Goal: Task Accomplishment & Management: Complete application form

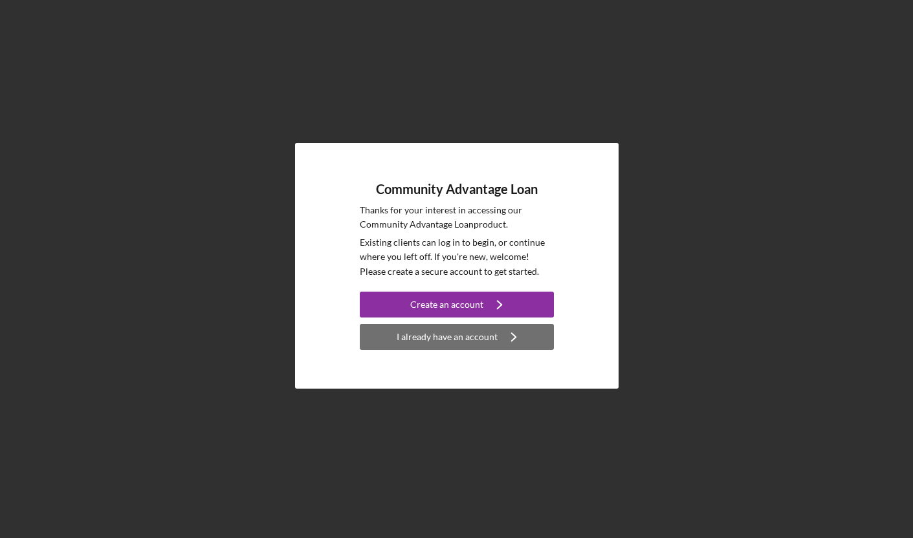
click at [468, 342] on div "I already have an account" at bounding box center [446, 337] width 101 height 26
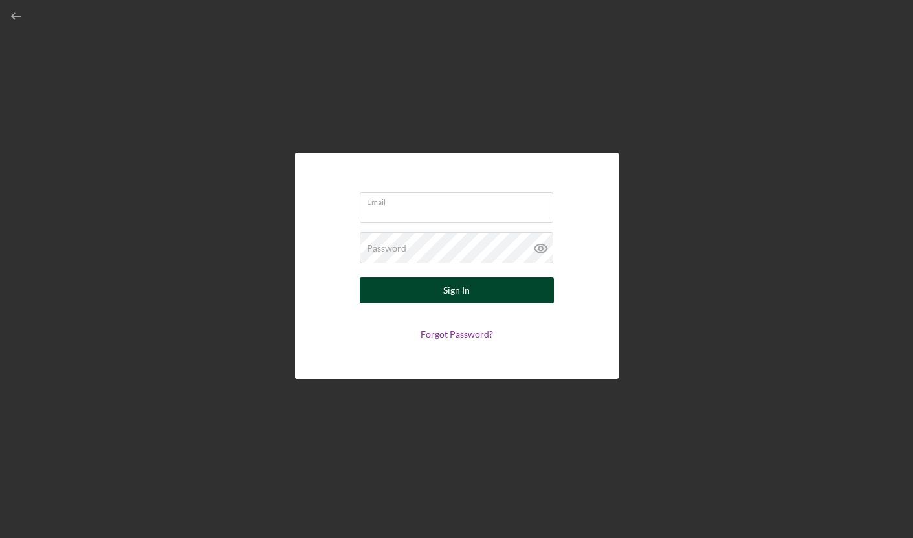
type input "[PERSON_NAME][EMAIL_ADDRESS][DOMAIN_NAME]"
click at [452, 297] on div "Sign In" at bounding box center [456, 290] width 27 height 26
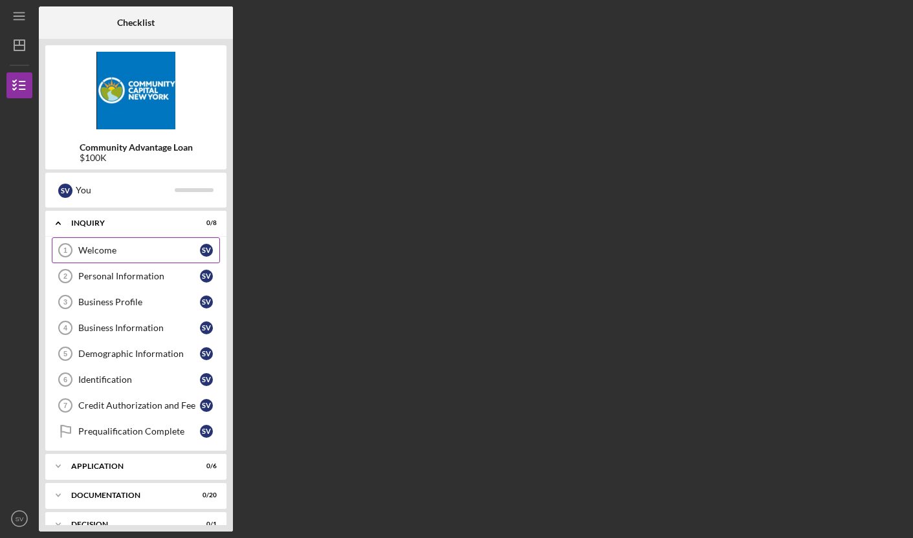
click at [151, 254] on div "Welcome" at bounding box center [139, 250] width 122 height 10
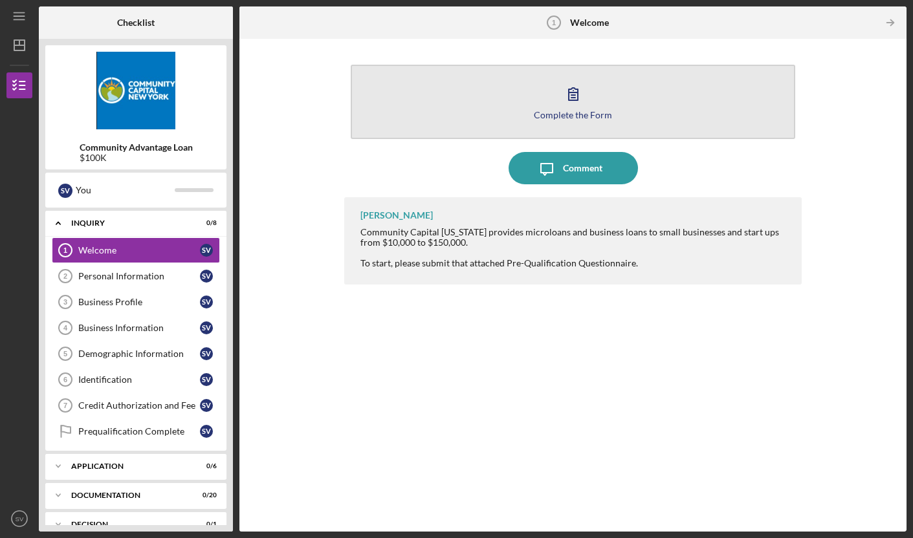
click at [548, 95] on button "Complete the Form Form" at bounding box center [573, 102] width 445 height 74
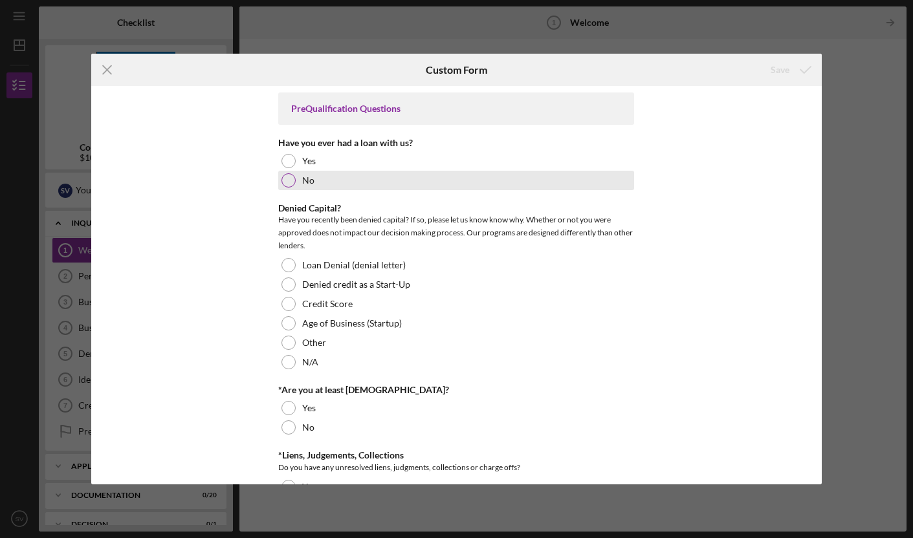
click at [288, 183] on div at bounding box center [288, 180] width 14 height 14
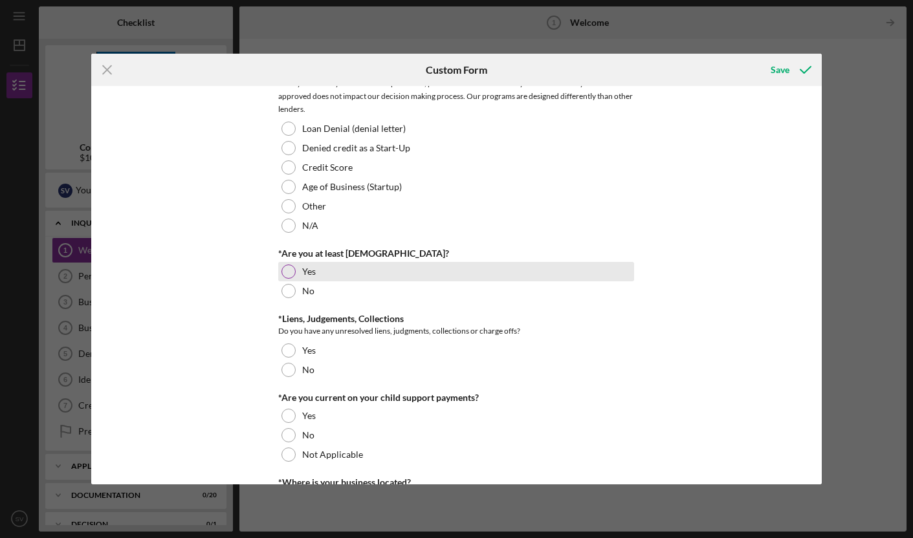
scroll to position [133, 0]
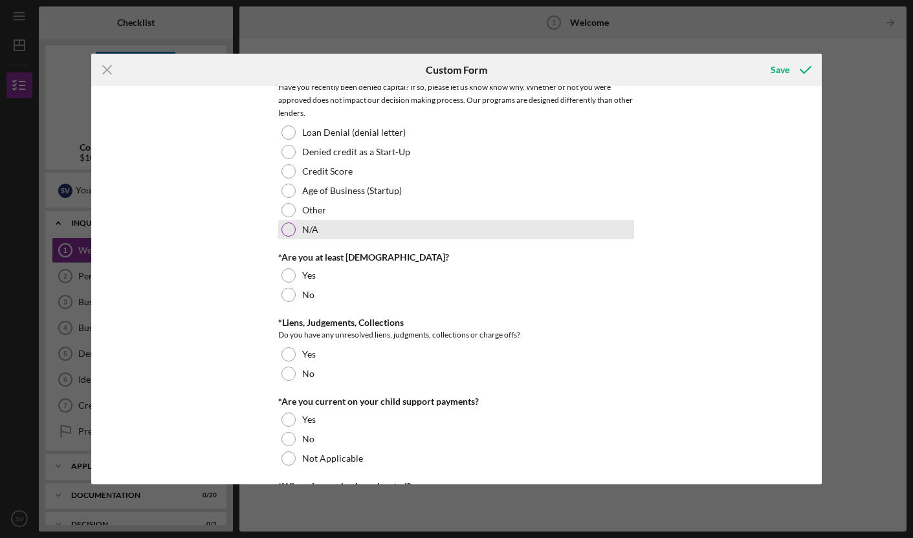
click at [282, 232] on div at bounding box center [288, 229] width 14 height 14
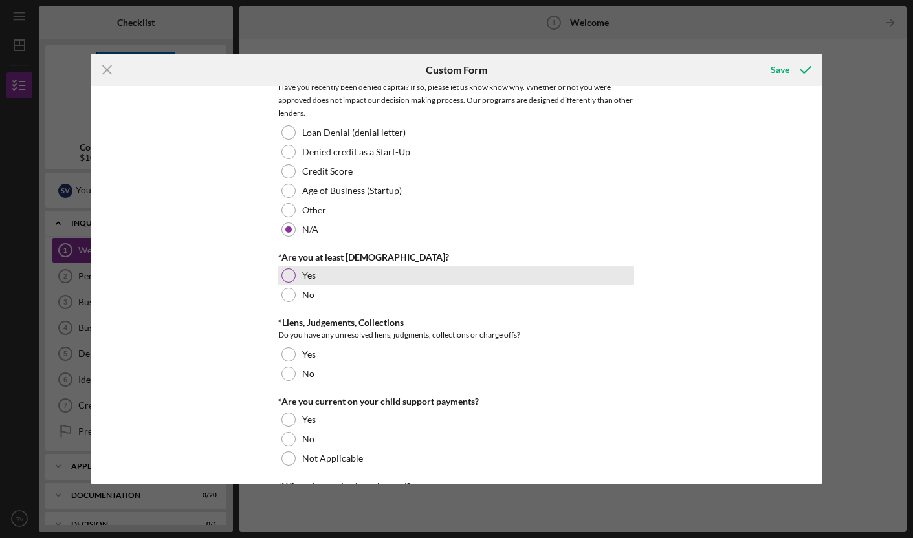
click at [285, 276] on div at bounding box center [288, 275] width 14 height 14
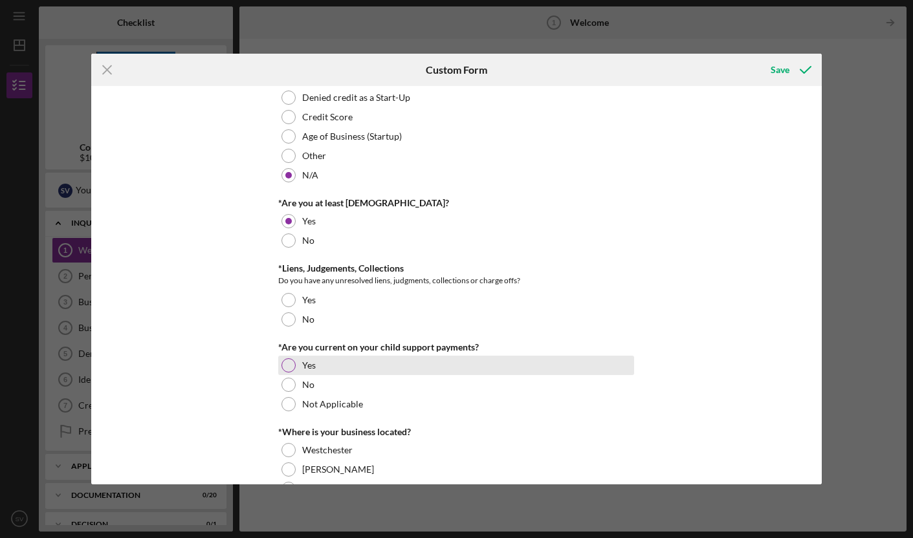
scroll to position [201, 0]
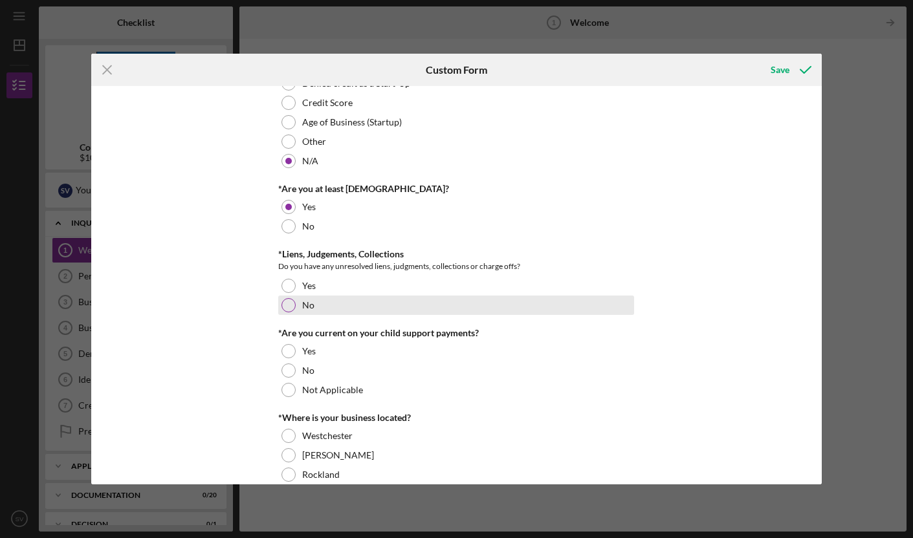
click at [286, 303] on div at bounding box center [288, 305] width 14 height 14
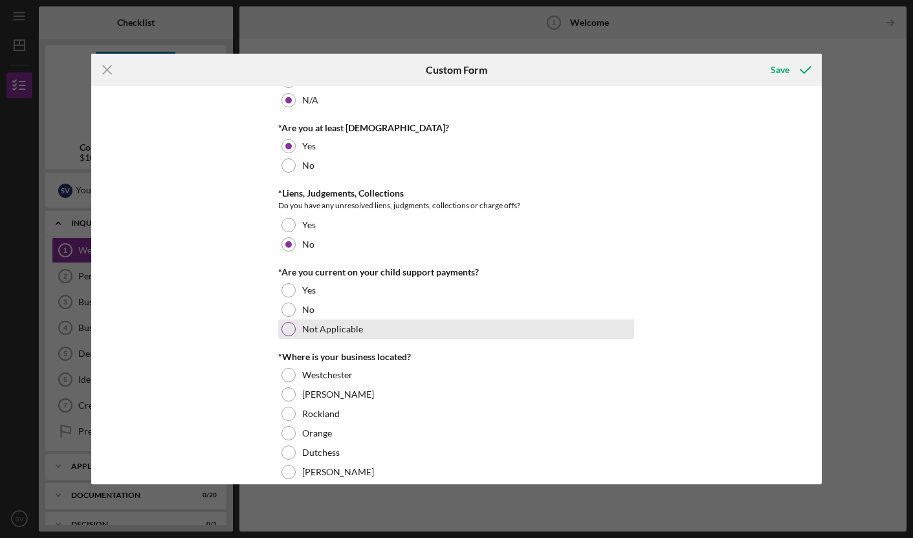
scroll to position [265, 0]
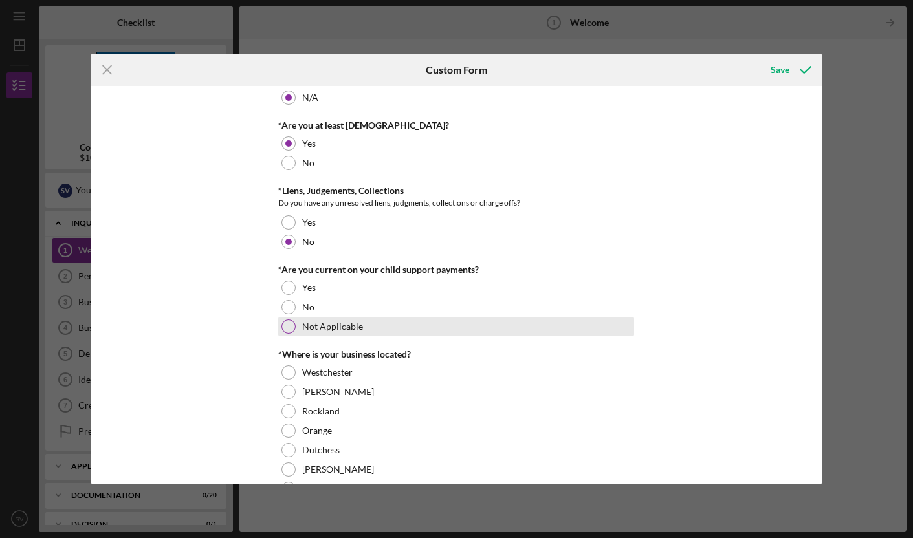
click at [285, 326] on div at bounding box center [288, 326] width 14 height 14
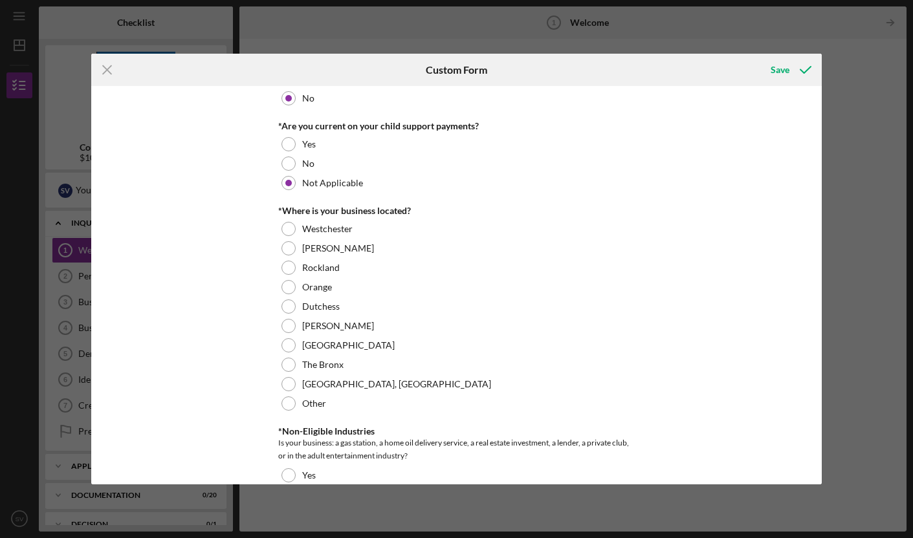
scroll to position [427, 0]
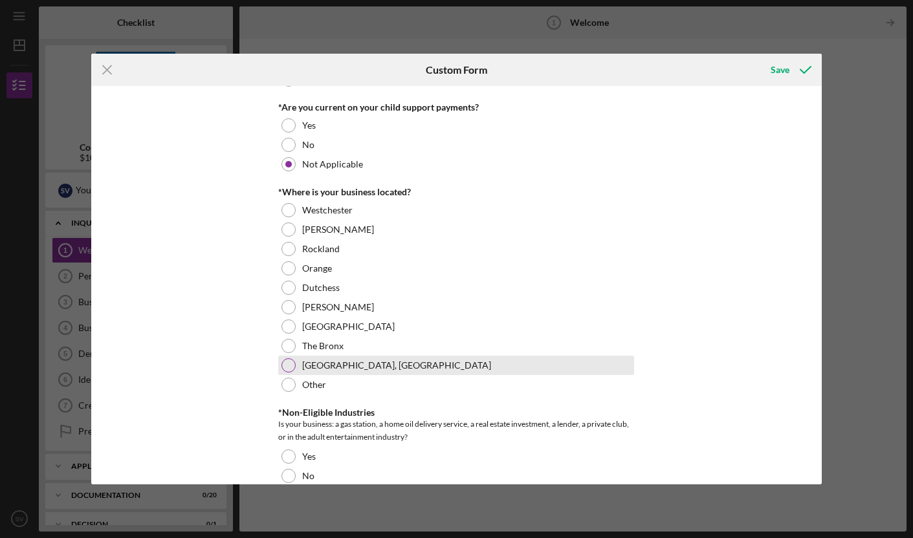
click at [288, 368] on div at bounding box center [288, 365] width 14 height 14
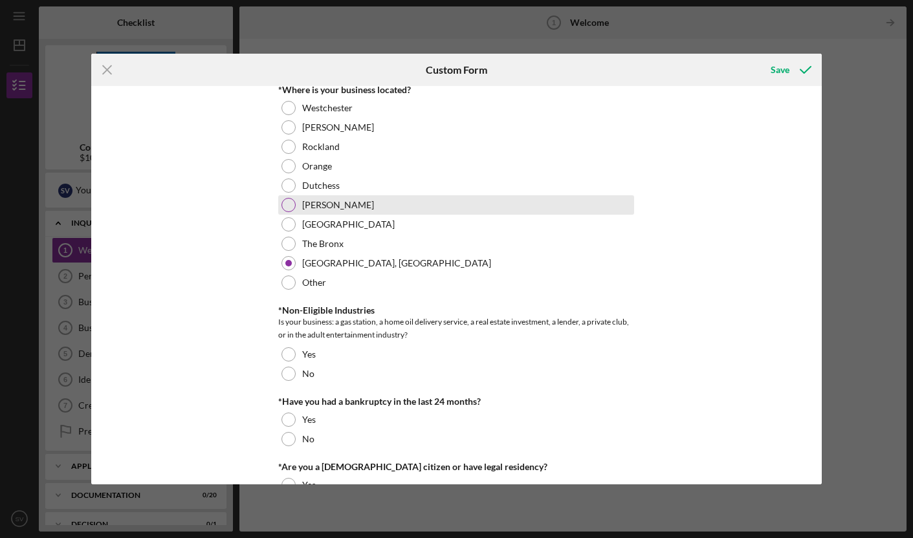
scroll to position [578, 0]
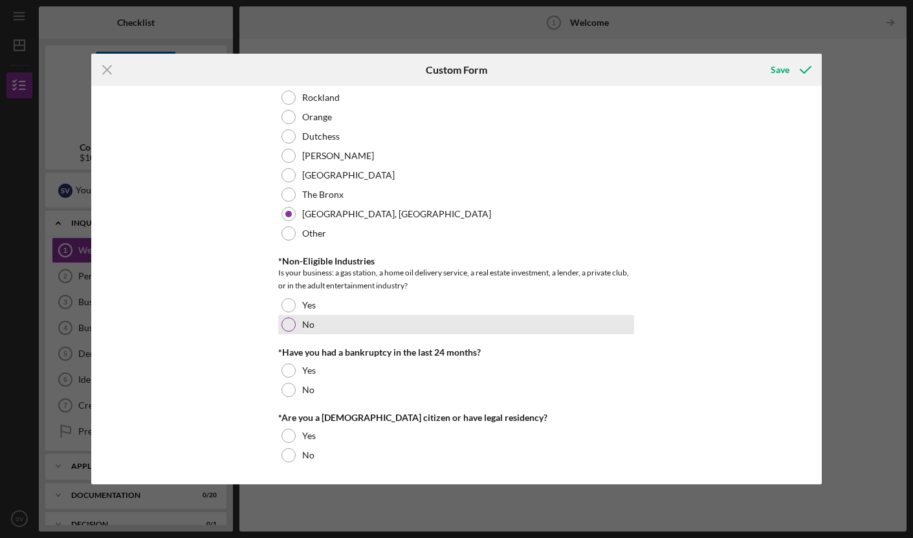
click at [285, 323] on div at bounding box center [288, 325] width 14 height 14
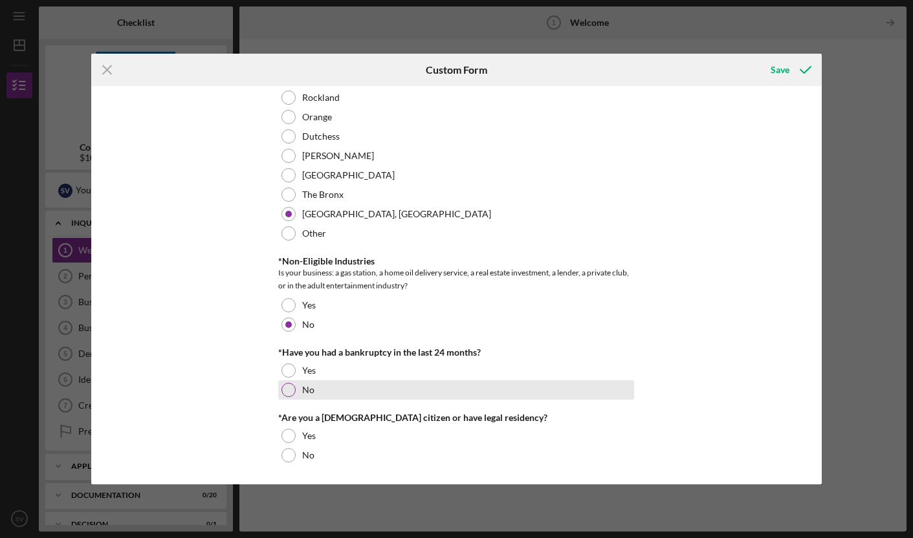
click at [287, 389] on div at bounding box center [288, 390] width 14 height 14
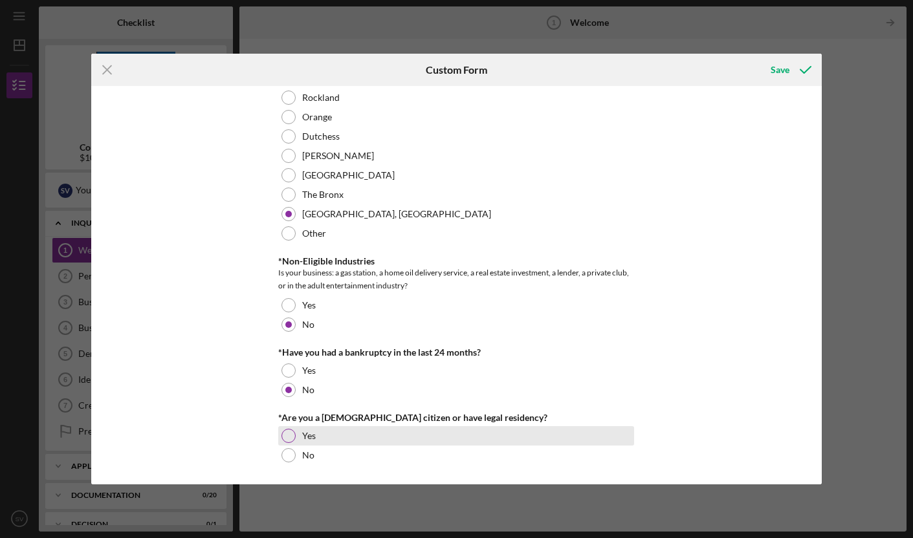
click at [289, 440] on div at bounding box center [288, 436] width 14 height 14
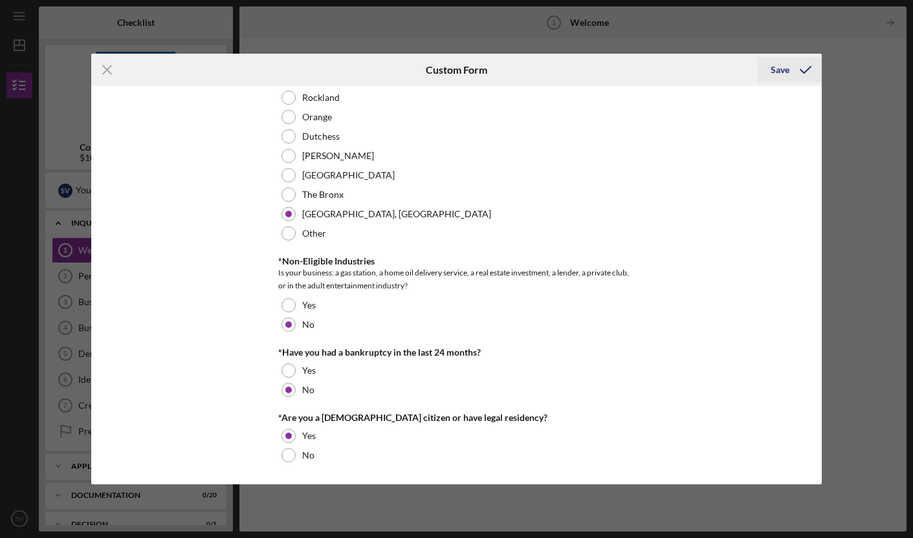
click at [779, 67] on div "Save" at bounding box center [779, 70] width 19 height 26
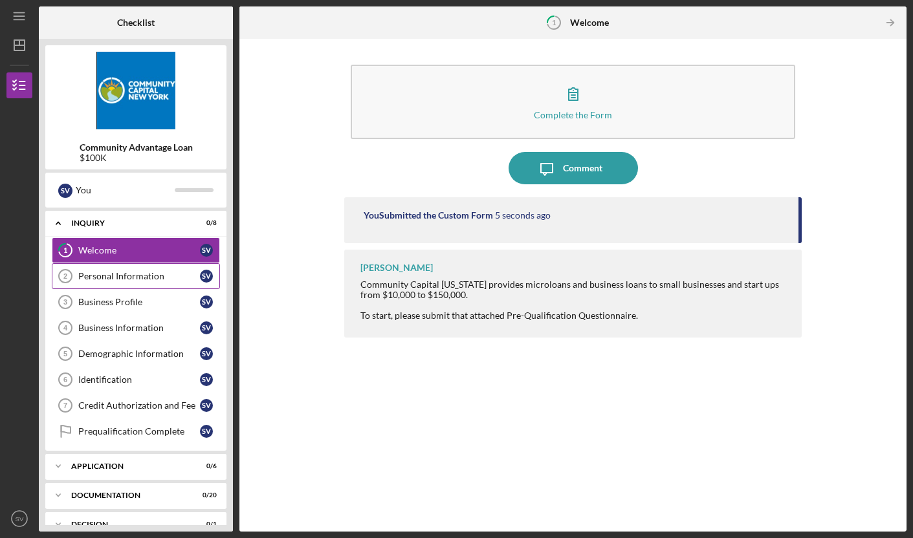
click at [136, 277] on div "Personal Information" at bounding box center [139, 276] width 122 height 10
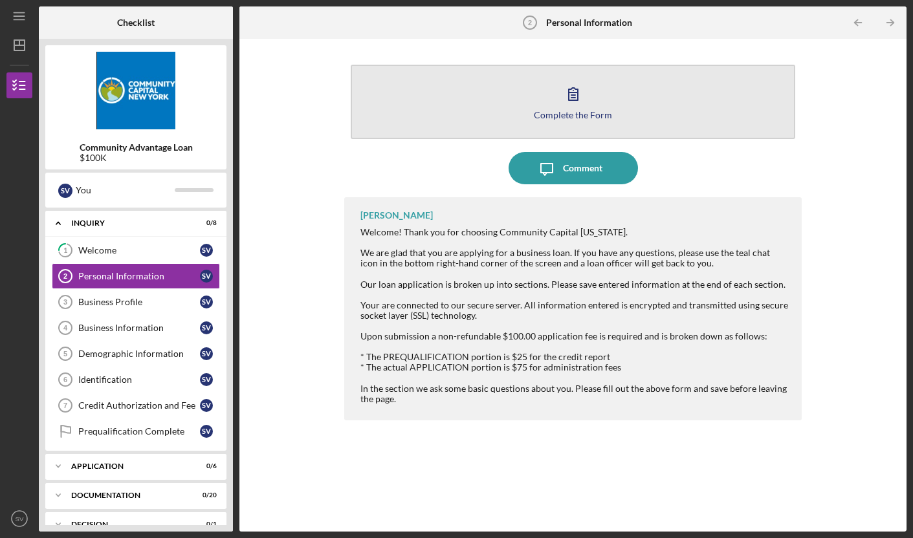
click at [599, 97] on button "Complete the Form Form" at bounding box center [573, 102] width 445 height 74
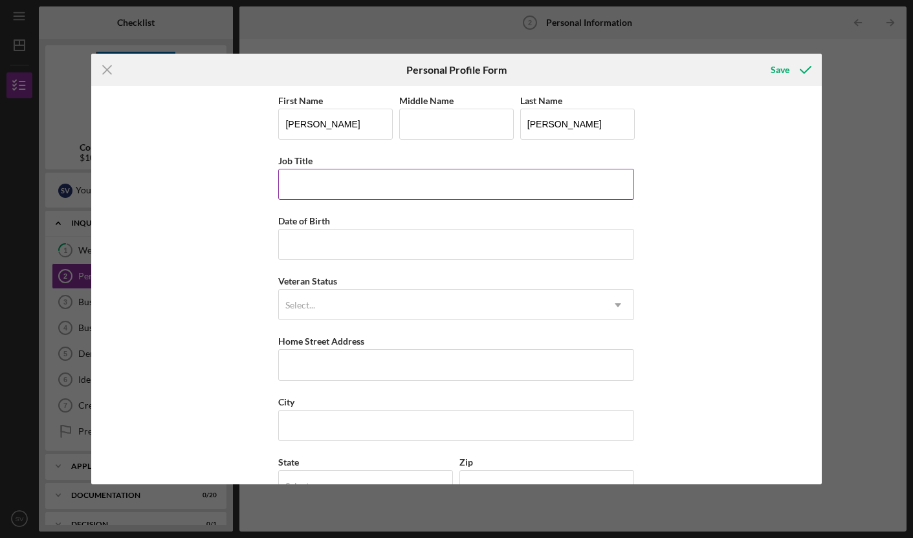
click at [343, 191] on input "Job Title" at bounding box center [456, 184] width 356 height 31
type input "President"
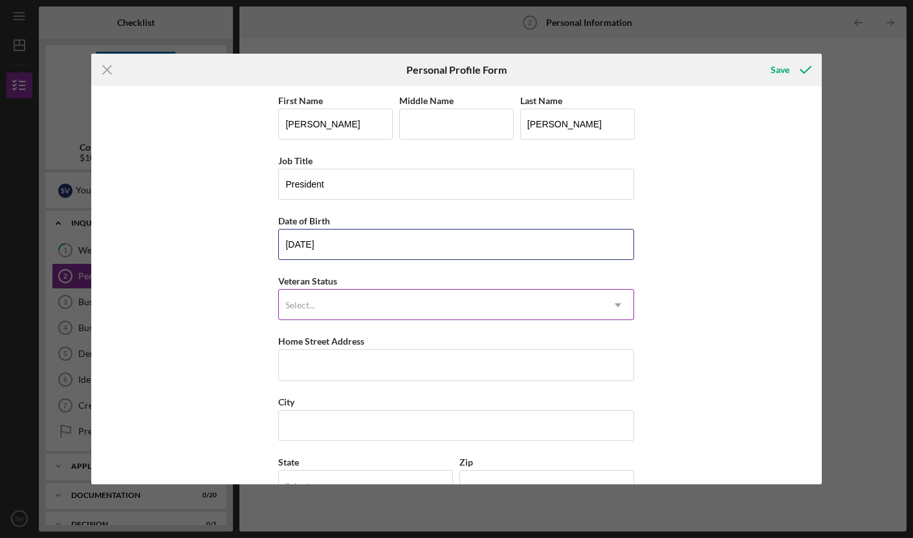
type input "[DATE]"
click at [431, 308] on div "Select..." at bounding box center [440, 305] width 323 height 30
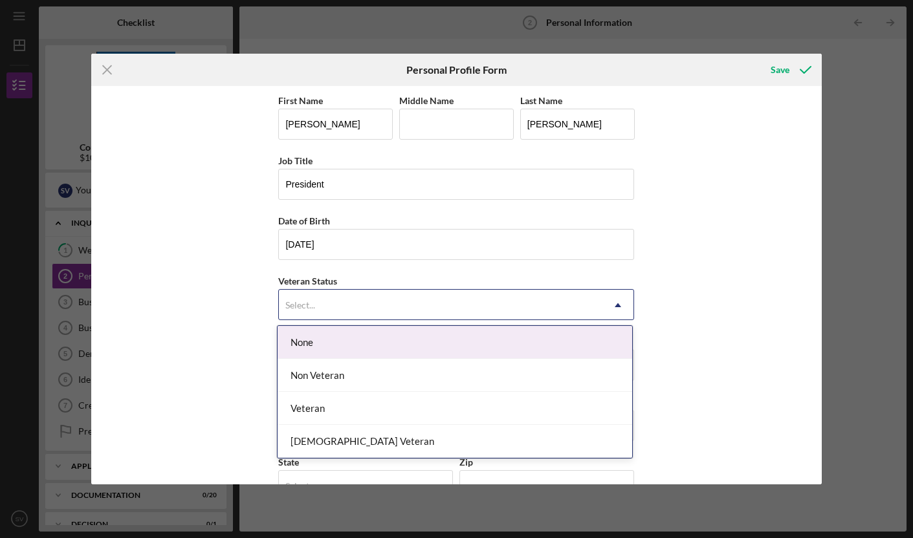
click at [314, 343] on div "None" at bounding box center [454, 342] width 354 height 33
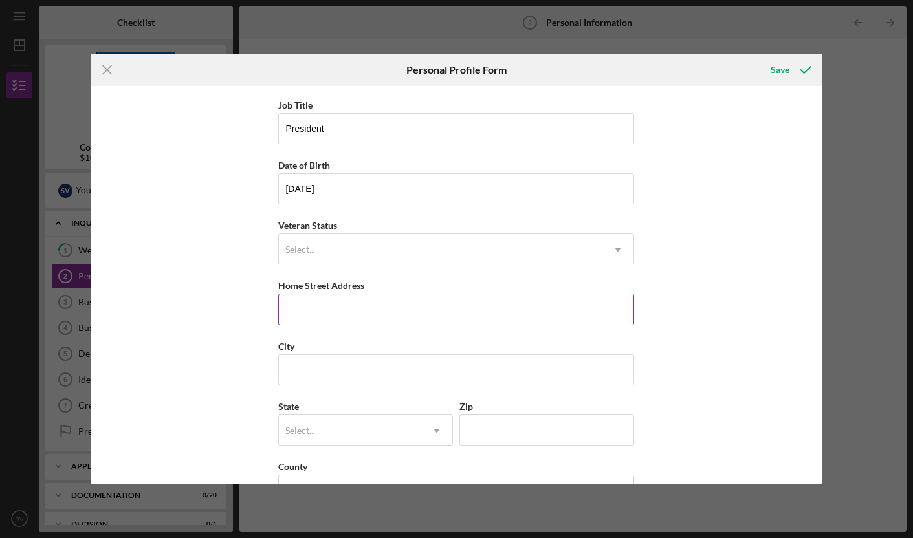
scroll to position [65, 0]
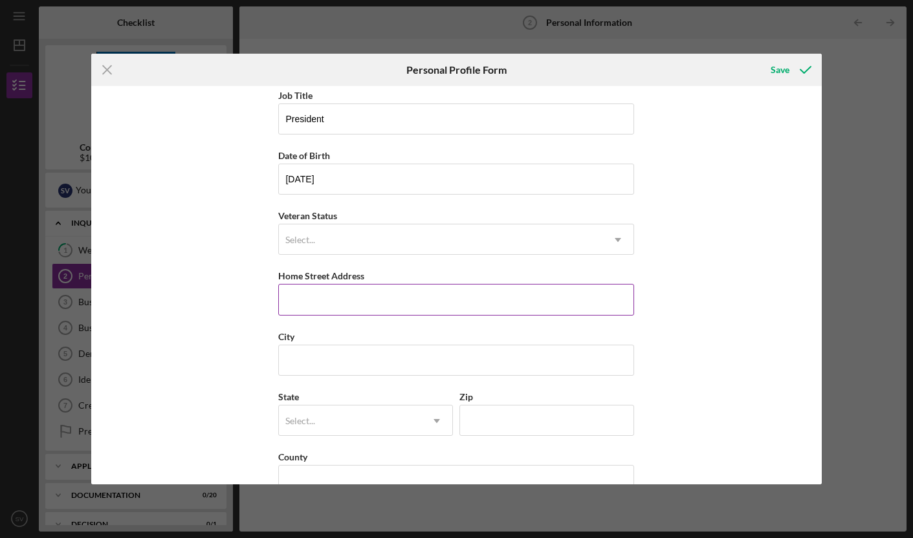
click at [323, 297] on input "Home Street Address" at bounding box center [456, 299] width 356 height 31
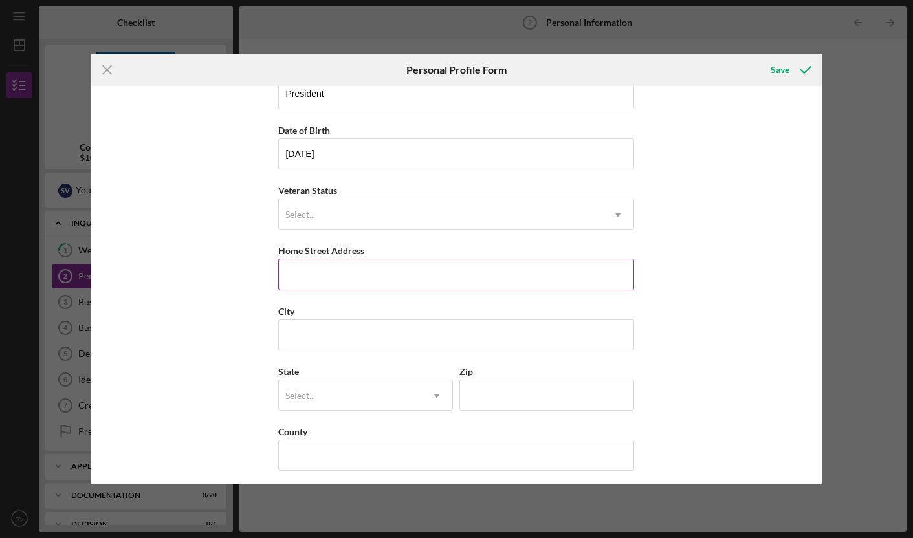
scroll to position [96, 0]
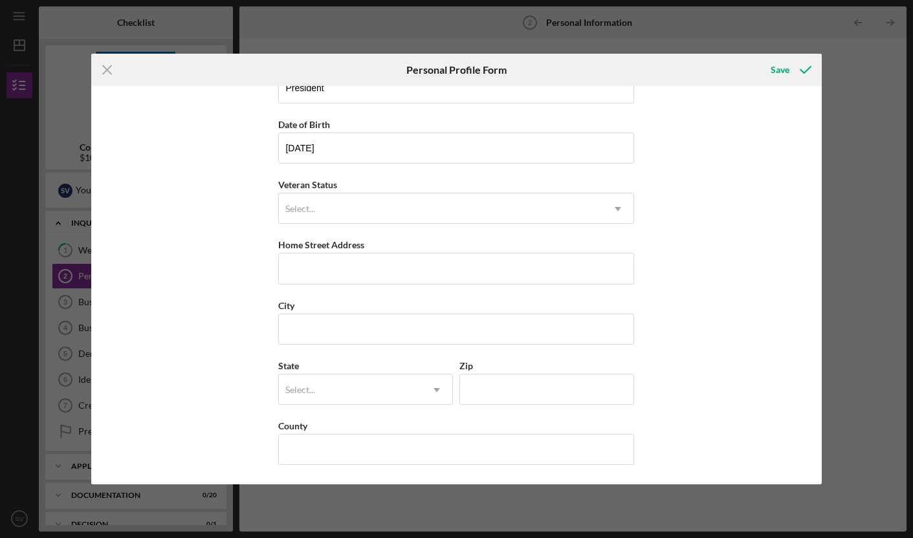
click at [696, 318] on div "First Name [PERSON_NAME] Middle Name Last Name [PERSON_NAME] Job Title Presiden…" at bounding box center [456, 285] width 730 height 398
click at [314, 268] on input "Home Street Address" at bounding box center [456, 268] width 356 height 31
type input "[STREET_ADDRESS][PERSON_NAME]"
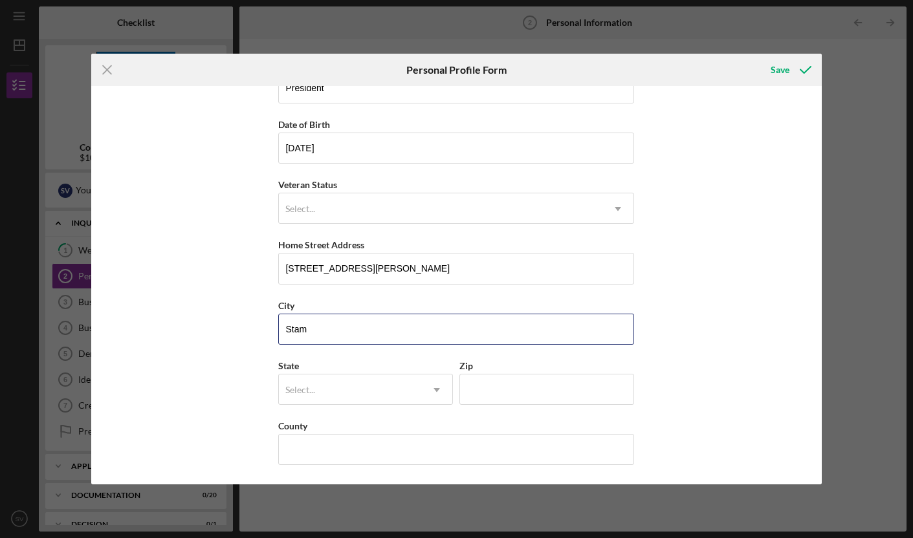
type input "[GEOGRAPHIC_DATA]"
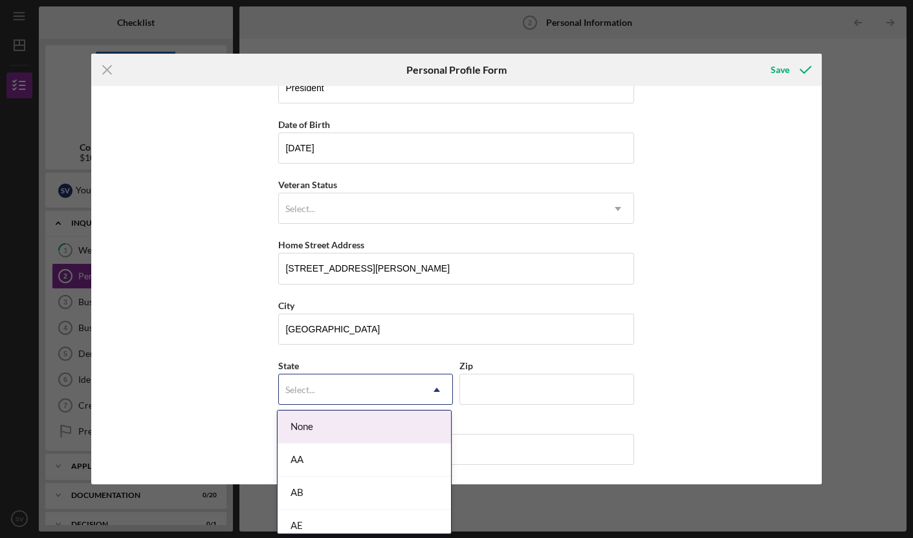
click at [416, 387] on div "Select..." at bounding box center [350, 390] width 142 height 30
drag, startPoint x: 336, startPoint y: 424, endPoint x: 478, endPoint y: 393, distance: 145.0
click at [337, 424] on div "CT" at bounding box center [363, 423] width 173 height 33
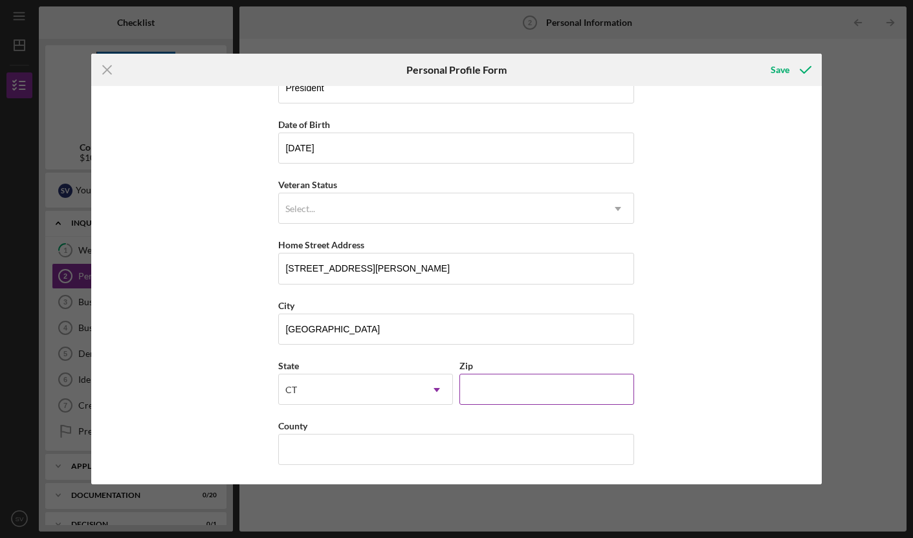
click at [484, 393] on input "Zip" at bounding box center [546, 389] width 175 height 31
type input "06905"
click at [318, 449] on input "County" at bounding box center [456, 449] width 356 height 31
type input "z"
type input "[GEOGRAPHIC_DATA]"
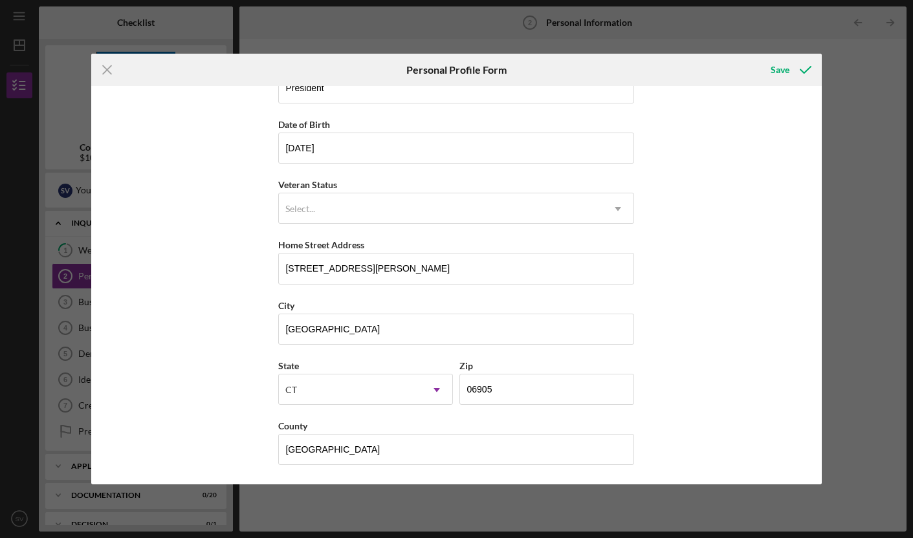
drag, startPoint x: 730, startPoint y: 402, endPoint x: 702, endPoint y: 443, distance: 49.3
click at [730, 401] on div "First Name [PERSON_NAME] Middle Name Last Name [PERSON_NAME] Job Title Presiden…" at bounding box center [456, 285] width 730 height 398
click at [782, 72] on div "Save" at bounding box center [779, 70] width 19 height 26
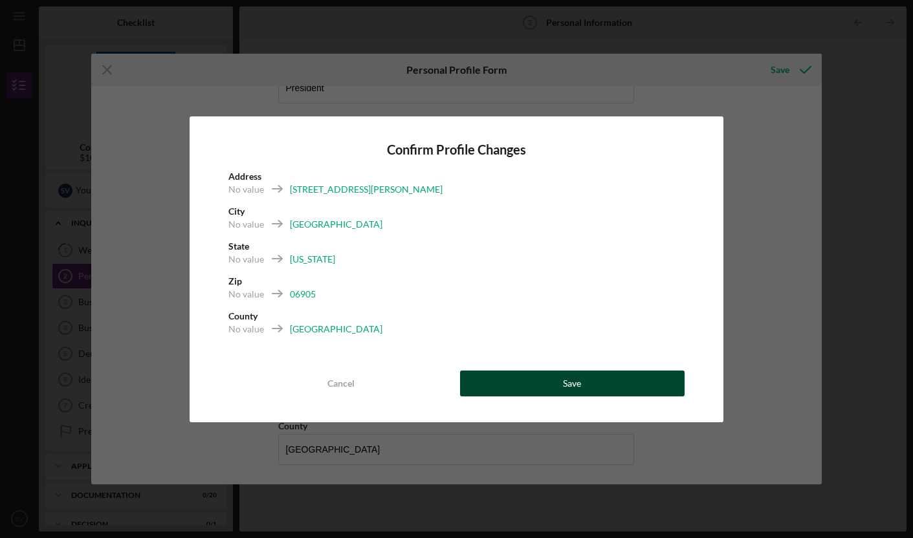
click at [602, 387] on button "Save" at bounding box center [572, 384] width 225 height 26
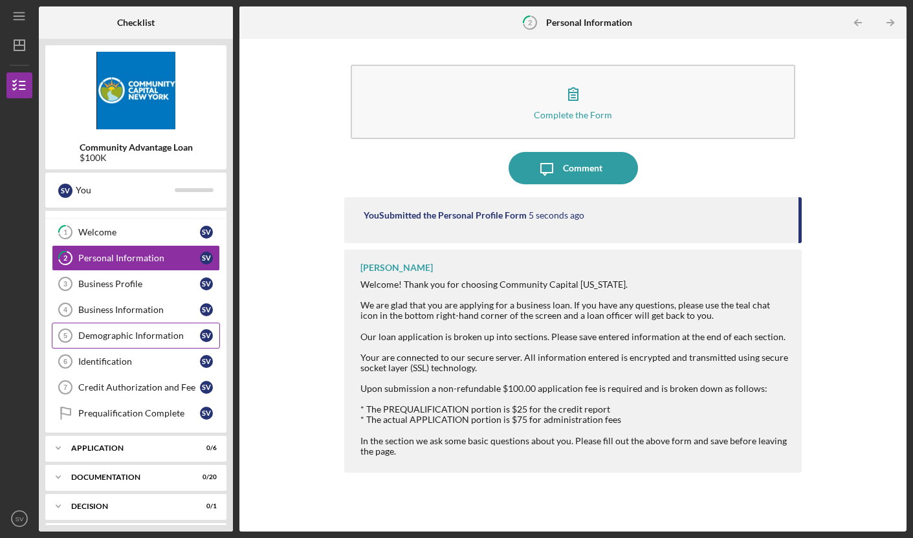
scroll to position [33, 0]
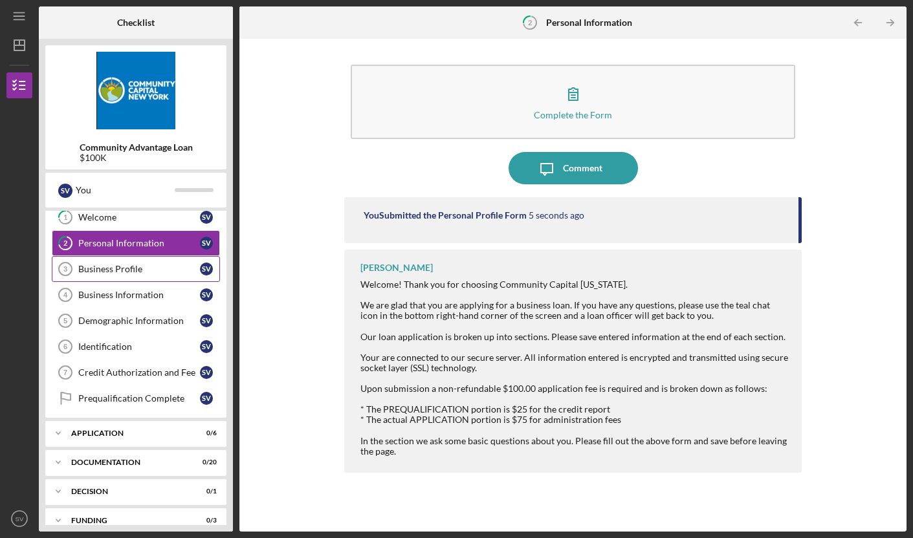
click at [126, 272] on div "Business Profile" at bounding box center [139, 269] width 122 height 10
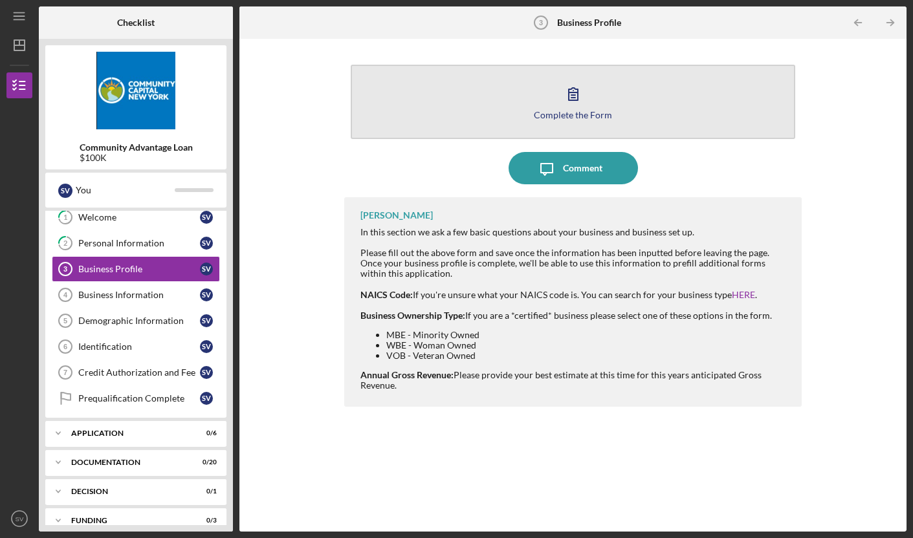
click at [500, 88] on button "Complete the Form Form" at bounding box center [573, 102] width 445 height 74
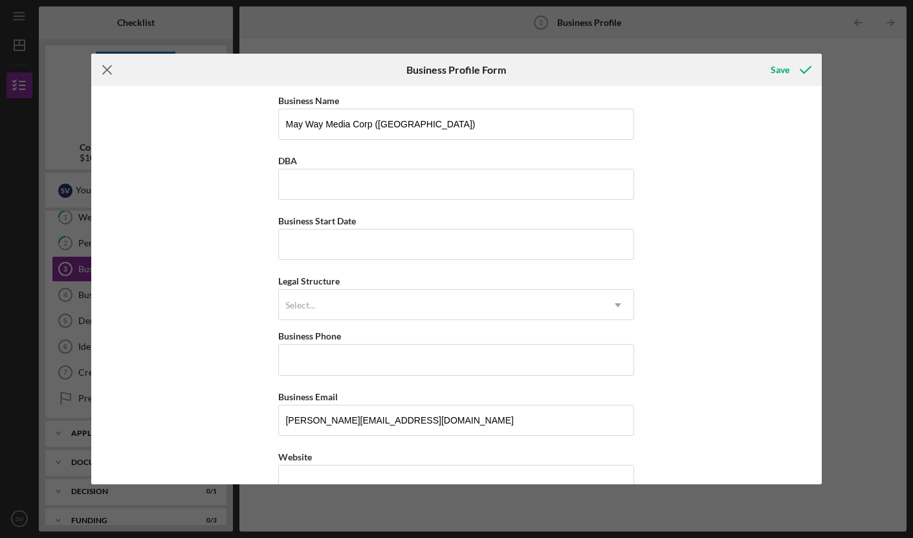
click at [105, 67] on icon "Icon/Menu Close" at bounding box center [107, 70] width 32 height 32
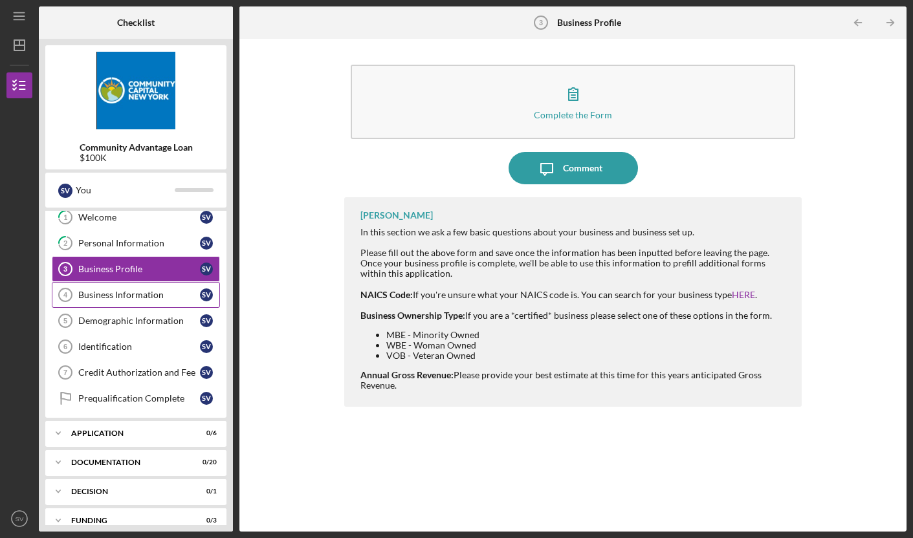
click at [127, 304] on link "Business Information 4 Business Information S V" at bounding box center [136, 295] width 168 height 26
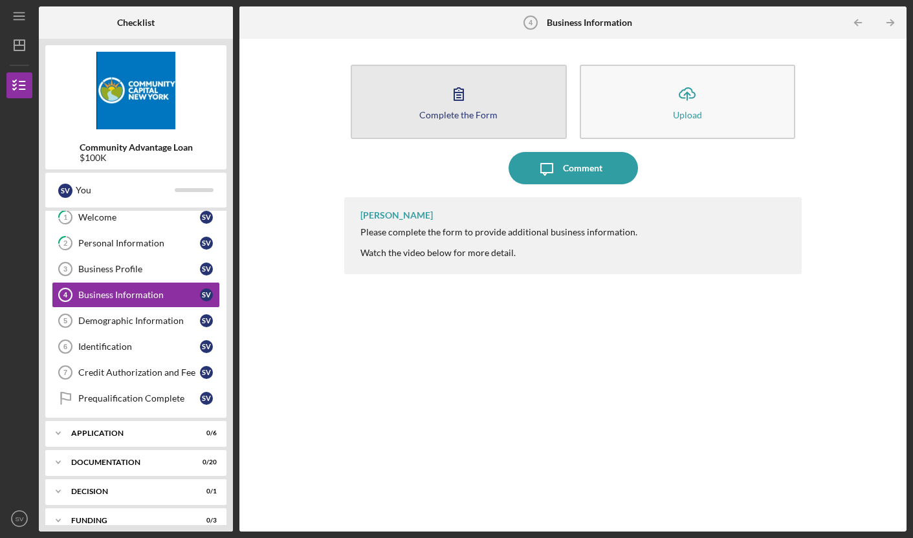
click at [434, 100] on button "Complete the Form Form" at bounding box center [459, 102] width 216 height 74
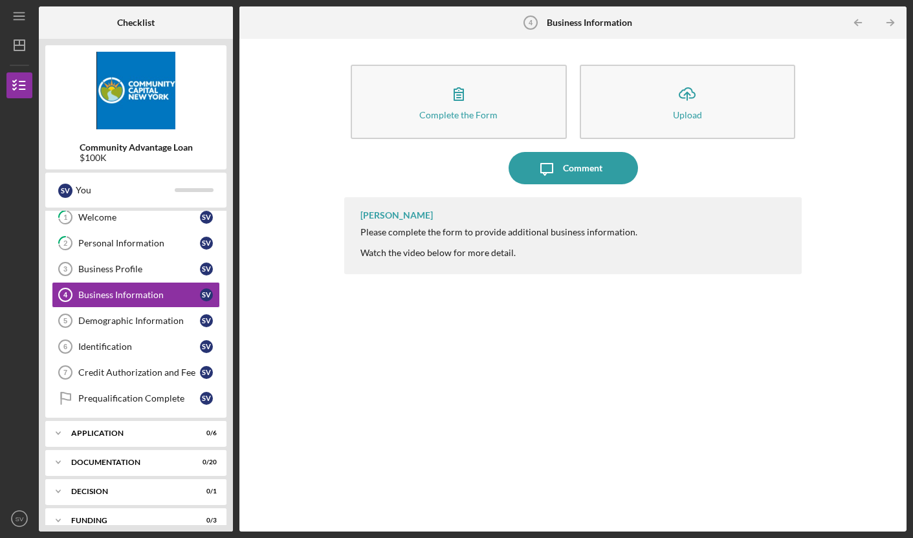
click at [285, 224] on div "Complete the Form Form Icon/Upload Upload Icon/Message Comment [PERSON_NAME] Pl…" at bounding box center [573, 285] width 654 height 480
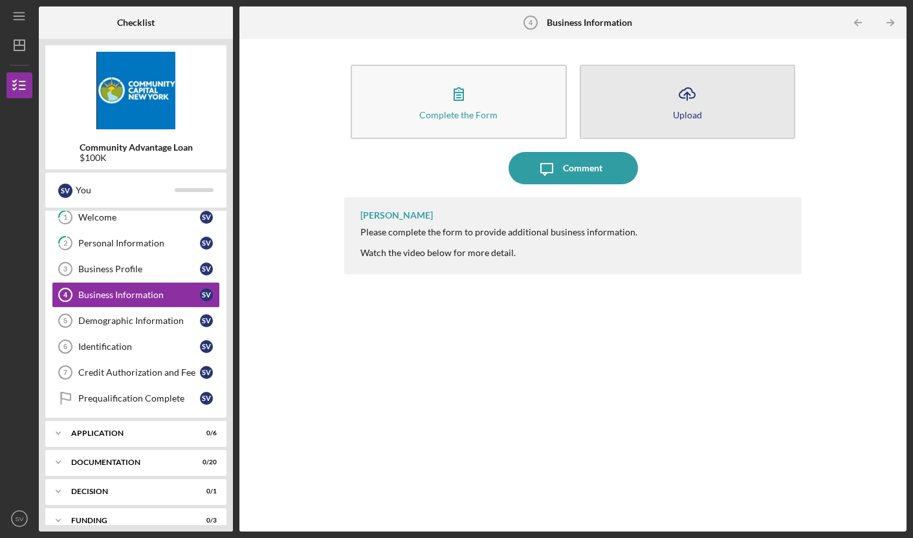
click at [692, 93] on icon "Icon/Upload" at bounding box center [687, 94] width 32 height 32
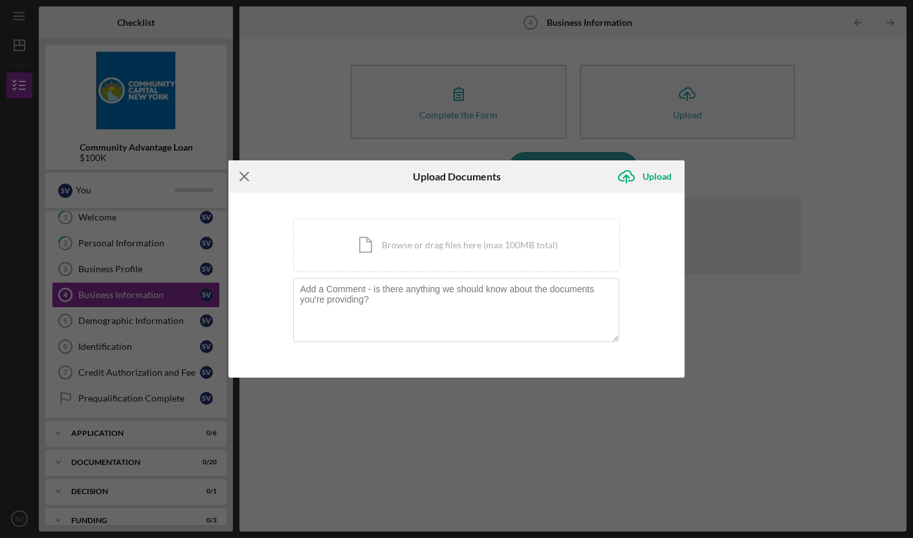
click at [244, 177] on line at bounding box center [244, 177] width 8 height 8
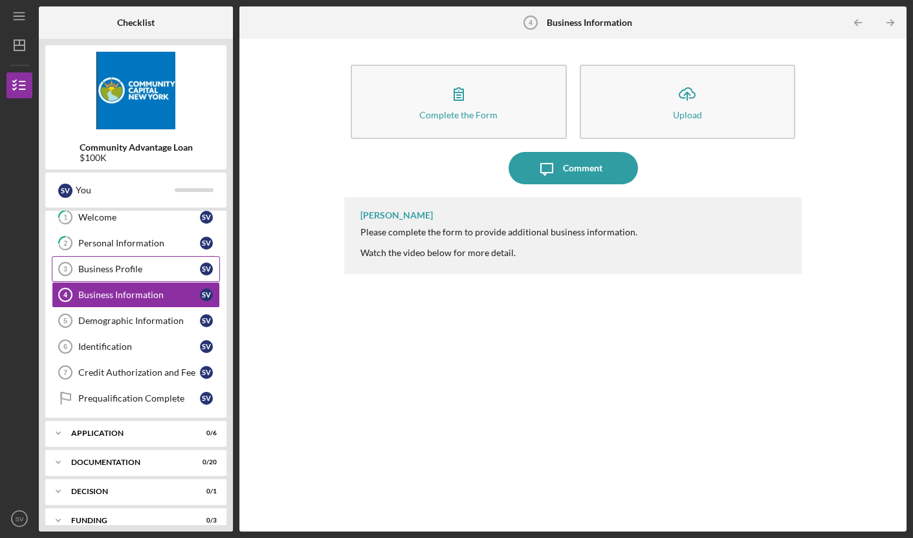
click at [114, 271] on div "Business Profile" at bounding box center [139, 269] width 122 height 10
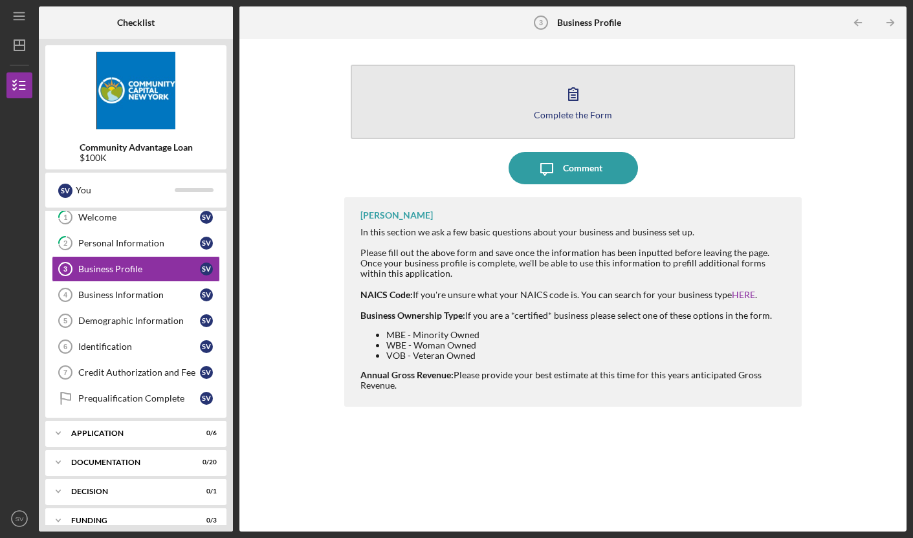
click at [561, 112] on div "Complete the Form" at bounding box center [573, 115] width 78 height 10
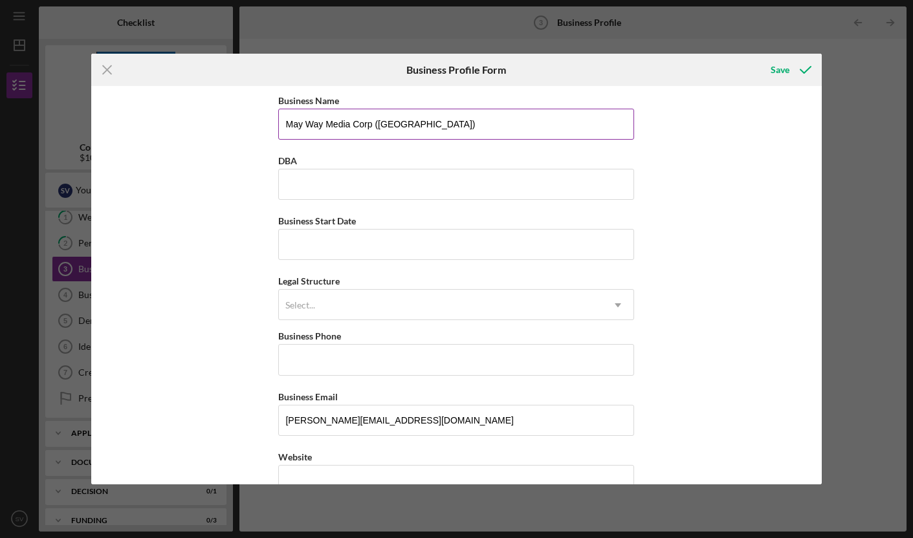
click at [456, 122] on input "May Way Media Corp ([GEOGRAPHIC_DATA])" at bounding box center [456, 124] width 356 height 31
drag, startPoint x: 461, startPoint y: 124, endPoint x: 373, endPoint y: 125, distance: 88.6
click at [373, 125] on input "May Way Media Corp ([GEOGRAPHIC_DATA])" at bounding box center [456, 124] width 356 height 31
type input "May Way Media Corp"
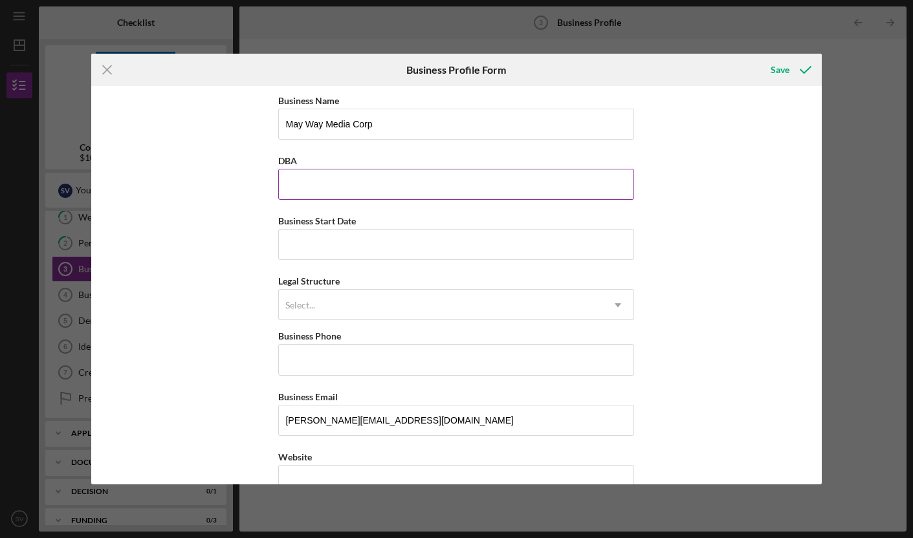
click at [321, 182] on input "DBA" at bounding box center [456, 184] width 356 height 31
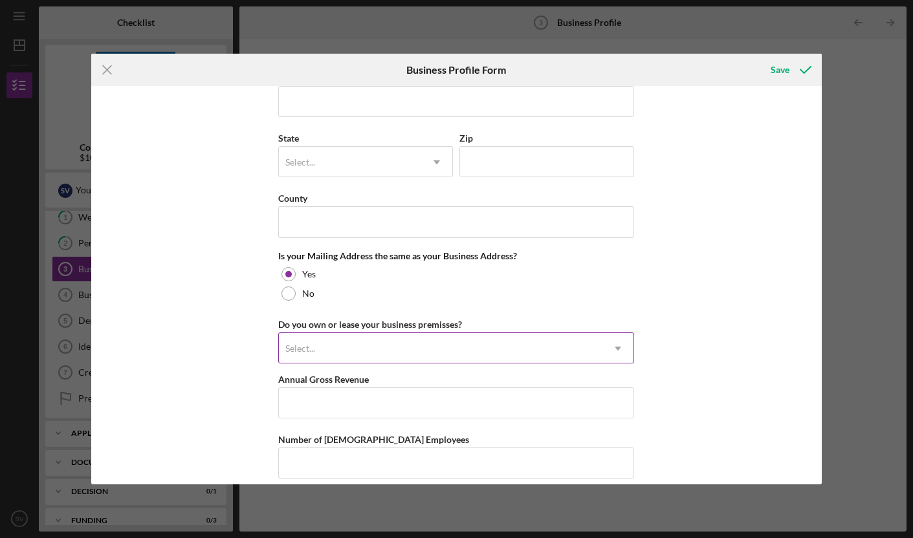
scroll to position [924, 0]
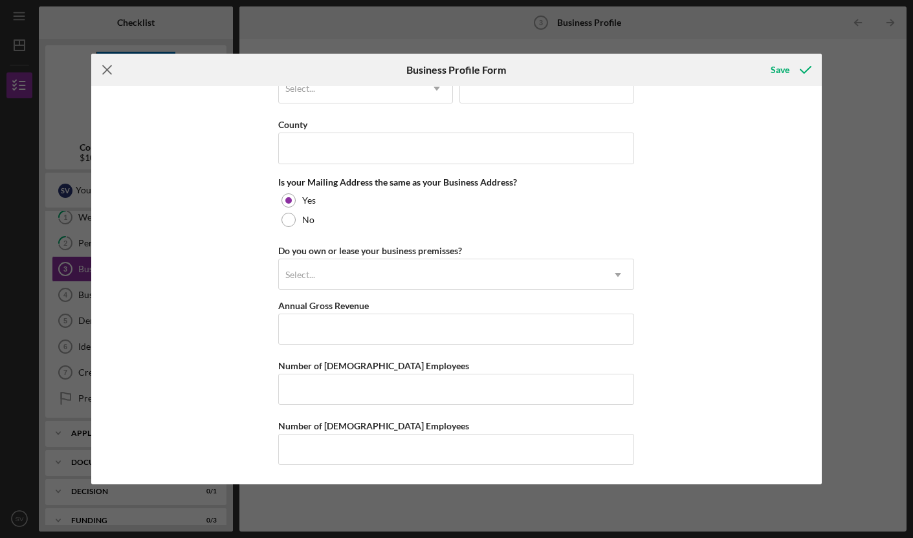
click at [106, 65] on icon "Icon/Menu Close" at bounding box center [107, 70] width 32 height 32
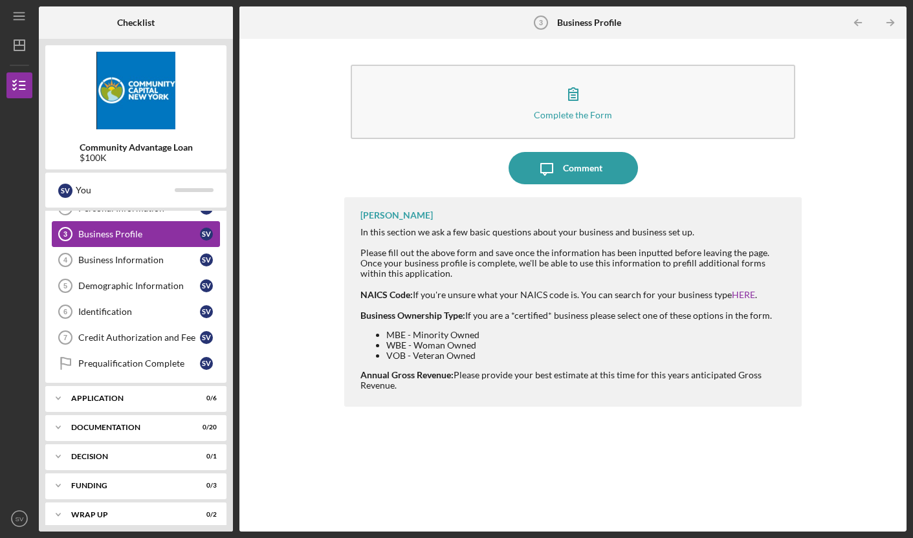
scroll to position [78, 0]
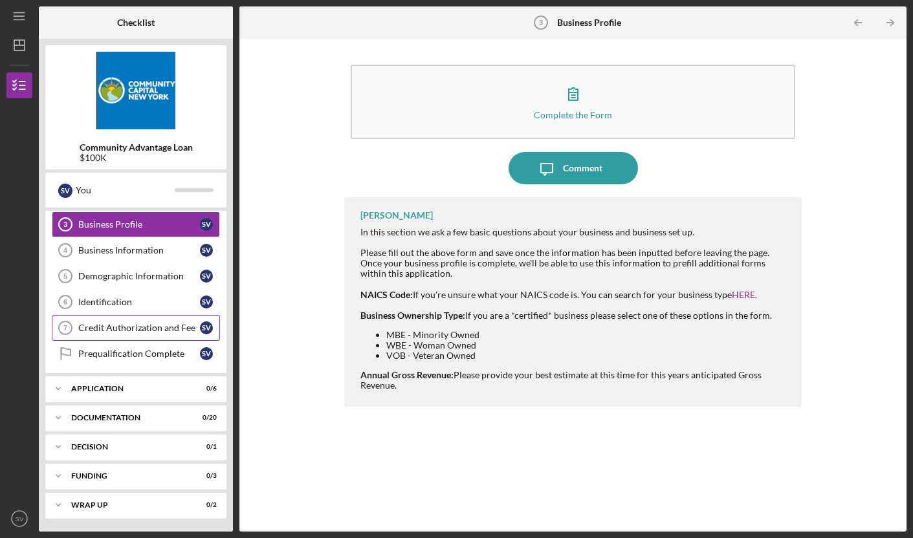
click at [144, 334] on link "Credit Authorization and Fee 7 Credit Authorization and Fee S V" at bounding box center [136, 328] width 168 height 26
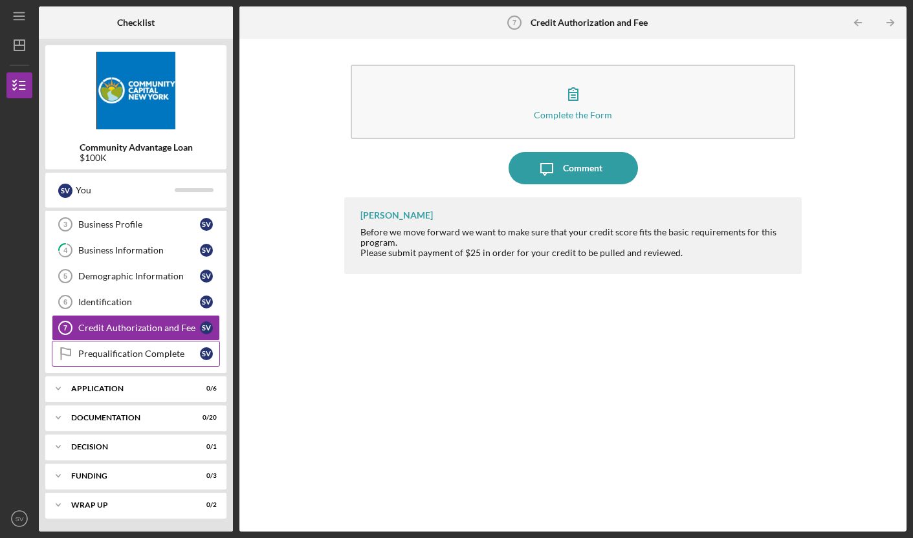
click at [133, 353] on div "Prequalification Complete" at bounding box center [139, 354] width 122 height 10
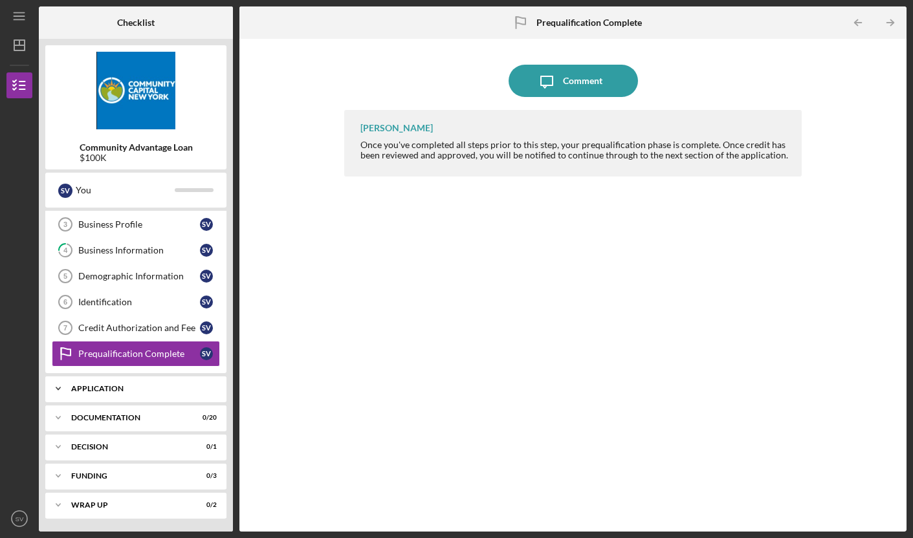
click at [127, 396] on div "Icon/Expander Application 0 / 6" at bounding box center [135, 389] width 181 height 26
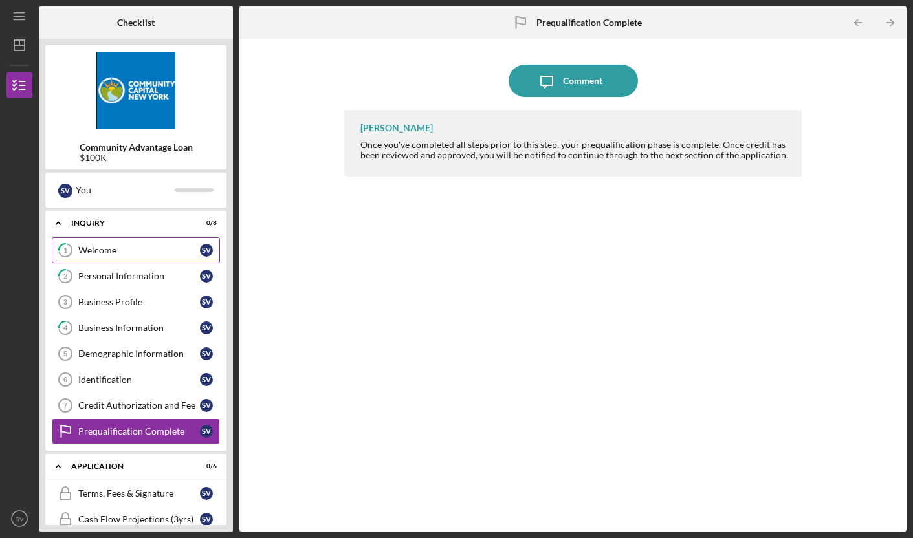
click at [94, 245] on div "Welcome" at bounding box center [139, 250] width 122 height 10
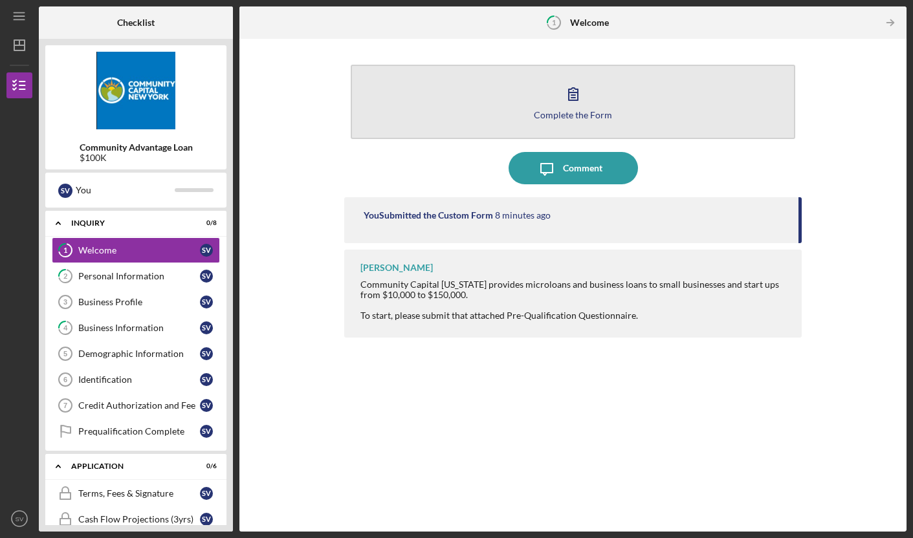
click at [520, 94] on button "Complete the Form Form" at bounding box center [573, 102] width 445 height 74
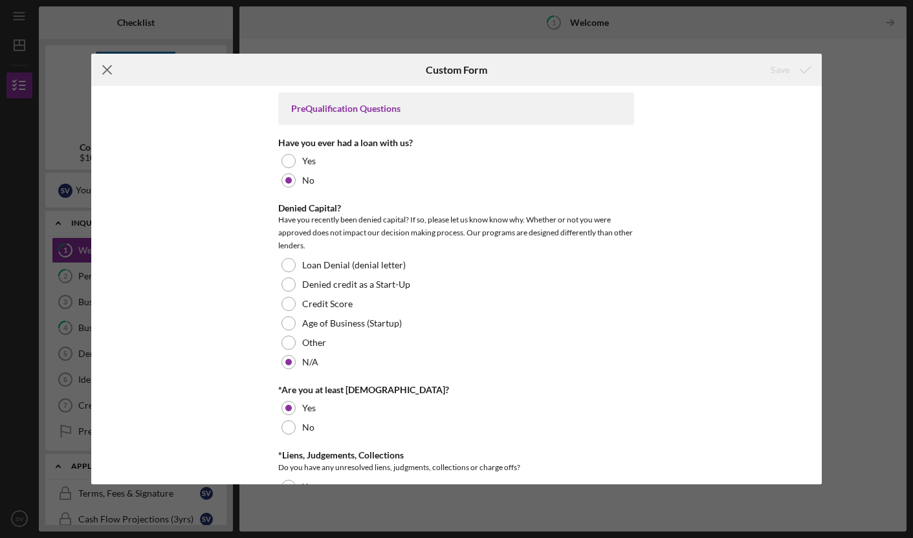
click at [109, 67] on line at bounding box center [107, 70] width 8 height 8
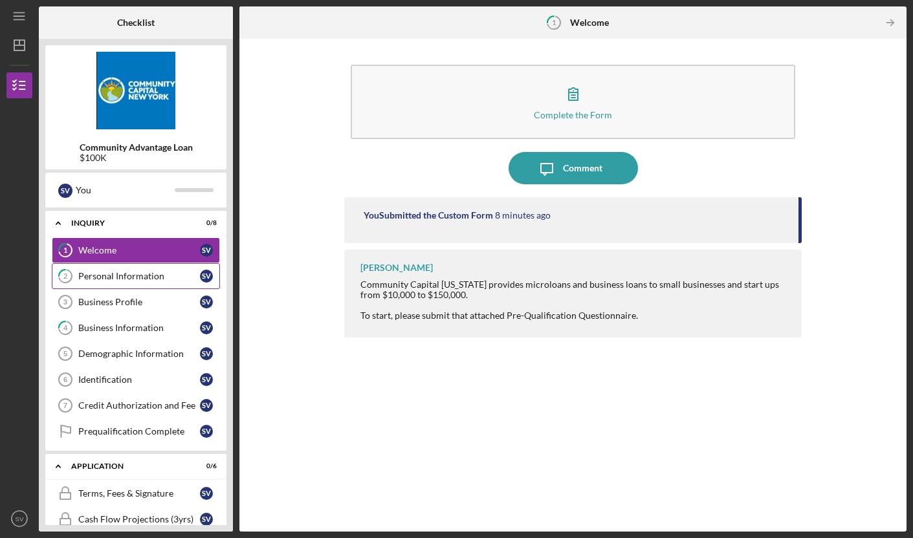
click at [151, 279] on div "Personal Information" at bounding box center [139, 276] width 122 height 10
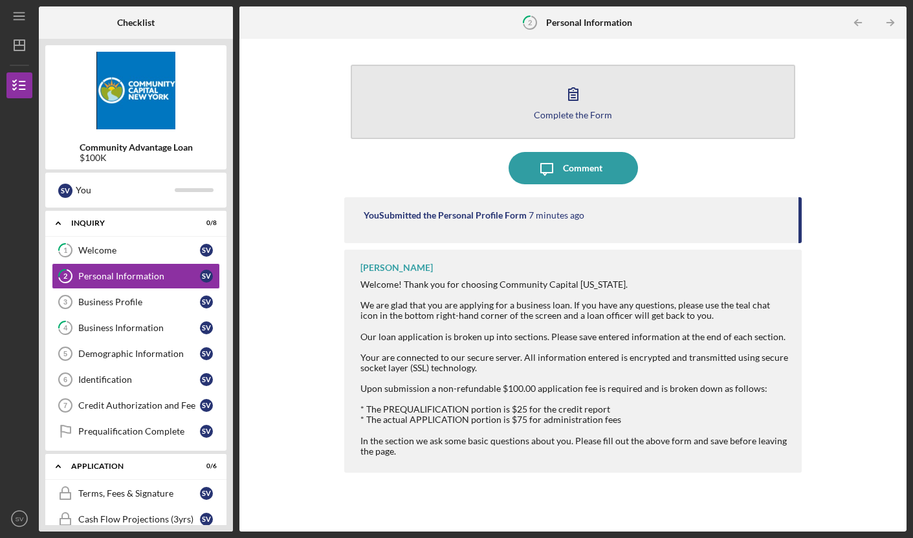
click at [446, 92] on button "Complete the Form Form" at bounding box center [573, 102] width 445 height 74
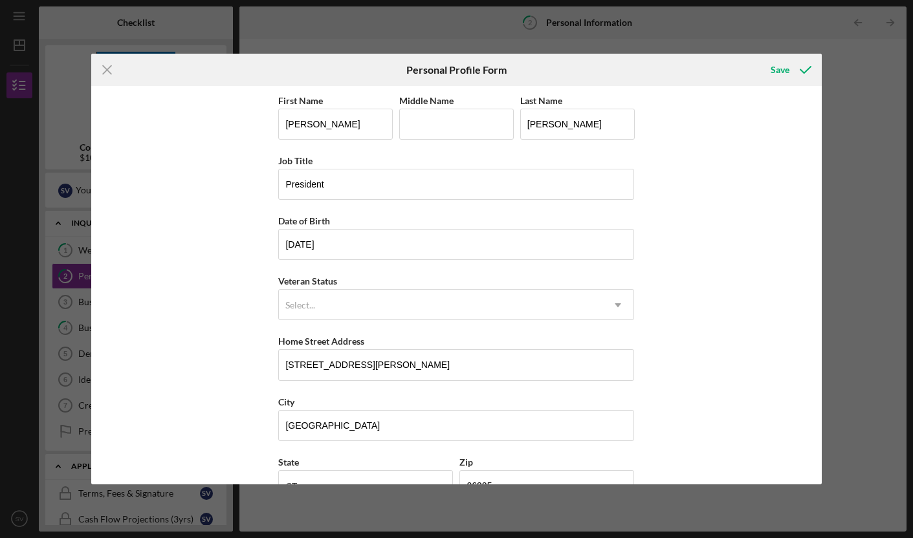
scroll to position [96, 0]
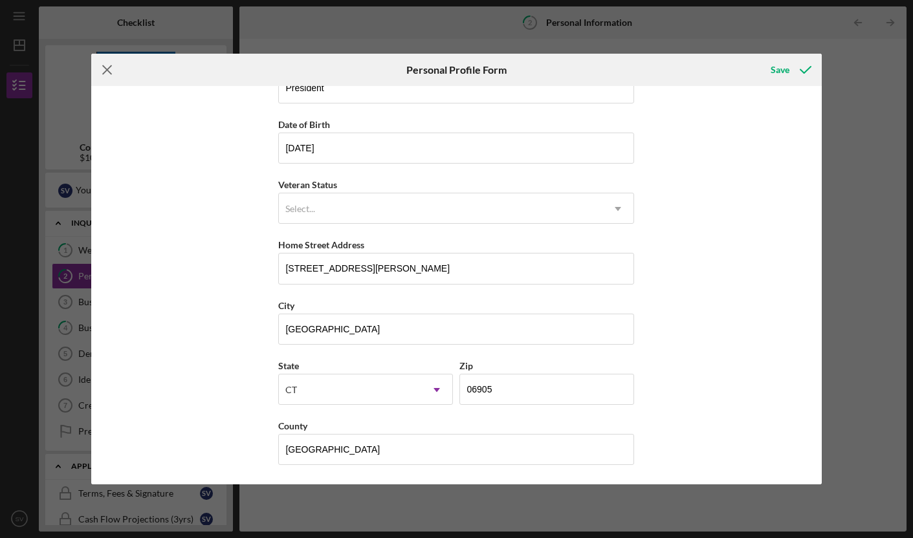
click at [109, 69] on line at bounding box center [107, 70] width 8 height 8
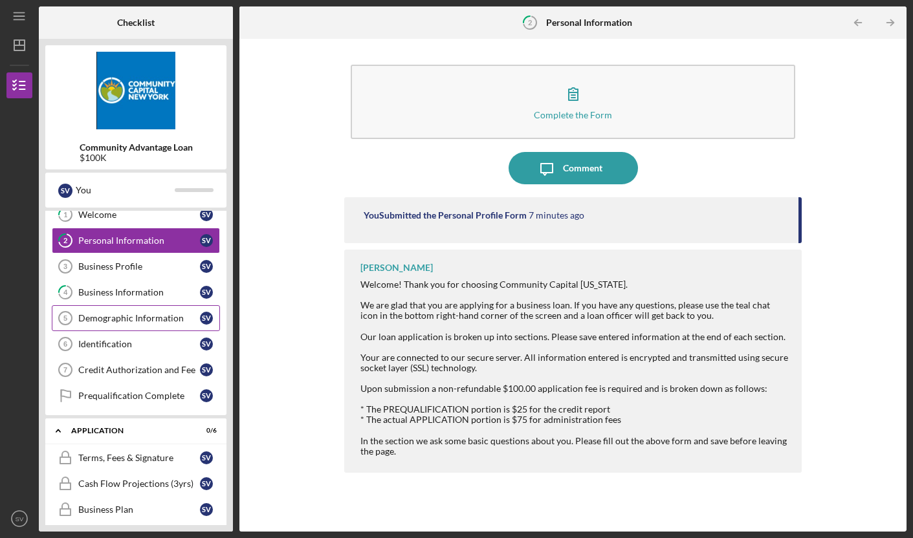
scroll to position [37, 0]
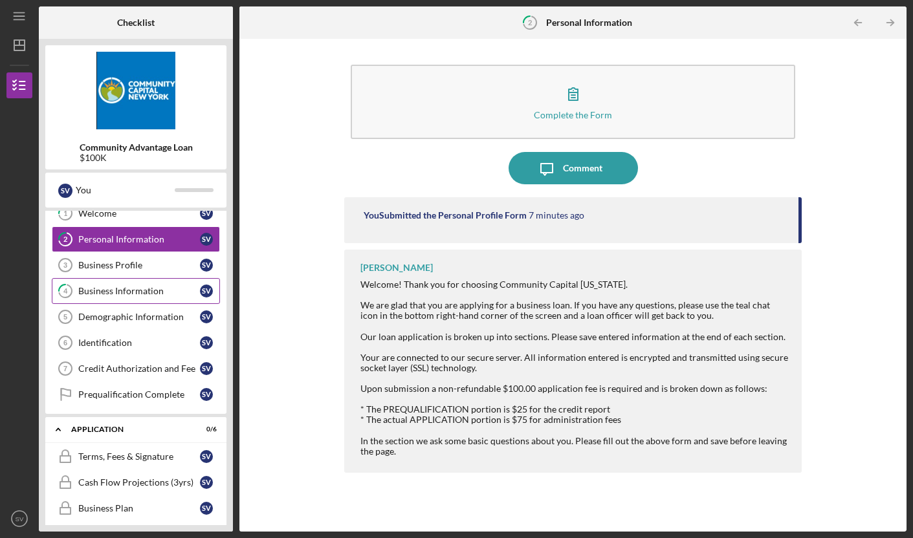
click at [106, 297] on link "4 Business Information S V" at bounding box center [136, 291] width 168 height 26
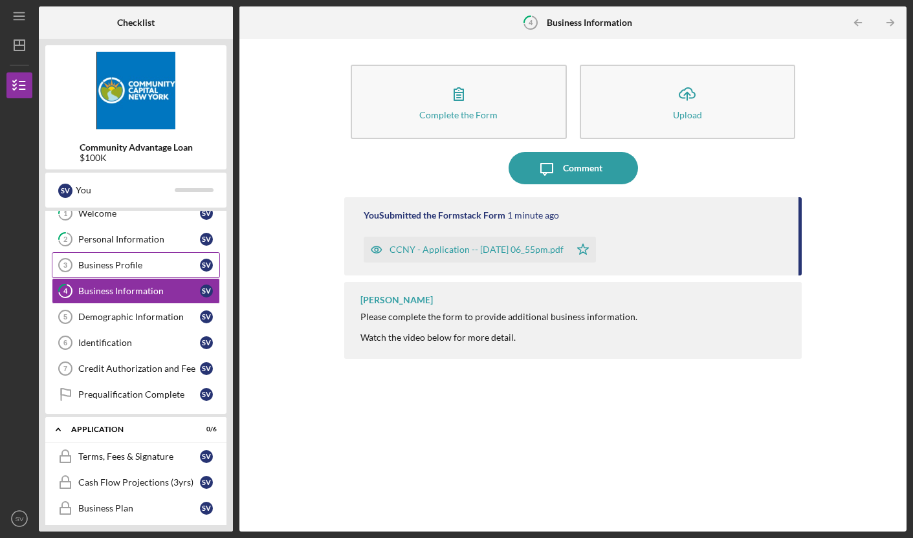
click at [141, 265] on div "Business Profile" at bounding box center [139, 265] width 122 height 10
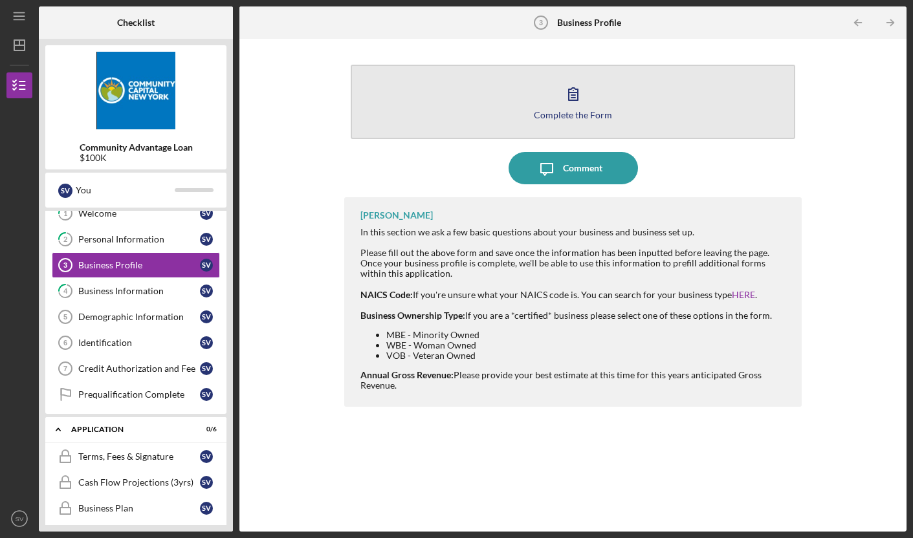
click at [557, 113] on div "Complete the Form" at bounding box center [573, 115] width 78 height 10
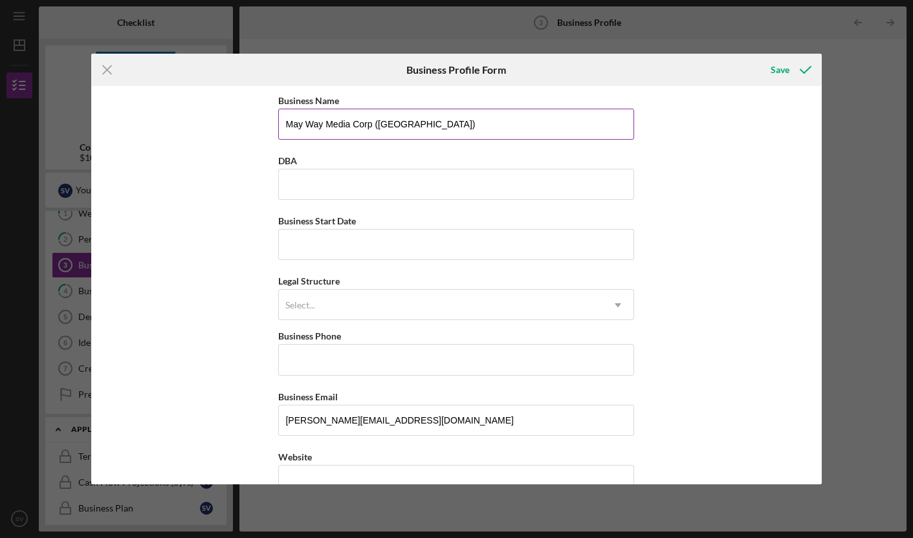
click at [459, 122] on input "May Way Media Corp ([GEOGRAPHIC_DATA])" at bounding box center [456, 124] width 356 height 31
click at [461, 124] on input "May Way Media Corp ([GEOGRAPHIC_DATA])" at bounding box center [456, 124] width 356 height 31
drag, startPoint x: 466, startPoint y: 123, endPoint x: 374, endPoint y: 125, distance: 91.9
click at [374, 125] on input "May Way Media Corp ([GEOGRAPHIC_DATA])" at bounding box center [456, 124] width 356 height 31
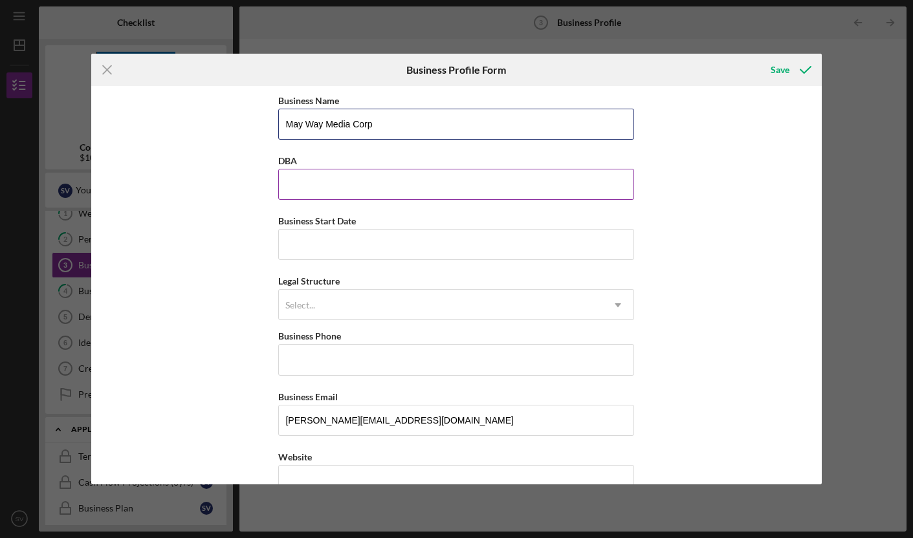
type input "May Way Media Corp"
click at [308, 184] on input "DBA" at bounding box center [456, 184] width 356 height 31
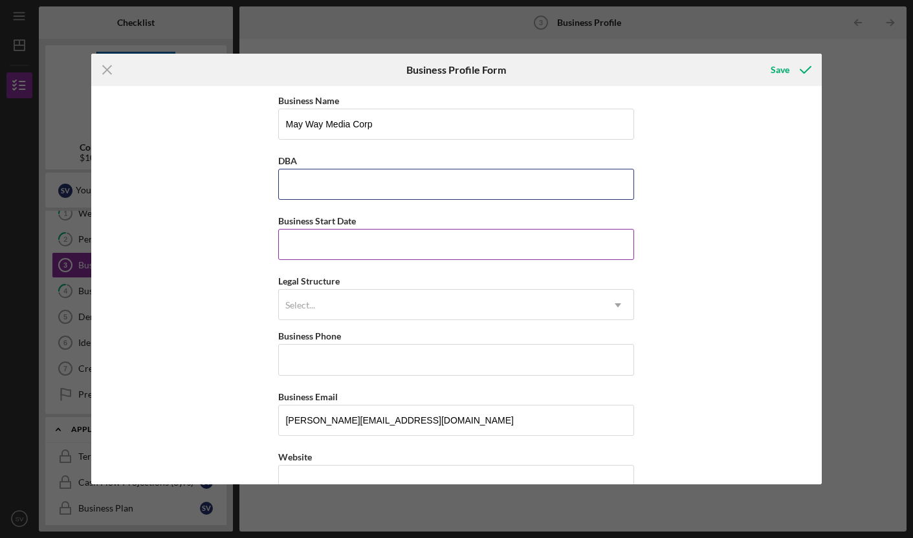
type input "[GEOGRAPHIC_DATA]"
click at [356, 250] on input "Business Start Date" at bounding box center [456, 244] width 356 height 31
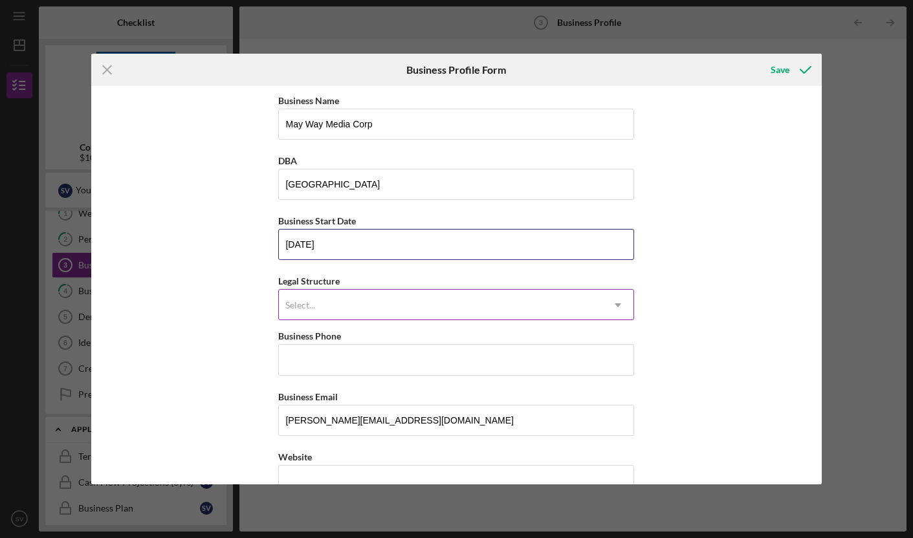
type input "[DATE]"
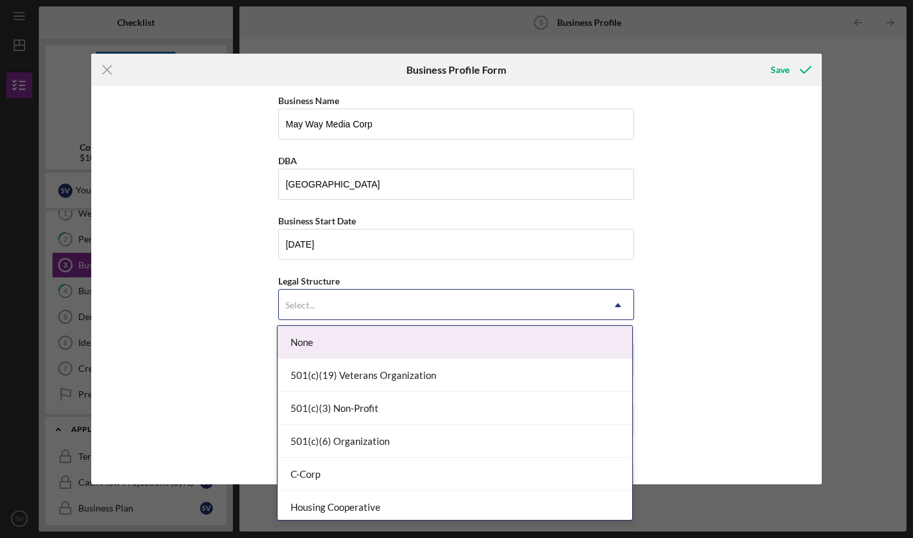
click at [326, 303] on div "Select..." at bounding box center [440, 305] width 323 height 30
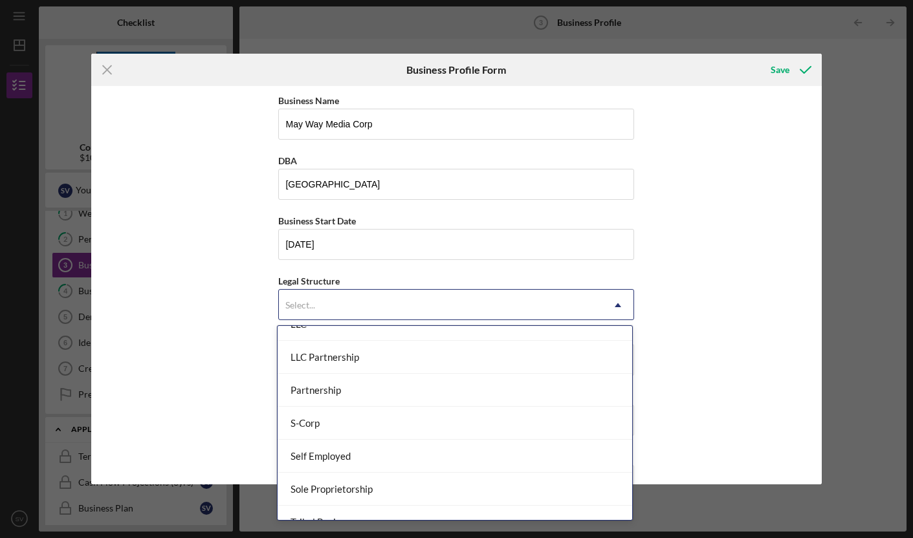
scroll to position [273, 0]
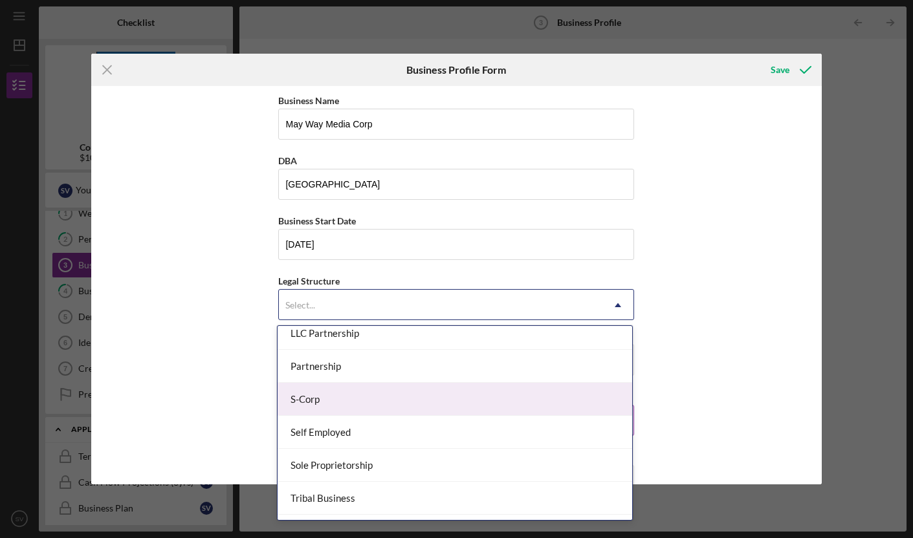
click at [409, 402] on div "S-Corp" at bounding box center [454, 399] width 354 height 33
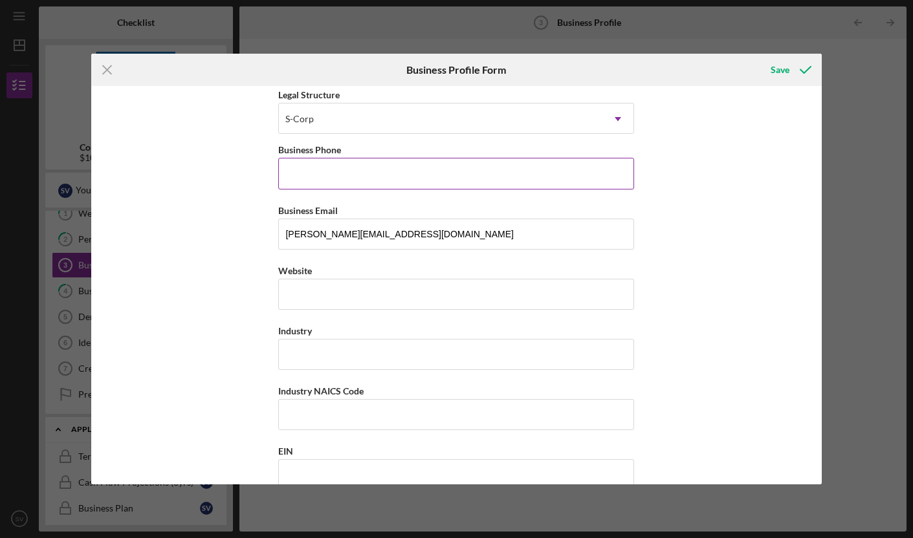
scroll to position [200, 0]
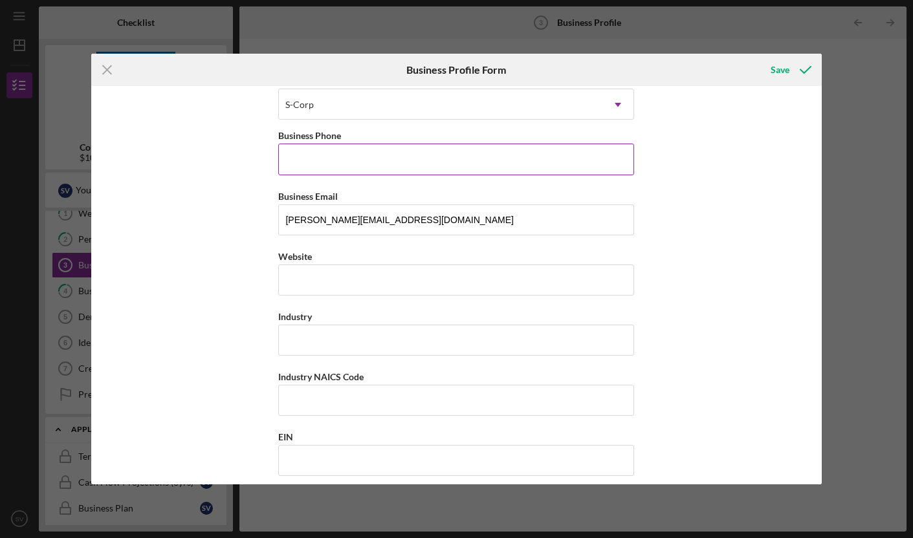
click at [341, 168] on input "Business Phone" at bounding box center [456, 159] width 356 height 31
type input "[PHONE_NUMBER]"
type input "[STREET_ADDRESS]"
type input "[US_STATE]"
type input "10019"
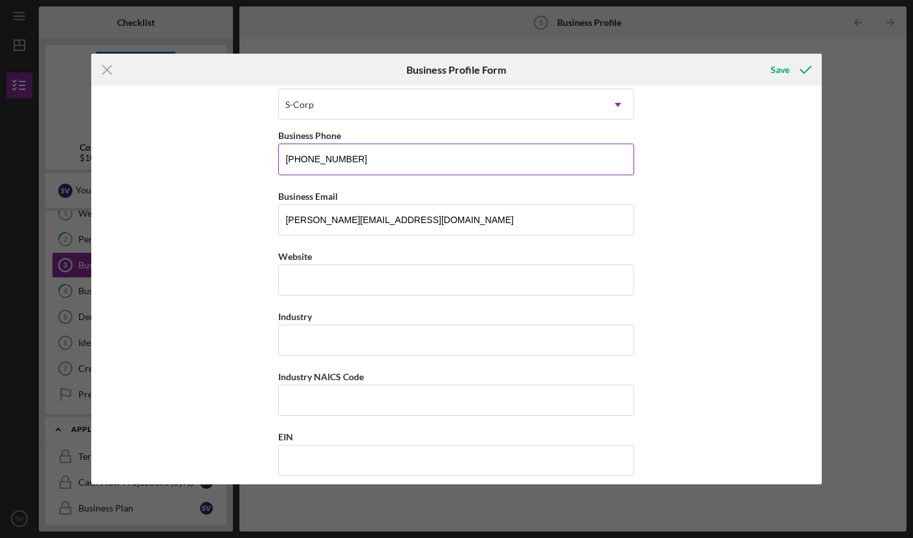
type input "[US_STATE]"
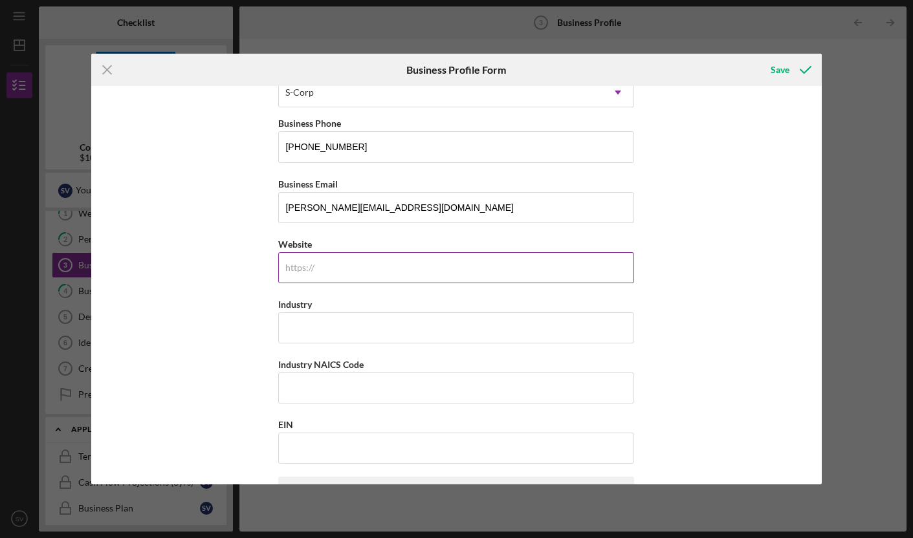
click at [326, 265] on input "Website" at bounding box center [456, 267] width 356 height 31
type input "[DOMAIN_NAME]"
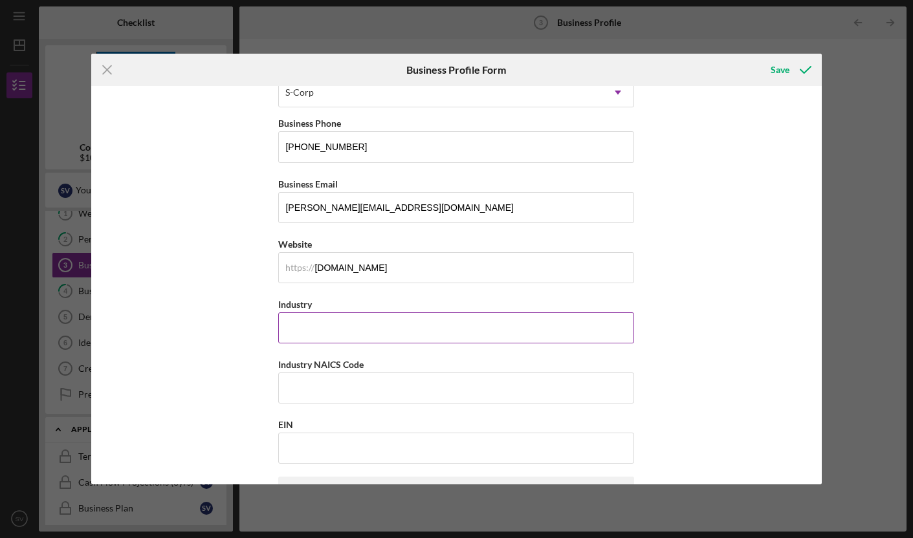
click at [349, 334] on input "Industry" at bounding box center [456, 327] width 356 height 31
type input "Entertainment"
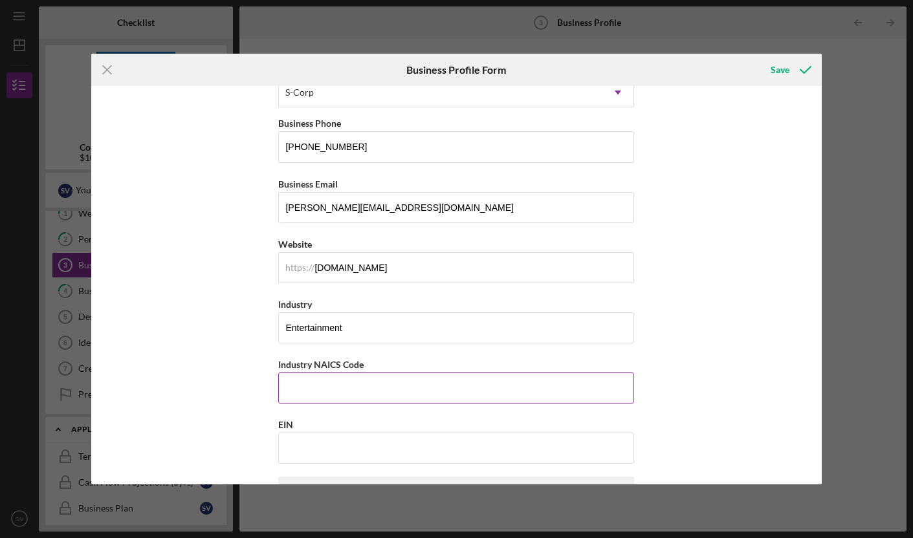
click at [461, 366] on div "Industry NAICS Code" at bounding box center [456, 364] width 356 height 16
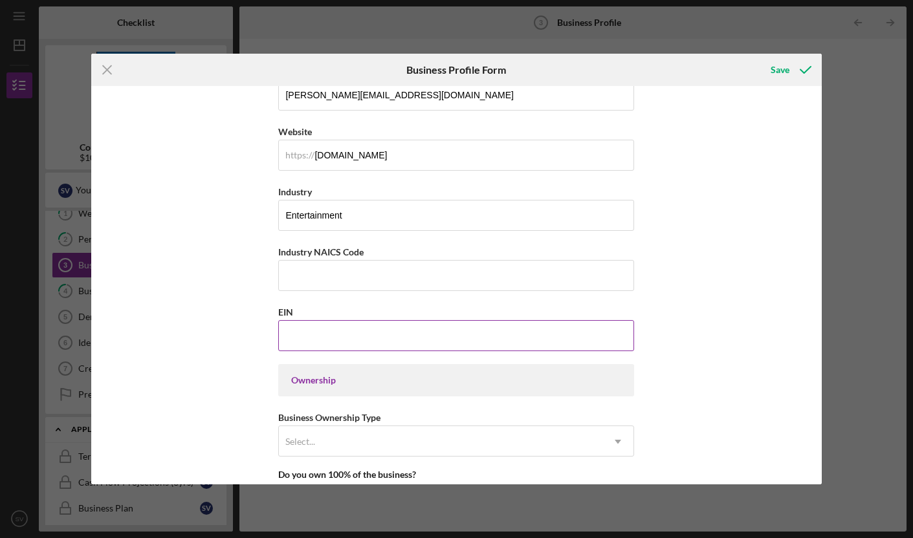
scroll to position [334, 0]
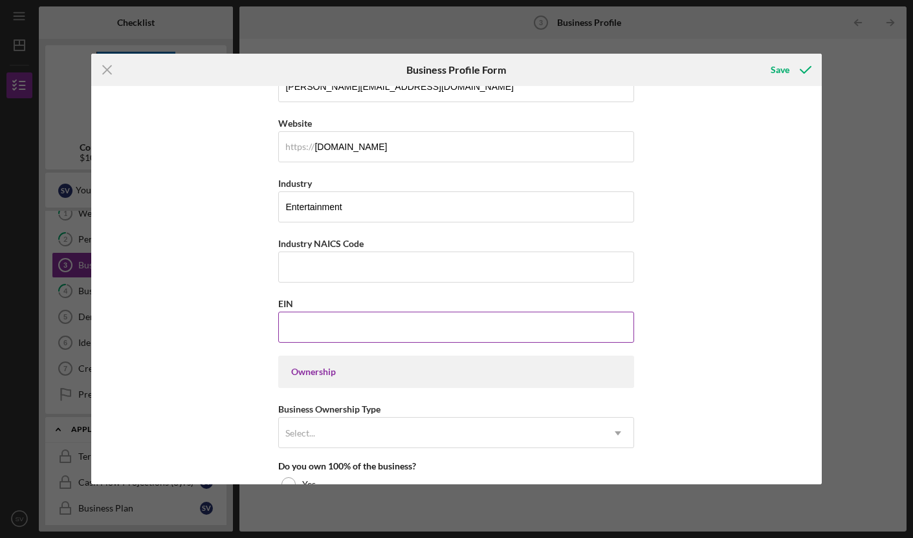
click at [353, 331] on input "EIN" at bounding box center [456, 327] width 356 height 31
type input "[US_EMPLOYER_IDENTIFICATION_NUMBER]"
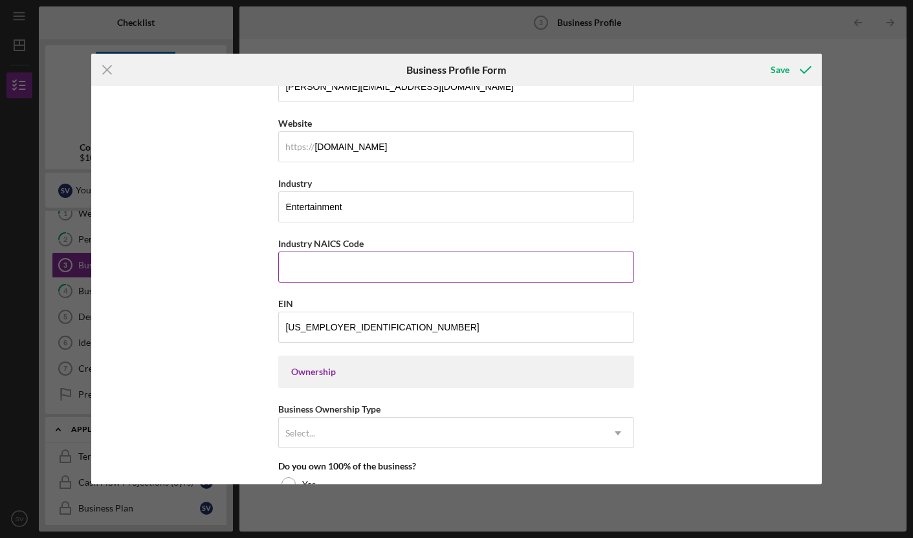
click at [338, 265] on input "Industry NAICS Code" at bounding box center [456, 267] width 356 height 31
drag, startPoint x: 363, startPoint y: 244, endPoint x: 268, endPoint y: 245, distance: 95.7
click at [268, 245] on div "Business Name May Way Media Corp [GEOGRAPHIC_DATA] Business Start Date [DATE] L…" at bounding box center [456, 285] width 730 height 398
copy label "Industry NAICS Code"
click at [303, 266] on input "Industry NAICS Code" at bounding box center [456, 267] width 356 height 31
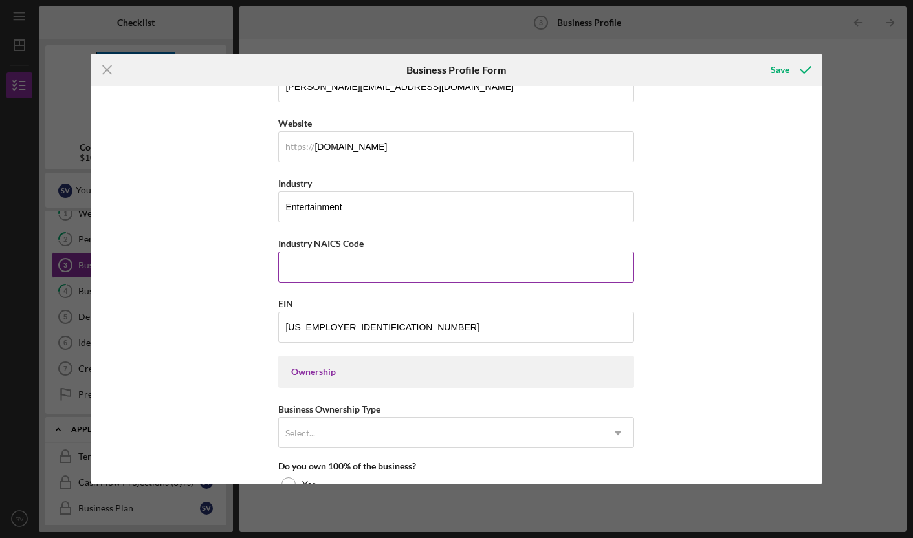
paste input "71"
type input "71"
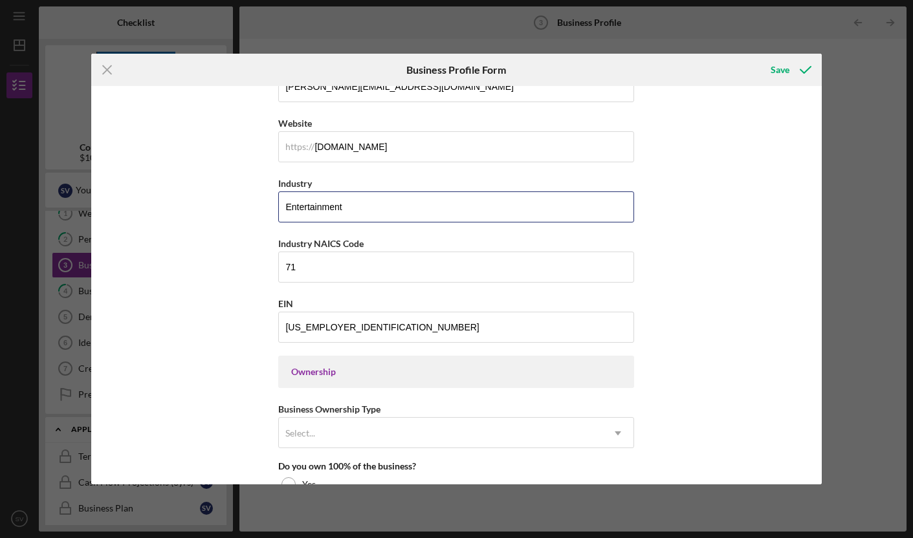
drag, startPoint x: 353, startPoint y: 203, endPoint x: 250, endPoint y: 204, distance: 103.5
click at [255, 204] on div "Business Name May Way Media Corp [GEOGRAPHIC_DATA] Business Start Date [DATE] L…" at bounding box center [456, 285] width 730 height 398
paste input "71 - Arts, Entertainment, and Recreation"
drag, startPoint x: 300, startPoint y: 206, endPoint x: 258, endPoint y: 206, distance: 42.0
click at [259, 206] on div "Business Name May Way Media Corp [GEOGRAPHIC_DATA] Business Start Date [DATE] L…" at bounding box center [456, 285] width 730 height 398
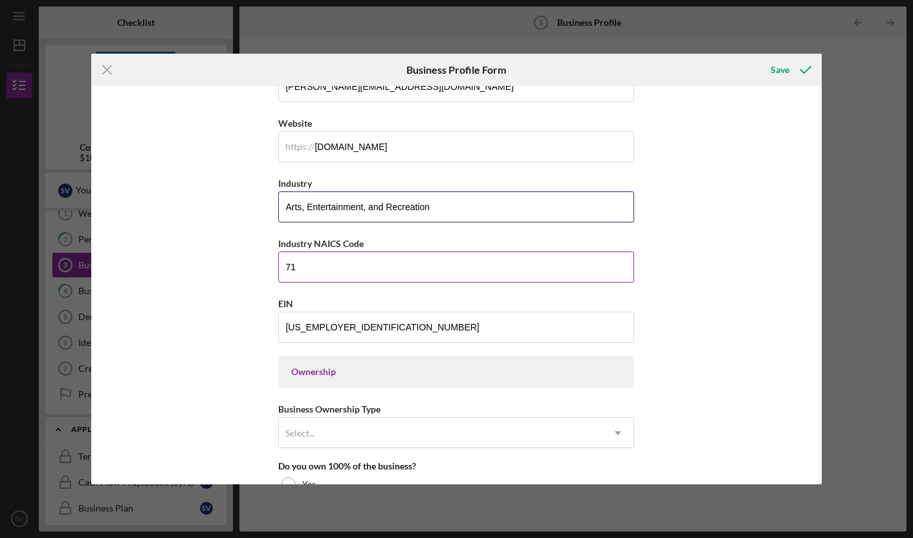
type input "Arts, Entertainment, and Recreation"
click at [455, 243] on div "Industry NAICS Code" at bounding box center [456, 243] width 356 height 16
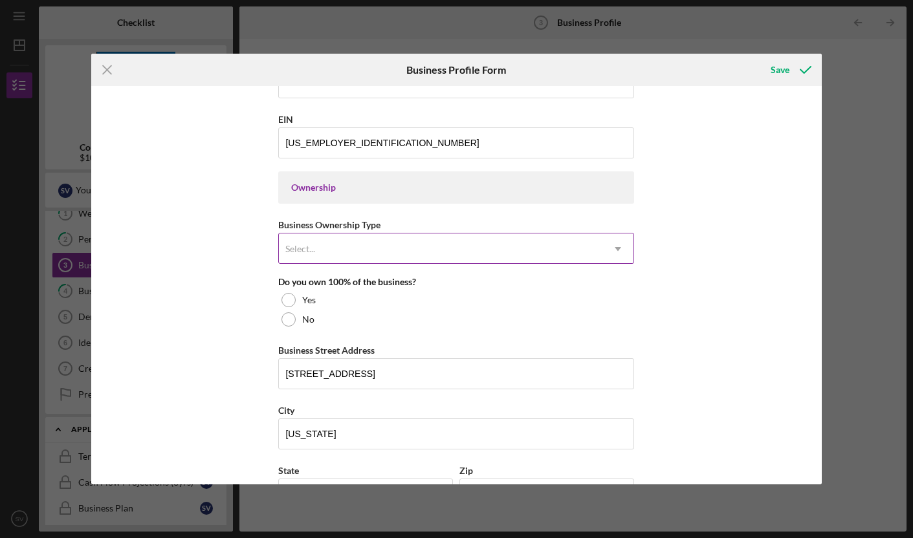
scroll to position [521, 0]
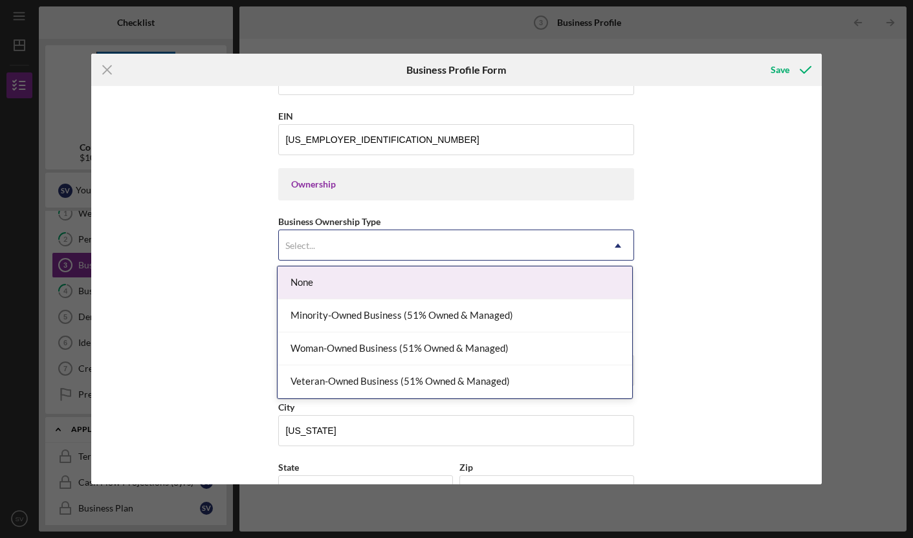
click at [582, 248] on div "Select..." at bounding box center [440, 246] width 323 height 30
click at [509, 281] on div "None" at bounding box center [454, 282] width 354 height 33
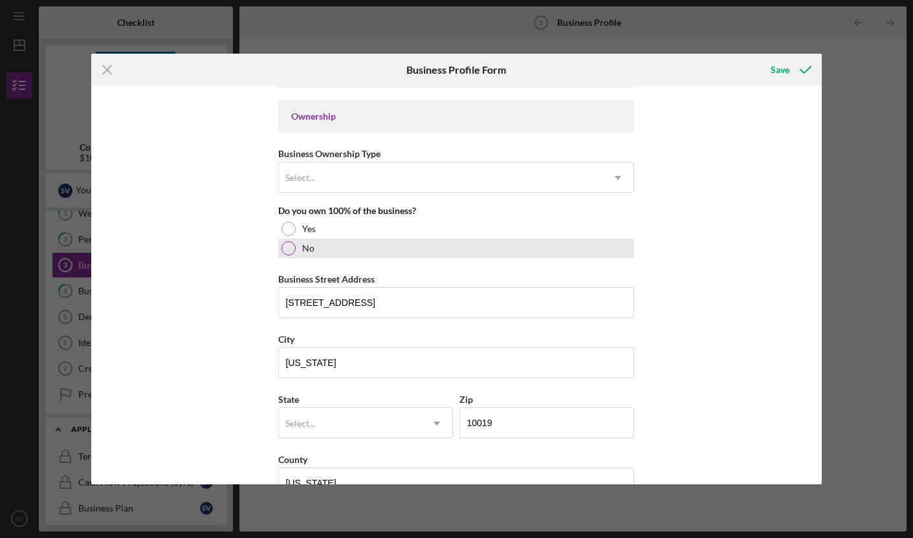
scroll to position [598, 0]
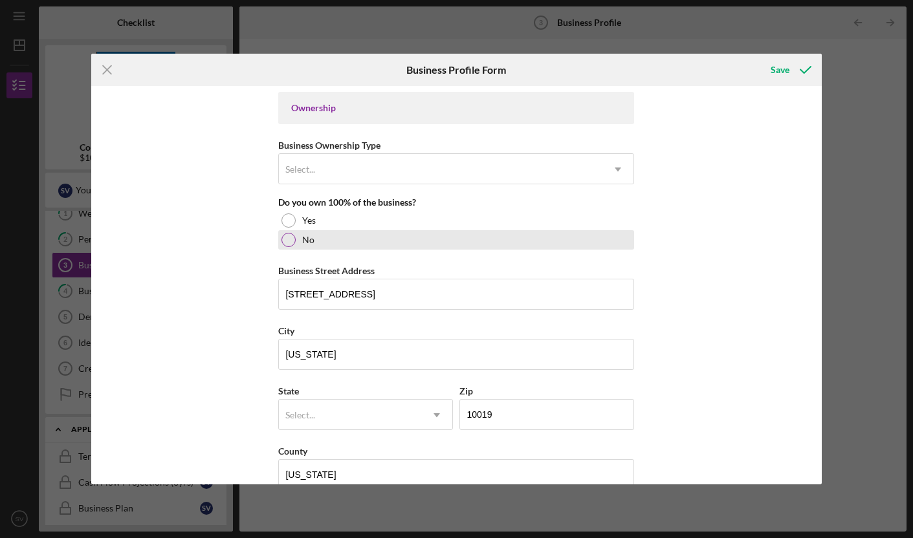
drag, startPoint x: 286, startPoint y: 221, endPoint x: 322, endPoint y: 232, distance: 37.8
click at [286, 221] on div at bounding box center [288, 220] width 14 height 14
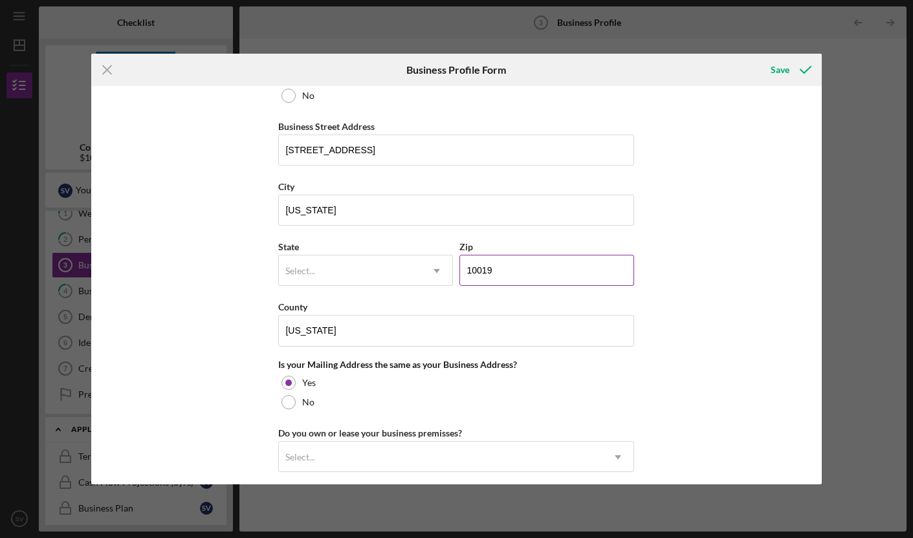
scroll to position [743, 0]
click at [360, 145] on input "[STREET_ADDRESS]" at bounding box center [456, 148] width 356 height 31
drag, startPoint x: 283, startPoint y: 148, endPoint x: 237, endPoint y: 148, distance: 45.9
click at [237, 148] on div "Business Name May Way Media Corp [GEOGRAPHIC_DATA] Business Start Date [DATE] L…" at bounding box center [456, 285] width 730 height 398
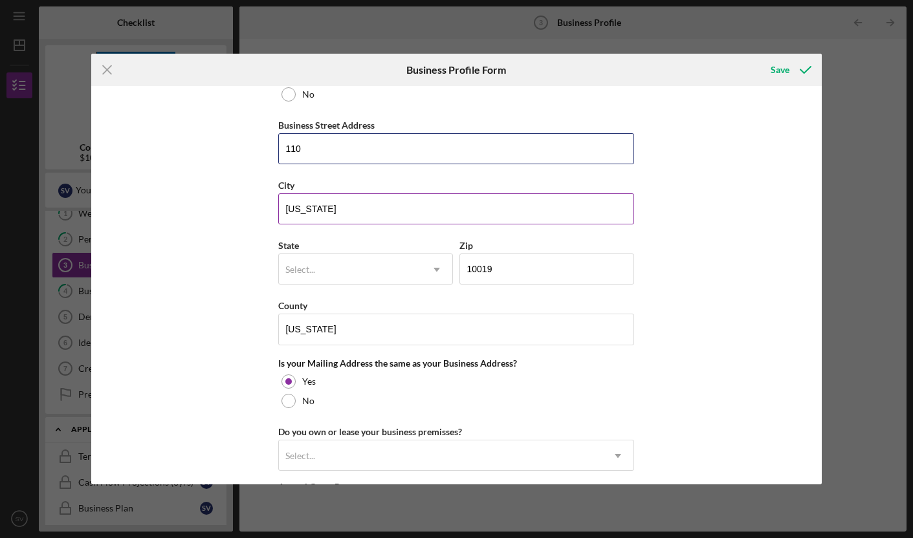
type input "[STREET_ADDRESS][PERSON_NAME]"
drag, startPoint x: 332, startPoint y: 215, endPoint x: 248, endPoint y: 209, distance: 84.3
click at [248, 210] on div "Business Name May Way Media Corp [GEOGRAPHIC_DATA] Business Start Date [DATE] L…" at bounding box center [456, 285] width 730 height 398
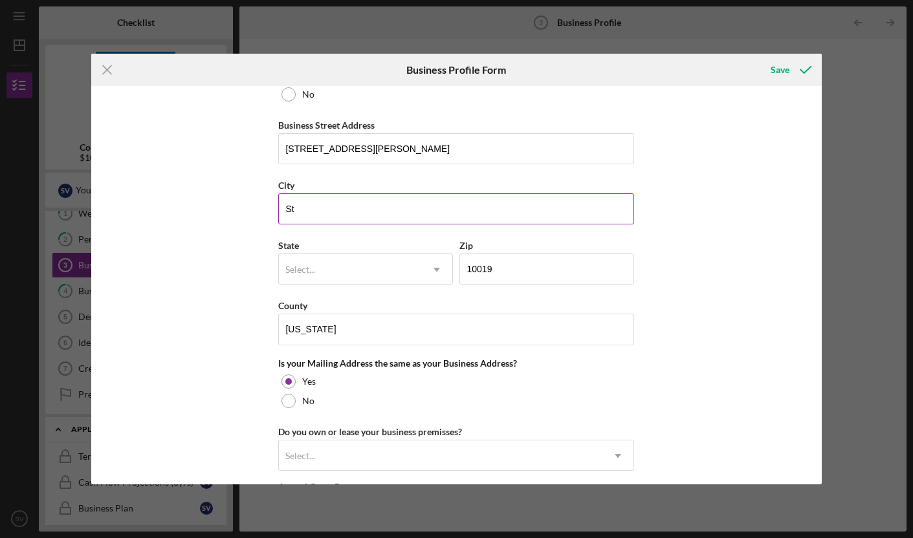
type input "[GEOGRAPHIC_DATA]"
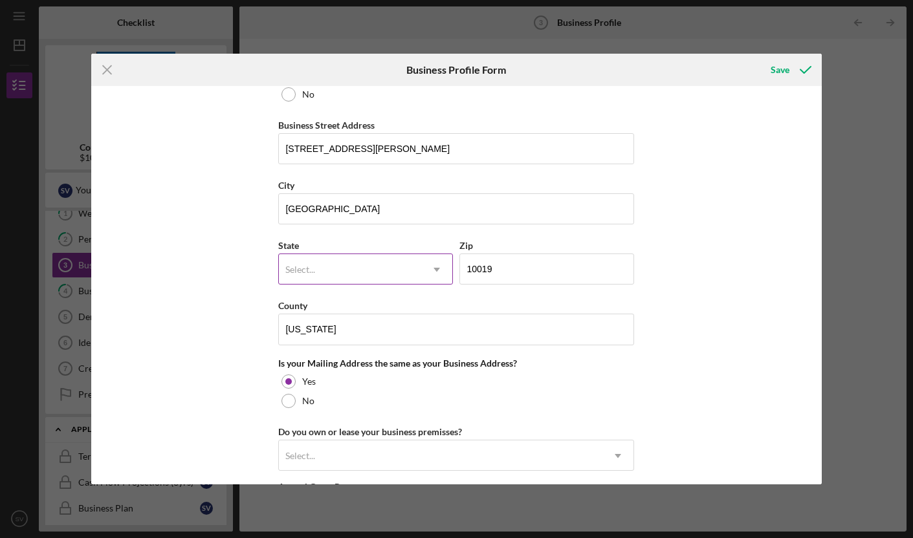
click at [421, 281] on icon "Icon/Dropdown Arrow" at bounding box center [436, 269] width 31 height 31
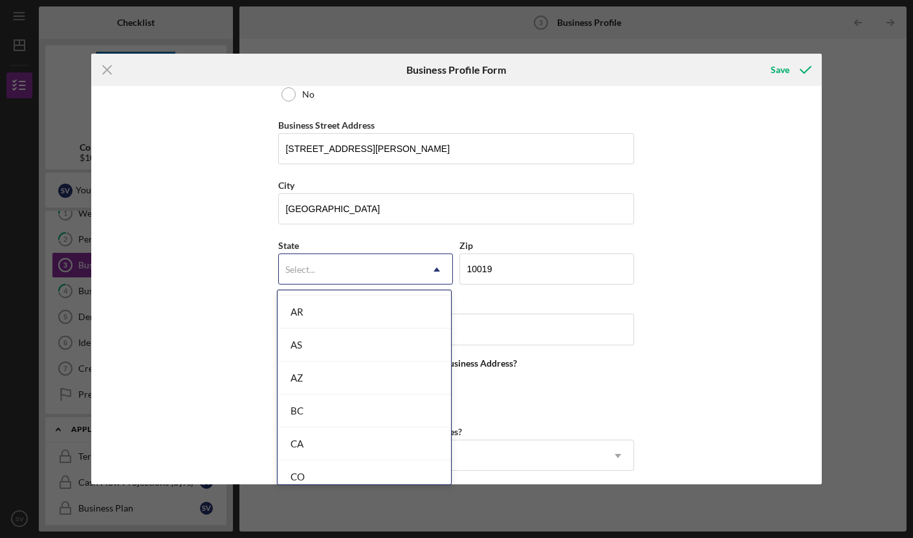
scroll to position [323, 0]
drag, startPoint x: 335, startPoint y: 411, endPoint x: 503, endPoint y: 285, distance: 209.7
click at [335, 411] on div "CT" at bounding box center [363, 412] width 173 height 33
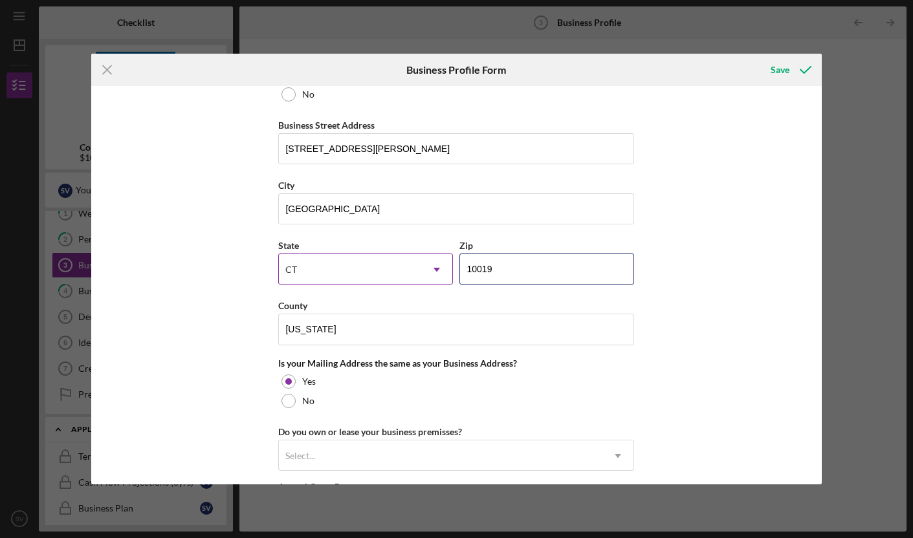
drag, startPoint x: 478, startPoint y: 272, endPoint x: 436, endPoint y: 270, distance: 42.1
click at [438, 271] on div "State [US_STATE] Icon/Dropdown Arrow Zip 10019" at bounding box center [456, 267] width 356 height 60
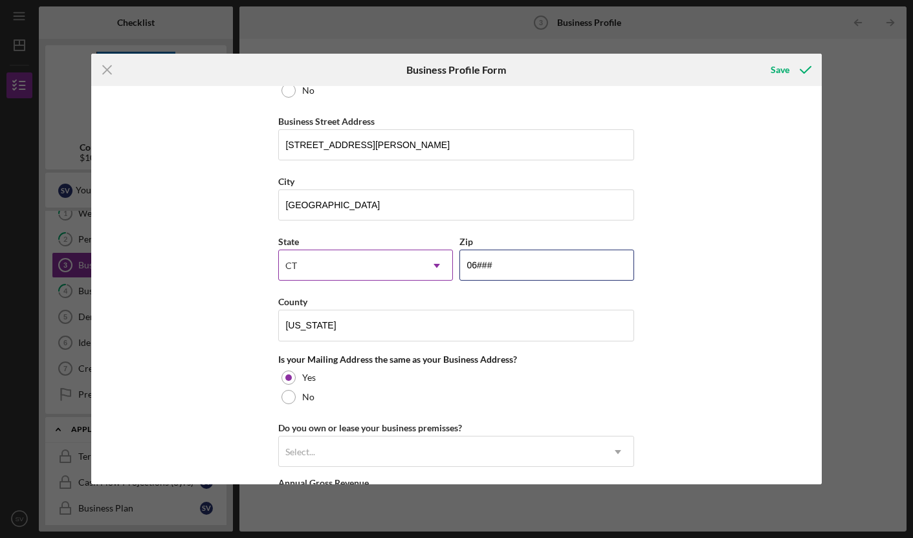
type input "0####"
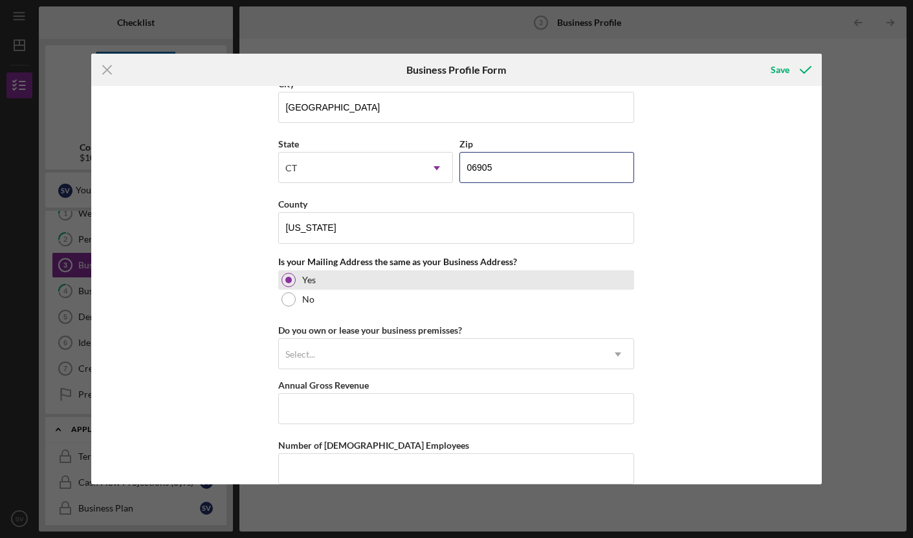
scroll to position [858, 0]
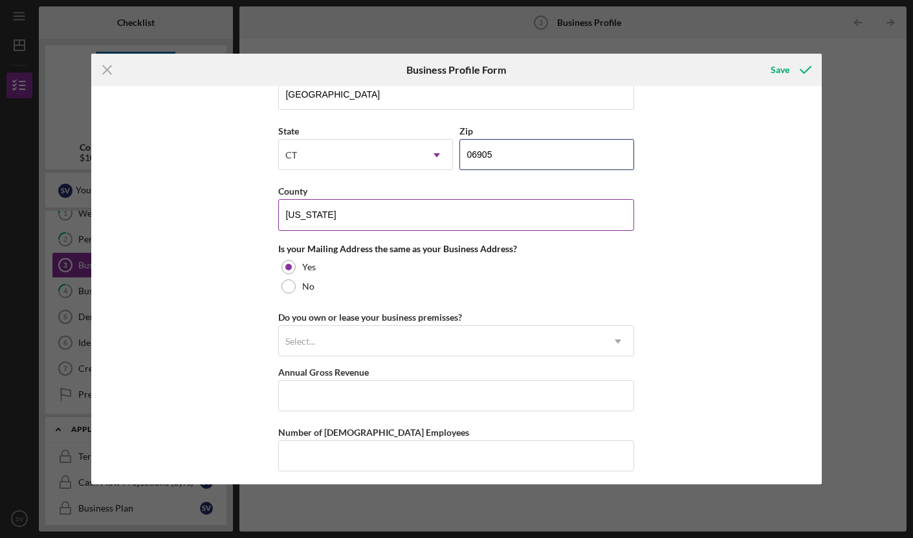
type input "06905"
drag, startPoint x: 332, startPoint y: 217, endPoint x: 235, endPoint y: 204, distance: 97.9
click at [235, 204] on div "Business Name May Way Media Corp [GEOGRAPHIC_DATA] Business Start Date [DATE] L…" at bounding box center [456, 285] width 730 height 398
type input "[GEOGRAPHIC_DATA]"
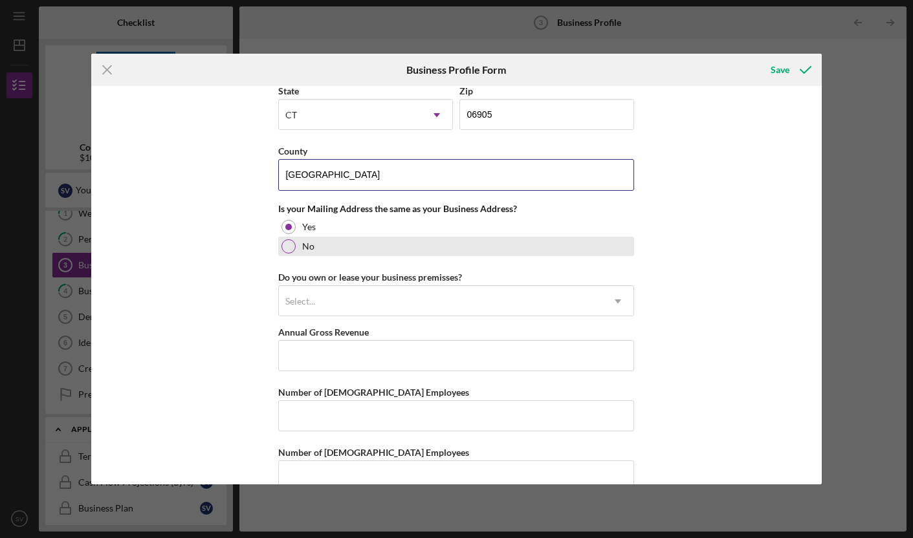
scroll to position [910, 0]
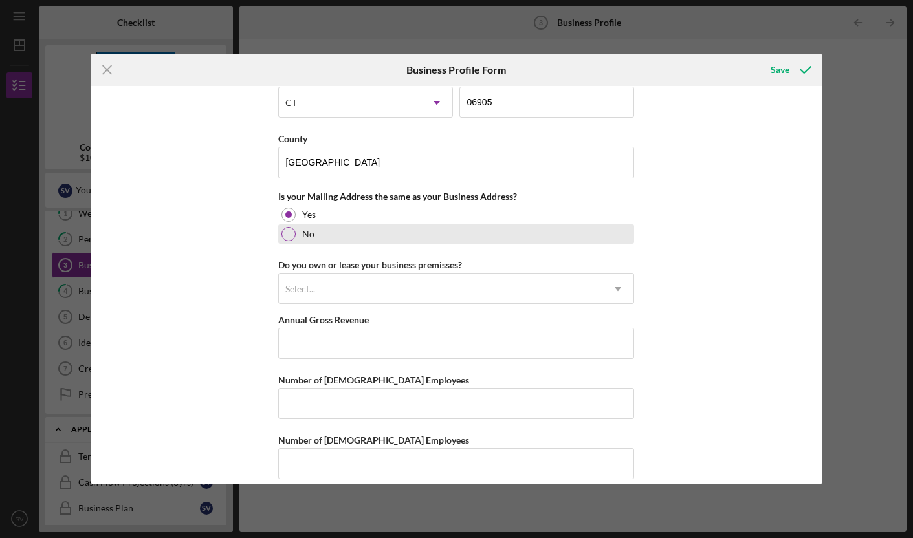
click at [283, 236] on div at bounding box center [288, 234] width 14 height 14
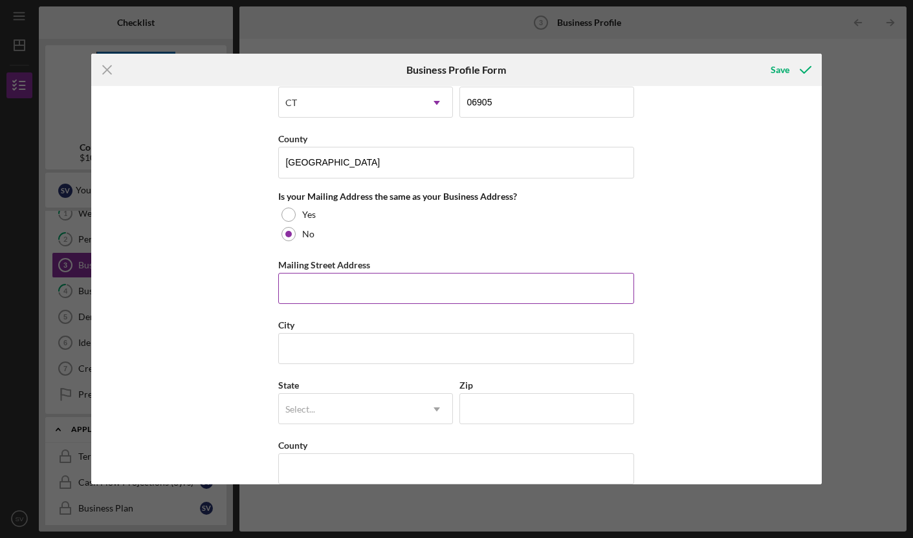
click at [324, 285] on input "Mailing Street Address" at bounding box center [456, 288] width 356 height 31
type input "[STREET_ADDRESS]"
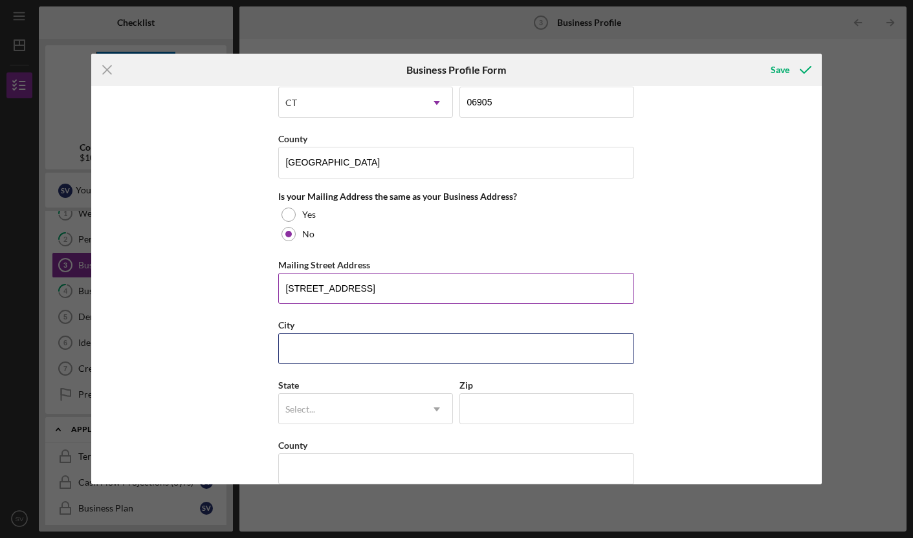
type input "[US_STATE]"
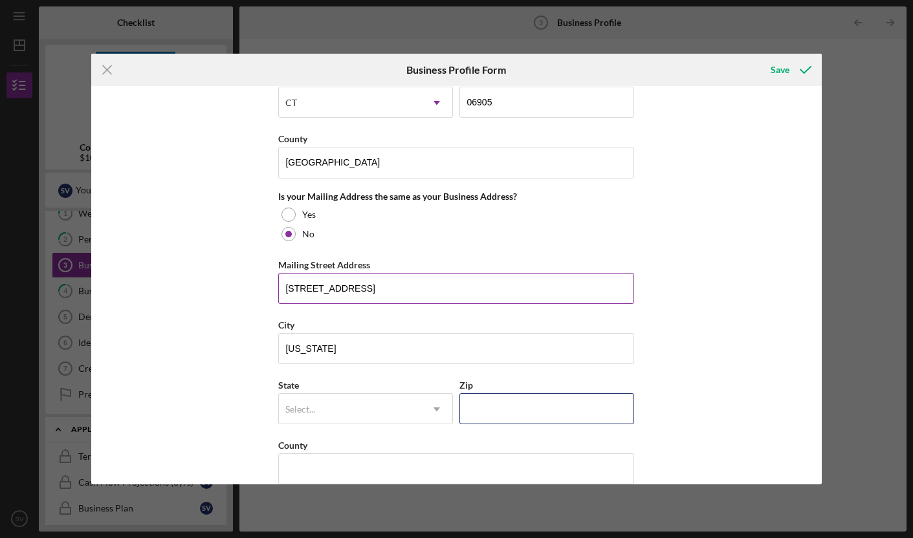
type input "10019"
type input "[US_STATE]"
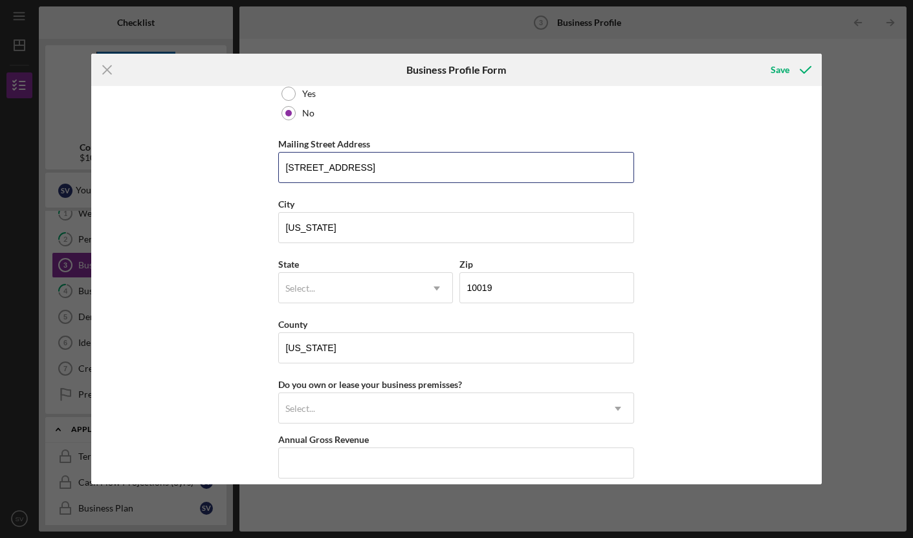
scroll to position [1033, 0]
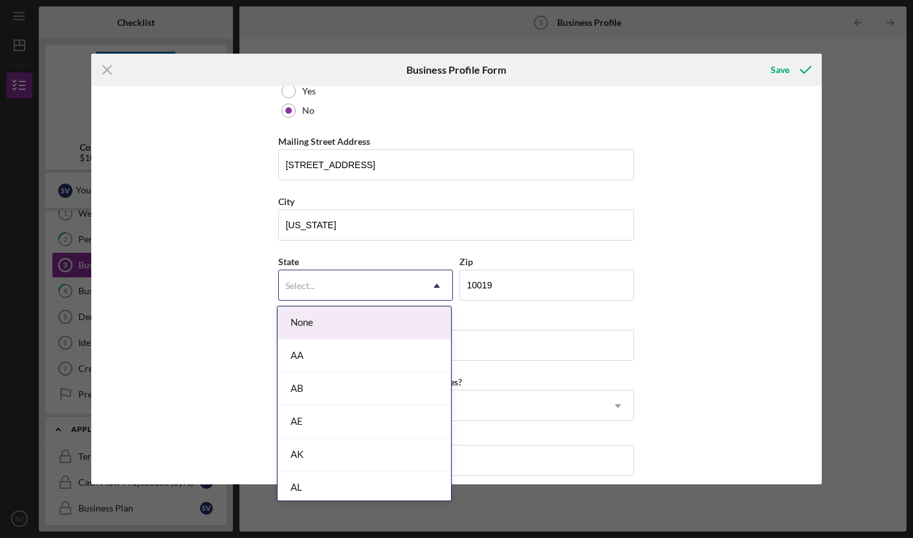
click at [393, 288] on div "Select..." at bounding box center [350, 286] width 142 height 30
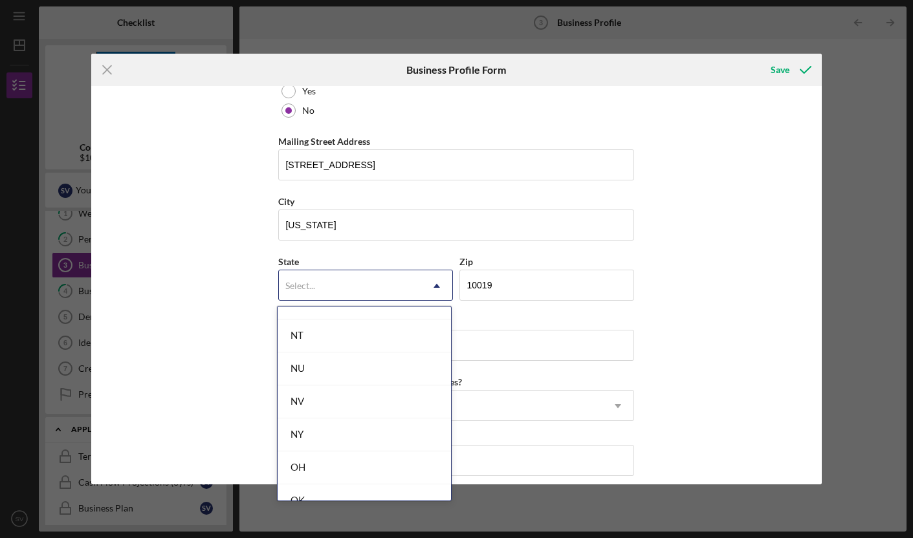
scroll to position [1575, 0]
click at [326, 427] on div "NY" at bounding box center [363, 430] width 173 height 33
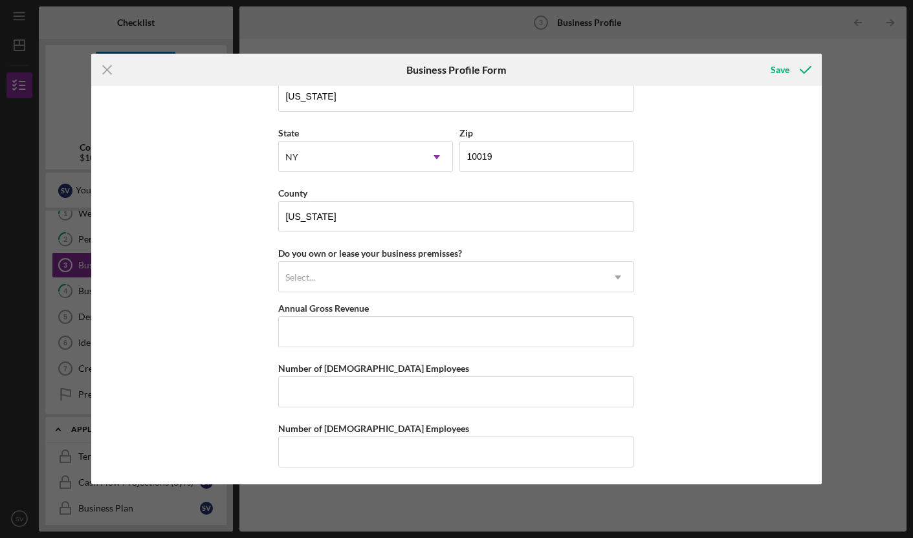
scroll to position [1163, 0]
click at [358, 272] on div "Select..." at bounding box center [440, 276] width 323 height 30
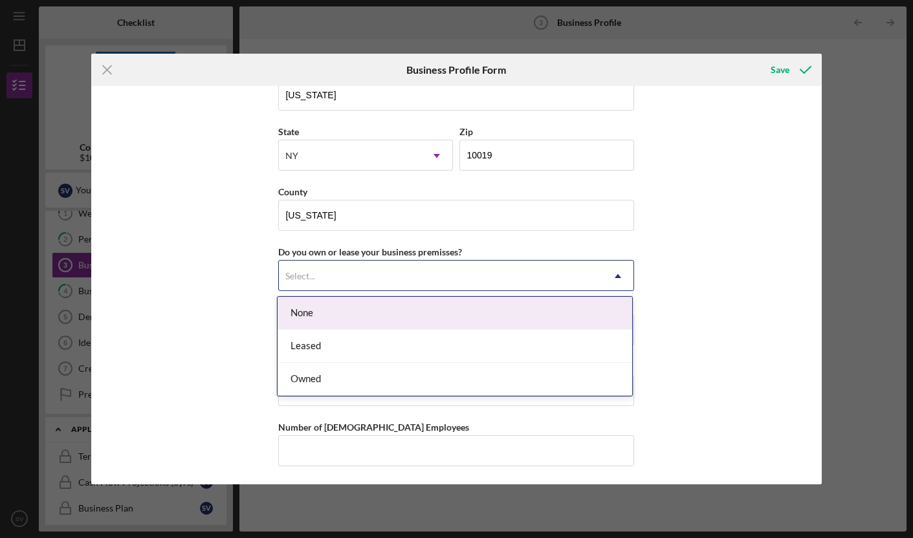
click at [316, 319] on div "None" at bounding box center [454, 313] width 354 height 33
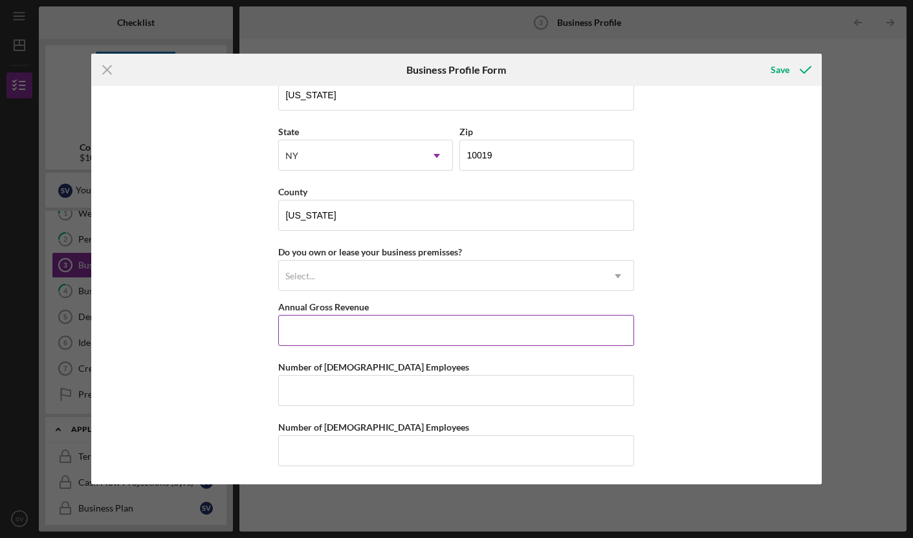
click at [321, 332] on input "Annual Gross Revenue" at bounding box center [456, 330] width 356 height 31
type input "$250,000"
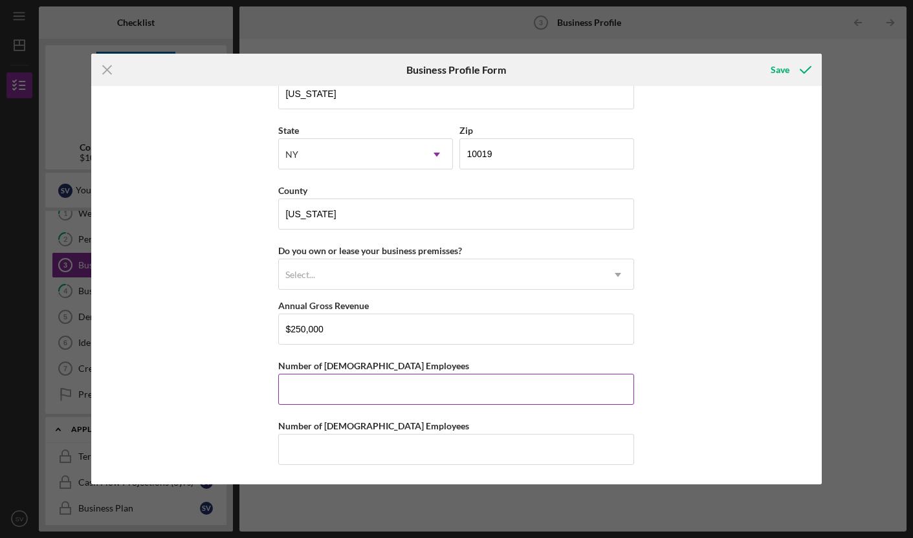
click at [298, 389] on input "Number of [DEMOGRAPHIC_DATA] Employees" at bounding box center [456, 389] width 356 height 31
click at [315, 442] on input "Number of [DEMOGRAPHIC_DATA] Employees" at bounding box center [456, 449] width 356 height 31
click at [704, 358] on div "Business Name May Way Media Corp [GEOGRAPHIC_DATA] Business Start Date [DATE] L…" at bounding box center [456, 285] width 730 height 398
drag, startPoint x: 301, startPoint y: 452, endPoint x: 250, endPoint y: 445, distance: 51.6
click at [255, 444] on div "Business Name May Way Media Corp [GEOGRAPHIC_DATA] Business Start Date [DATE] L…" at bounding box center [456, 285] width 730 height 398
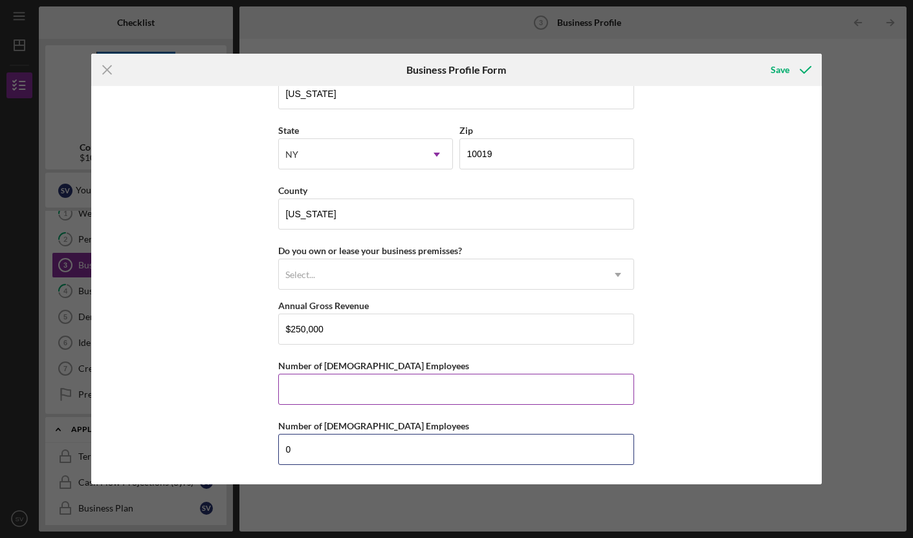
type input "0"
click at [297, 390] on input "Number of [DEMOGRAPHIC_DATA] Employees" at bounding box center [456, 389] width 356 height 31
type input "1"
drag, startPoint x: 737, startPoint y: 432, endPoint x: 724, endPoint y: 437, distance: 13.9
click at [737, 432] on div "Business Name May Way Media Corp [GEOGRAPHIC_DATA] Business Start Date [DATE] L…" at bounding box center [456, 285] width 730 height 398
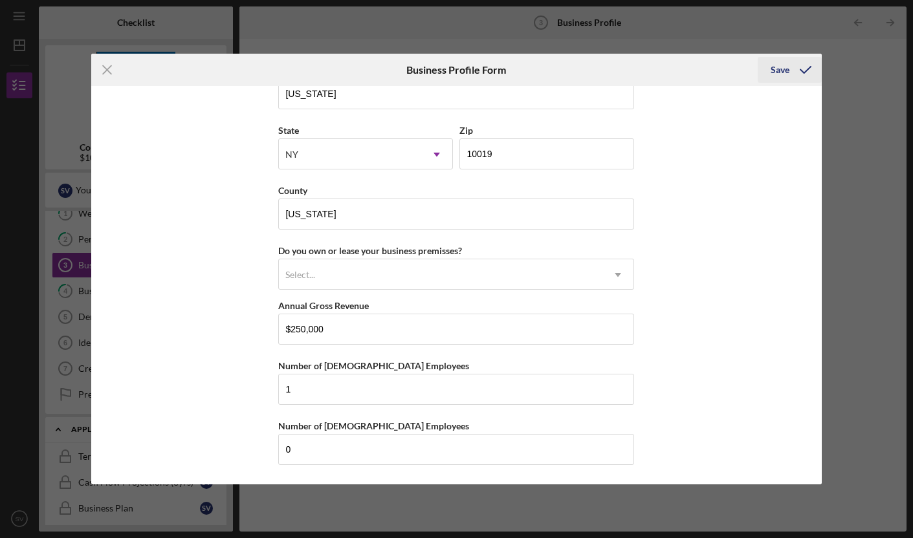
click at [783, 67] on div "Save" at bounding box center [779, 70] width 19 height 26
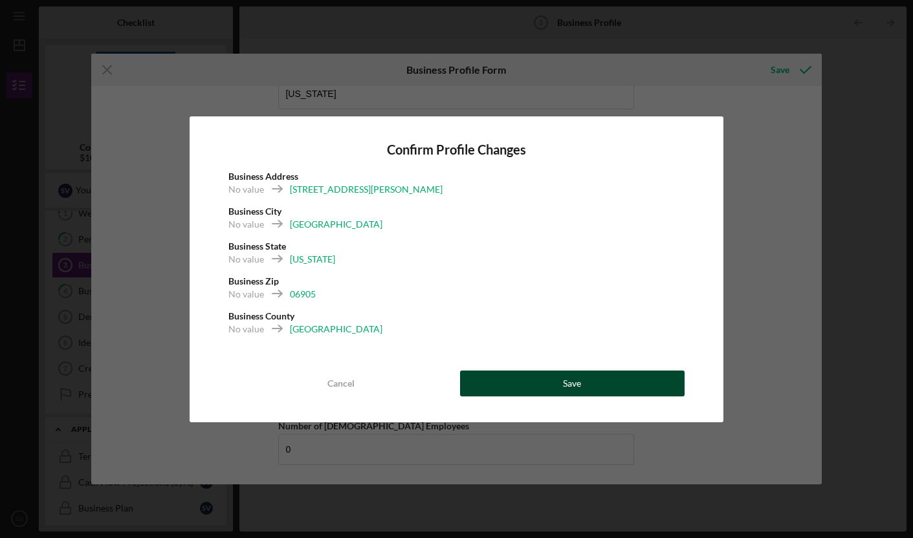
click at [581, 382] on button "Save" at bounding box center [572, 384] width 225 height 26
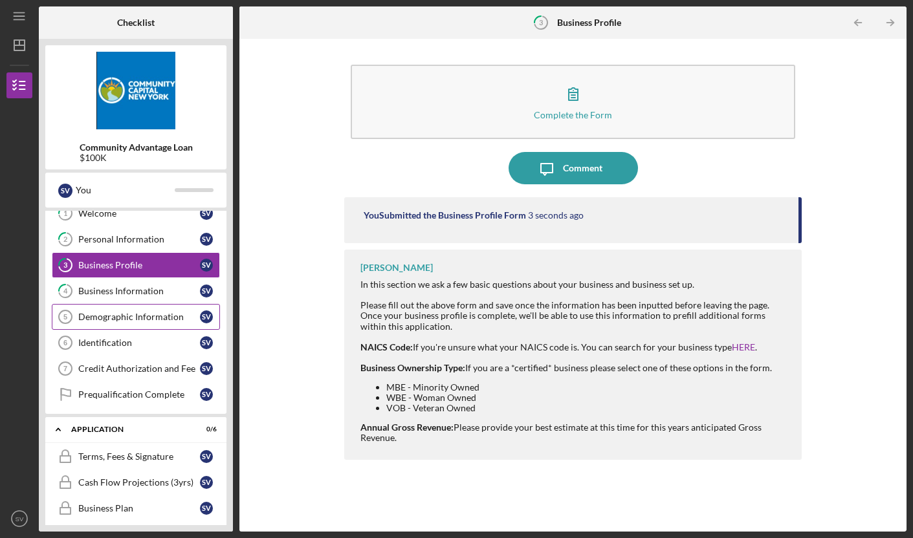
click at [144, 321] on div "Demographic Information" at bounding box center [139, 317] width 122 height 10
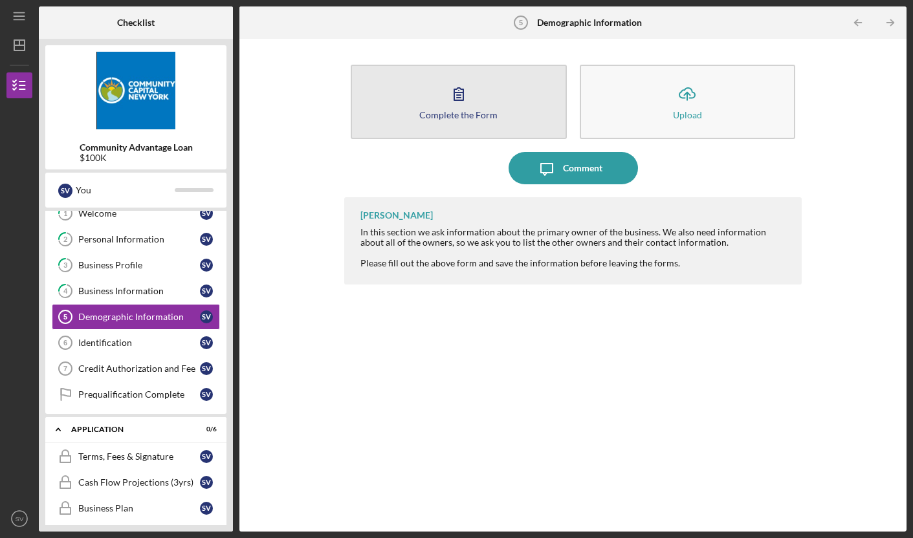
click at [473, 96] on button "Complete the Form Form" at bounding box center [459, 102] width 216 height 74
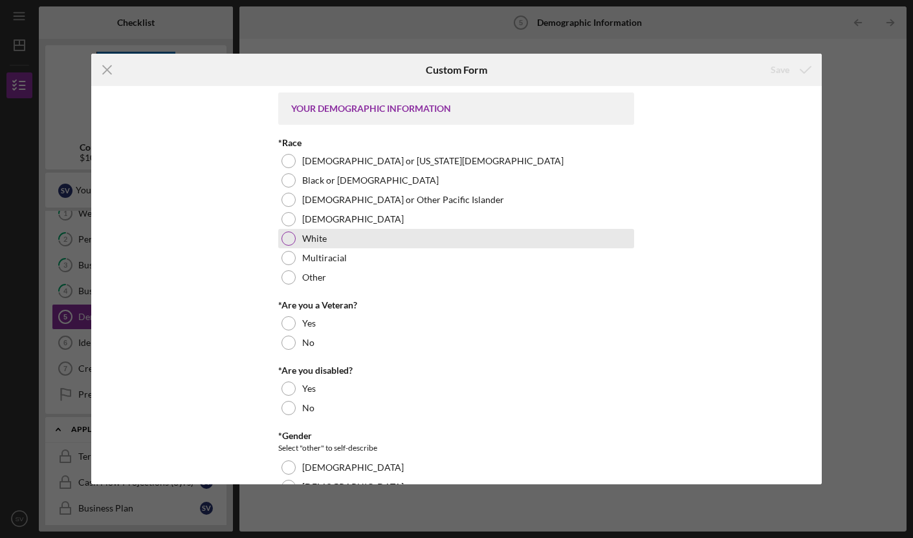
click at [283, 239] on div at bounding box center [288, 239] width 14 height 14
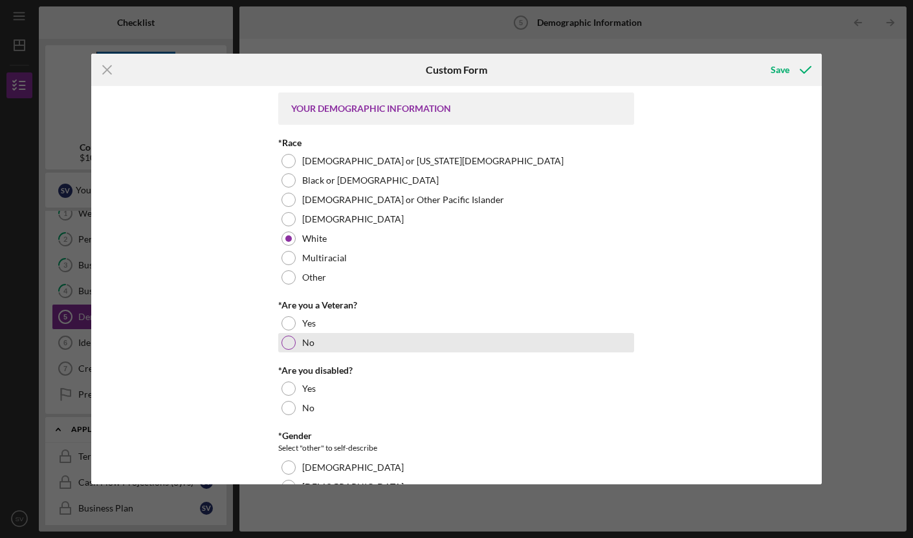
click at [290, 345] on div at bounding box center [288, 343] width 14 height 14
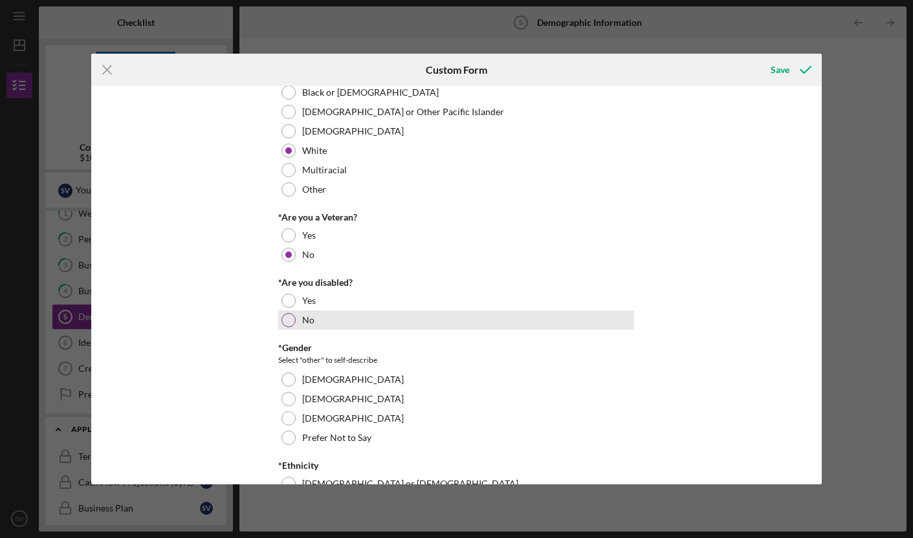
click at [288, 327] on div "No" at bounding box center [456, 319] width 356 height 19
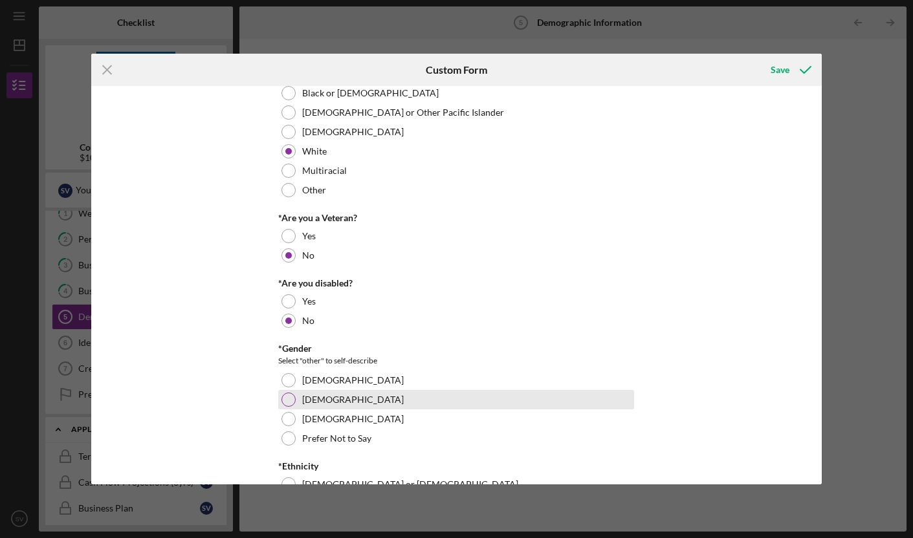
click at [287, 395] on div at bounding box center [288, 400] width 14 height 14
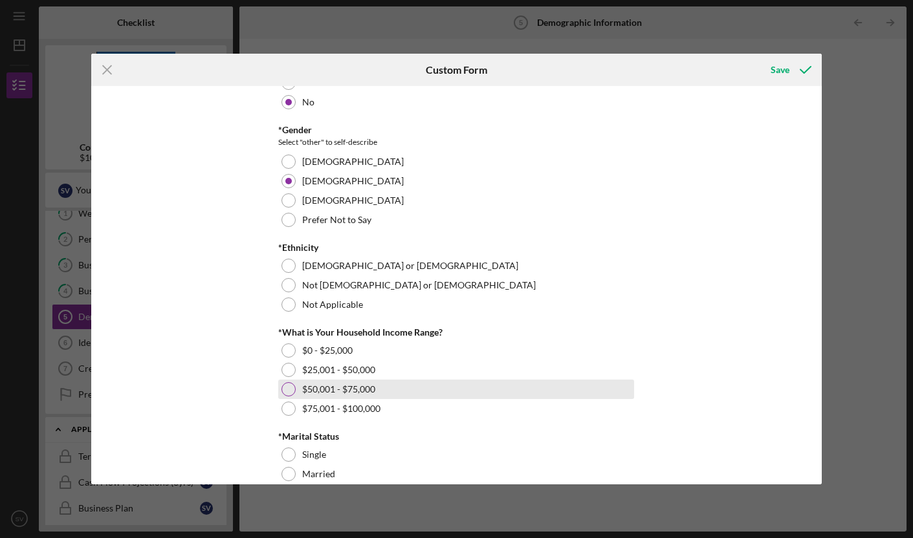
scroll to position [310, 0]
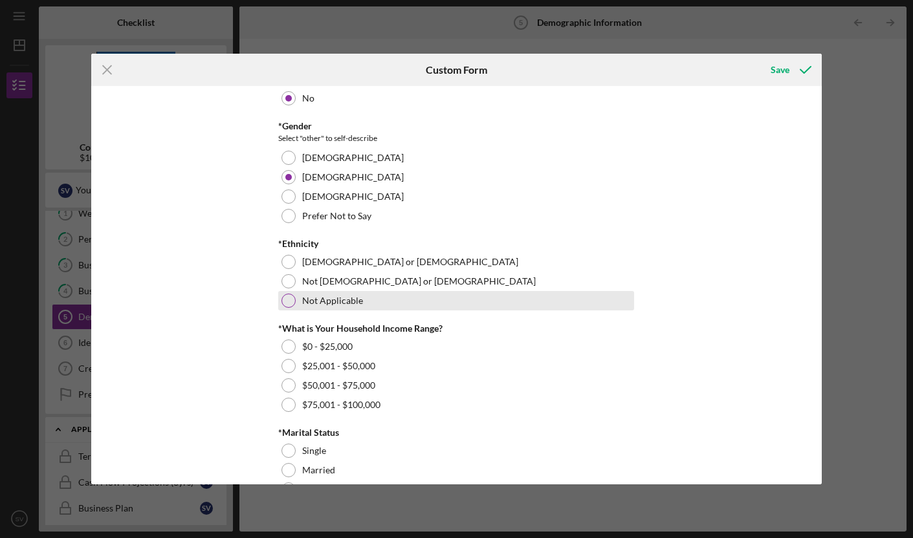
drag, startPoint x: 283, startPoint y: 299, endPoint x: 422, endPoint y: 299, distance: 138.4
click at [283, 299] on div at bounding box center [288, 301] width 14 height 14
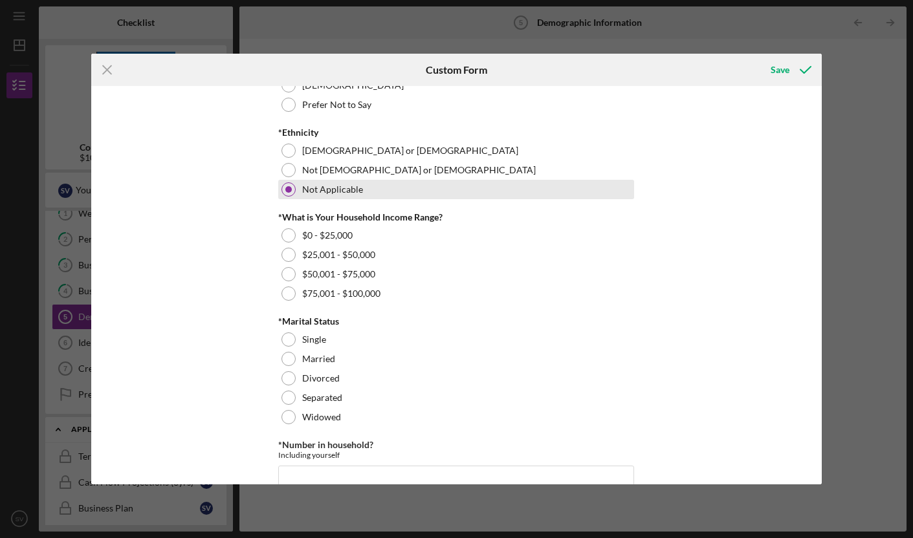
scroll to position [430, 0]
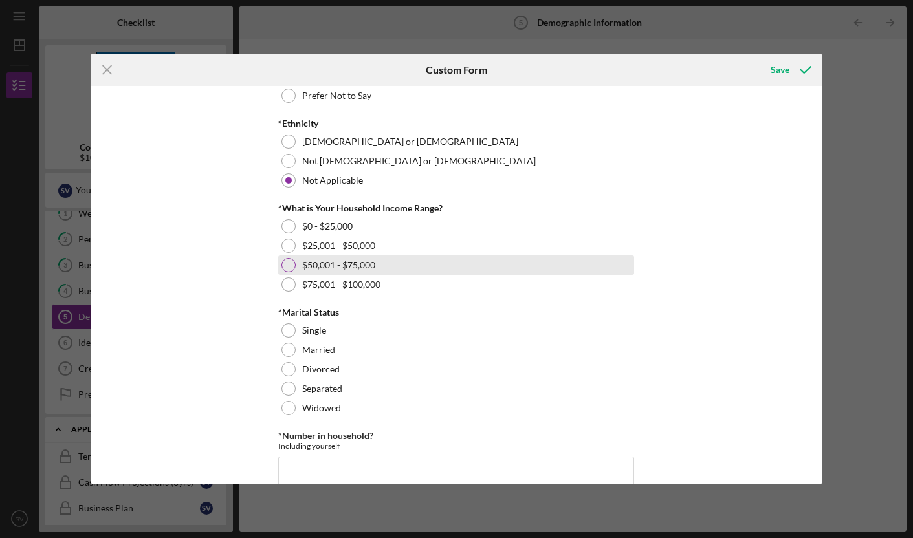
click at [292, 263] on div at bounding box center [288, 265] width 14 height 14
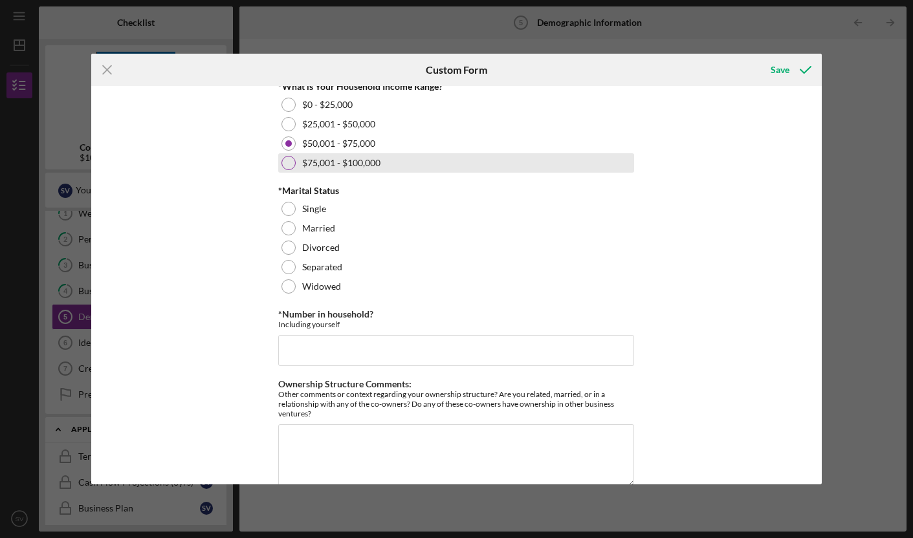
scroll to position [554, 0]
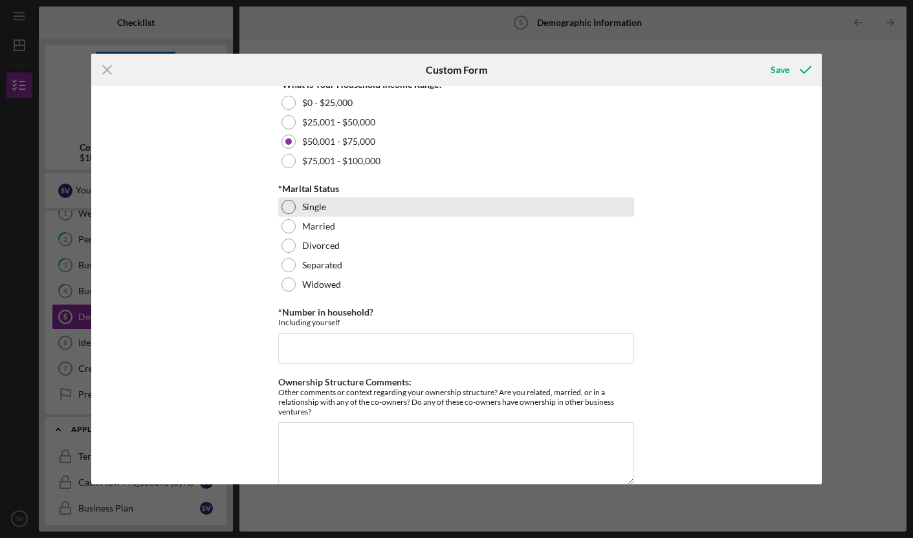
click at [285, 206] on div at bounding box center [288, 207] width 14 height 14
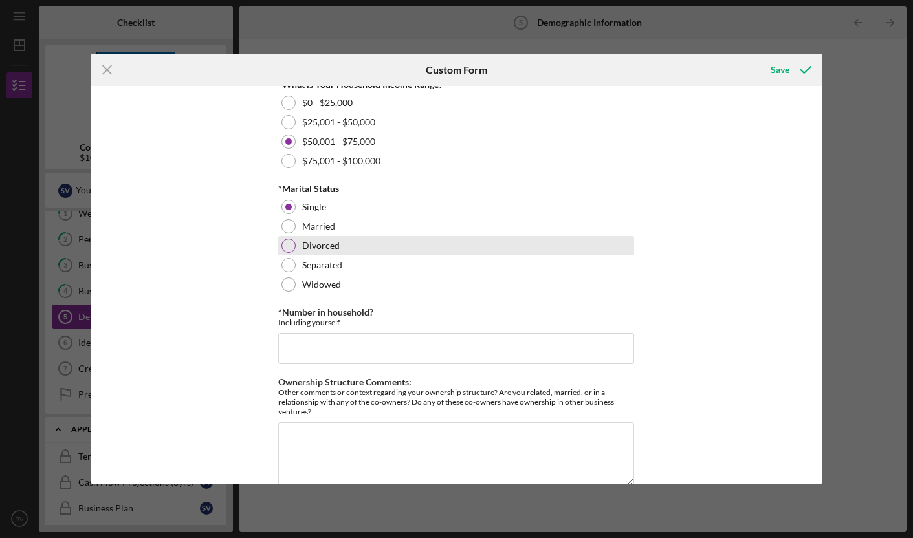
scroll to position [575, 0]
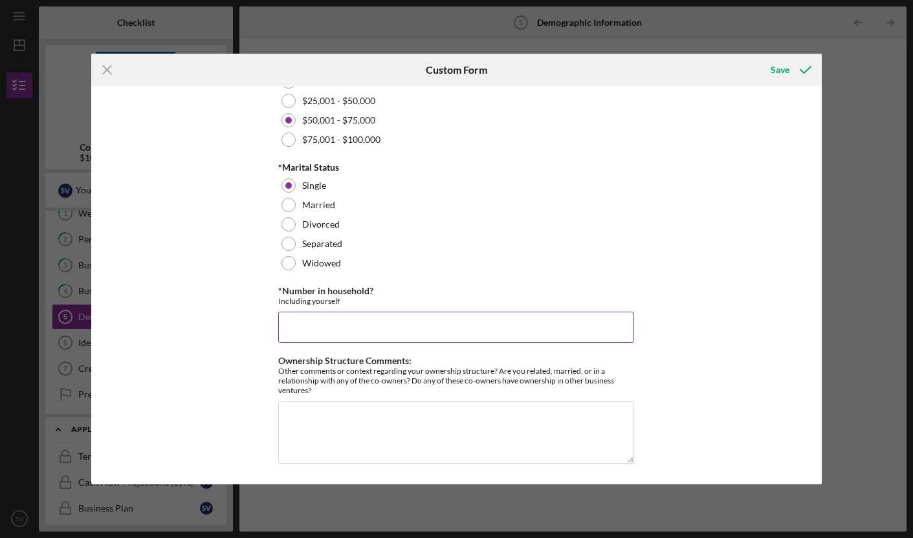
click at [324, 327] on input "*Number in household?" at bounding box center [456, 327] width 356 height 31
type input "1"
click at [491, 444] on textarea "Ownership Structure Comments:" at bounding box center [456, 432] width 356 height 62
click at [706, 366] on div "YOUR DEMOGRAPHIC INFORMATION *Race [DEMOGRAPHIC_DATA] or [US_STATE][DEMOGRAPHIC…" at bounding box center [456, 285] width 730 height 398
click at [781, 71] on div "Save" at bounding box center [779, 70] width 19 height 26
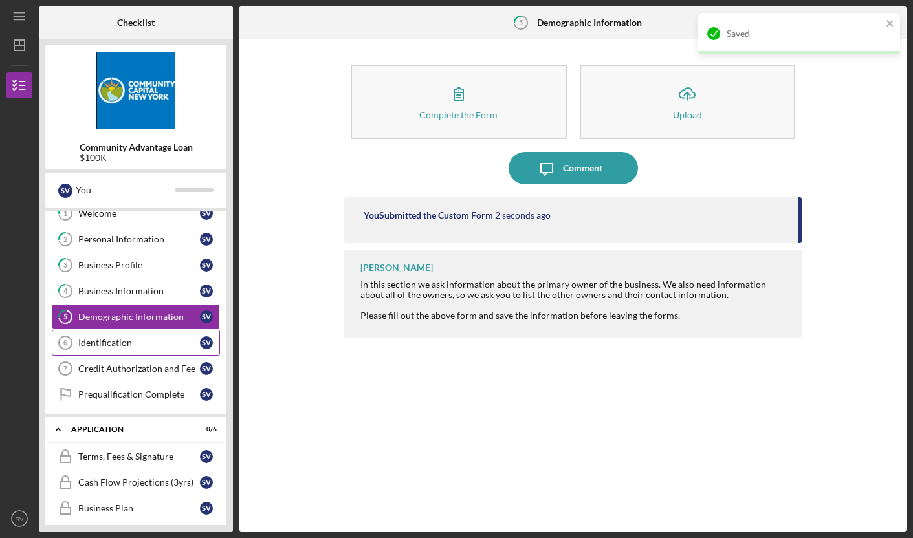
click at [100, 347] on div "Identification" at bounding box center [139, 343] width 122 height 10
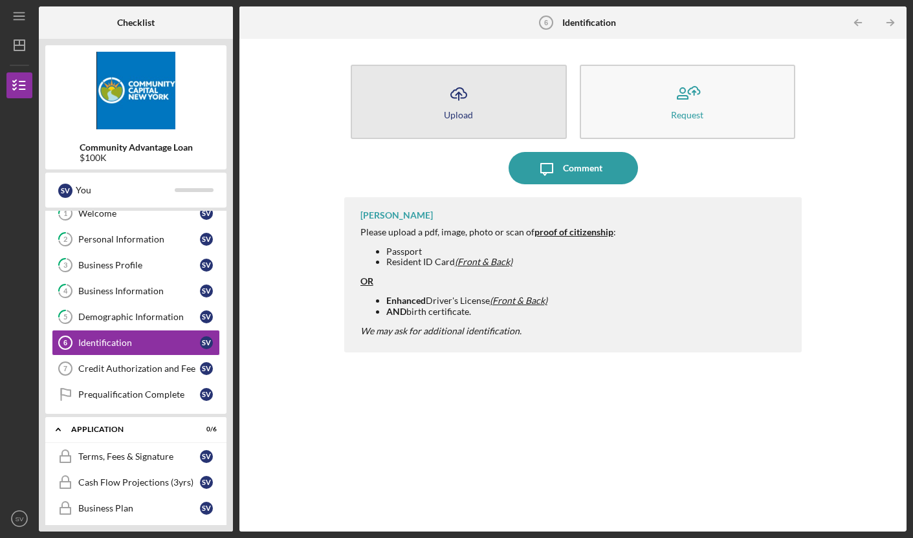
click at [486, 103] on button "Icon/Upload Upload" at bounding box center [459, 102] width 216 height 74
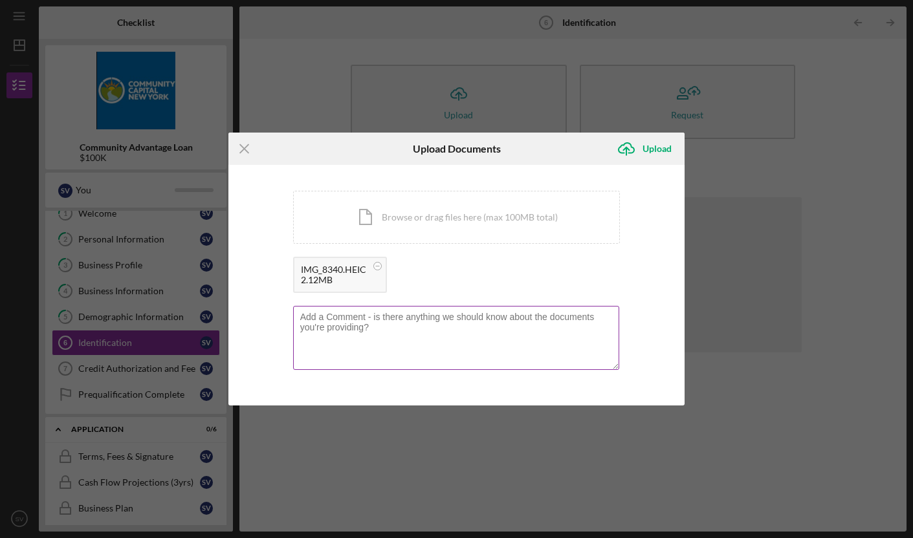
click at [358, 327] on textarea at bounding box center [456, 337] width 327 height 63
type textarea "Passport"
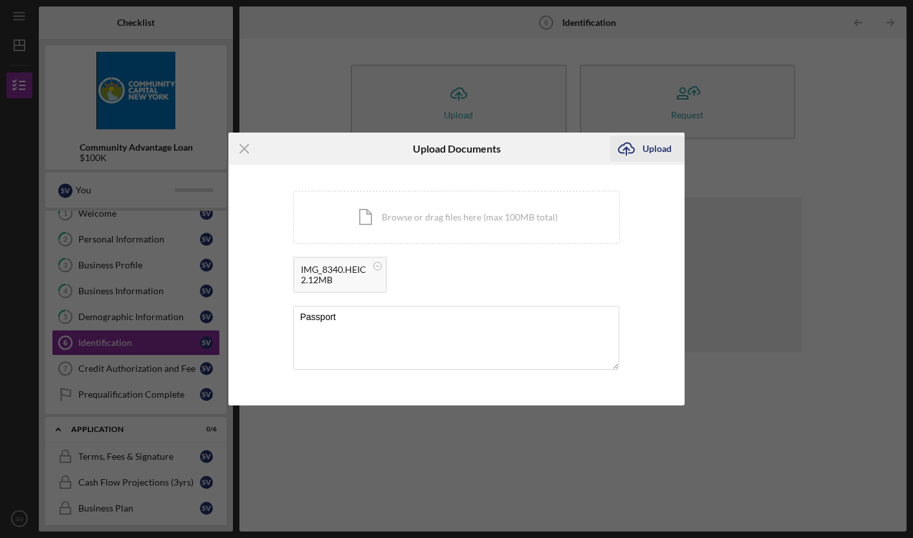
click at [663, 146] on div "Upload" at bounding box center [656, 149] width 29 height 26
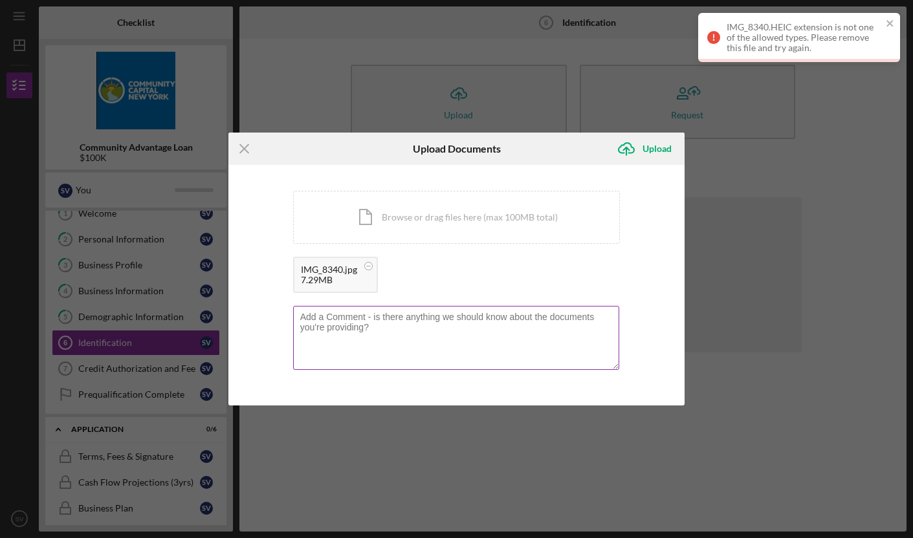
click at [340, 321] on textarea at bounding box center [456, 337] width 327 height 63
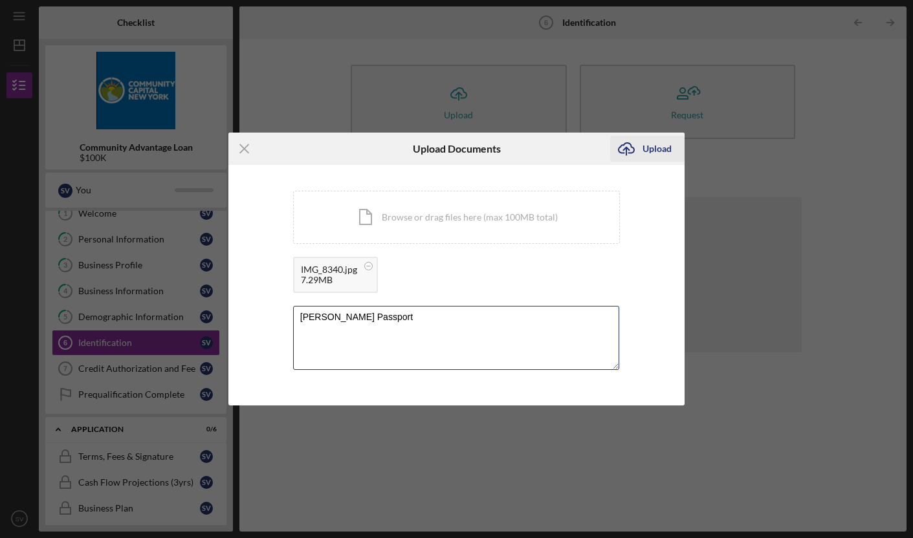
type textarea "[PERSON_NAME] Passport"
click at [649, 142] on div "Upload" at bounding box center [656, 149] width 29 height 26
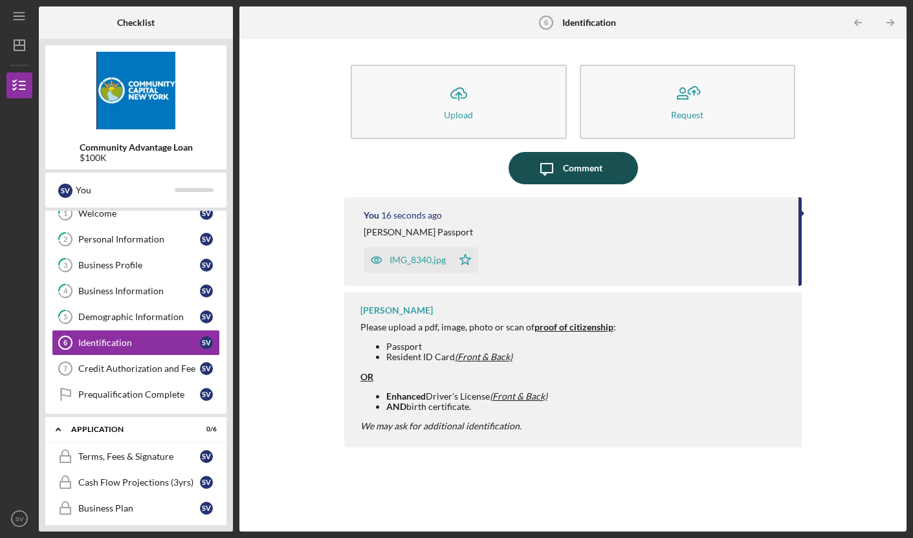
click at [577, 164] on div "Comment" at bounding box center [582, 168] width 39 height 32
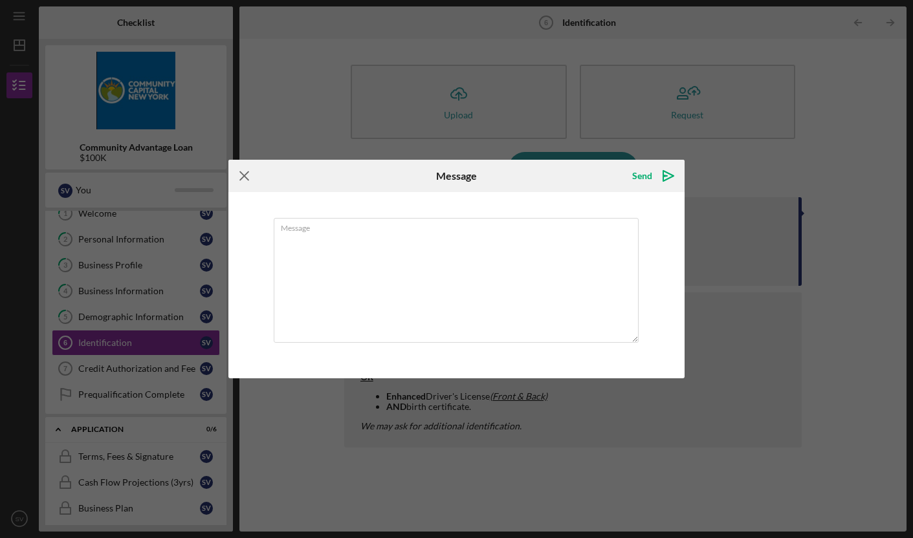
click at [241, 177] on icon "Icon/Menu Close" at bounding box center [244, 176] width 32 height 32
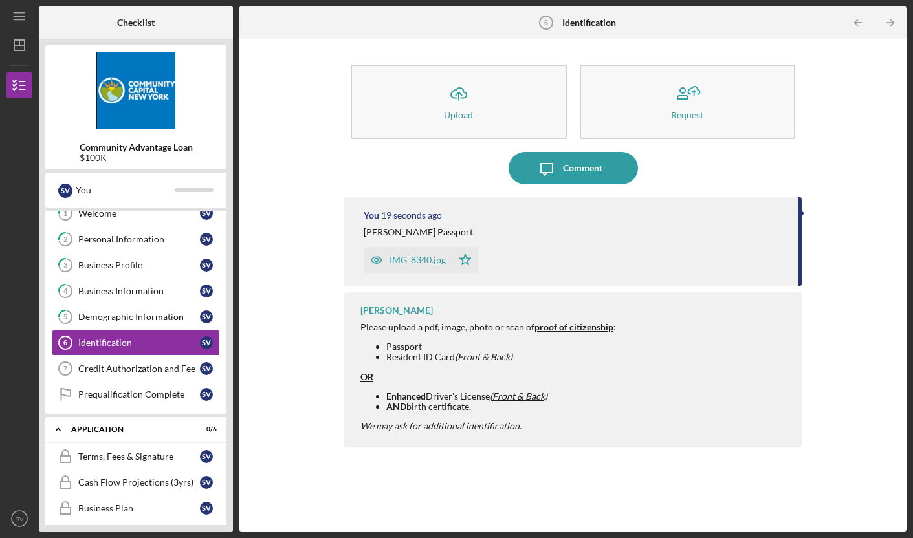
click at [292, 146] on div "Icon/Upload Upload Request Icon/Message Comment You 19 seconds ago [PERSON_NAME…" at bounding box center [573, 285] width 654 height 480
click at [677, 255] on div "IMG_8340.jpg Icon/Star" at bounding box center [574, 257] width 422 height 32
click at [577, 325] on strong "proof of citizenship" at bounding box center [573, 326] width 79 height 11
click at [167, 365] on div "Credit Authorization and Fee" at bounding box center [139, 368] width 122 height 10
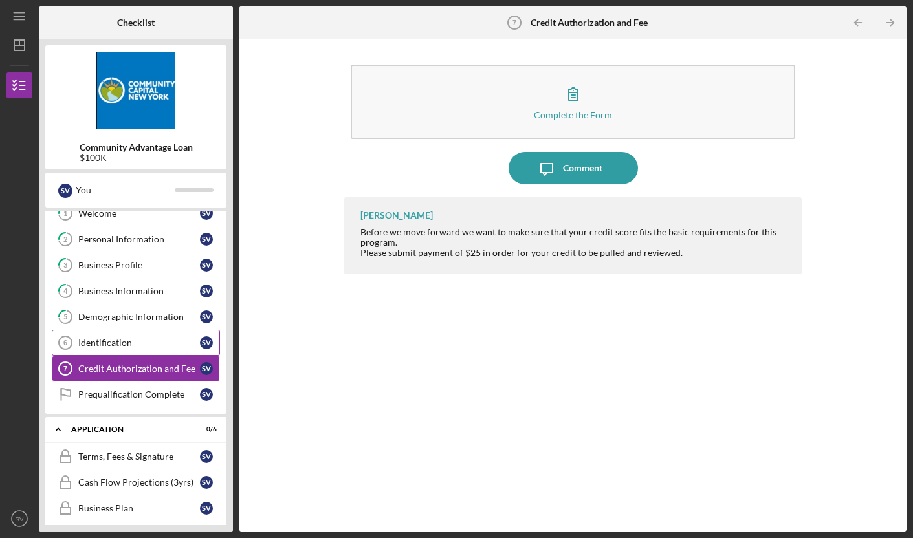
click at [155, 343] on div "Identification" at bounding box center [139, 343] width 122 height 10
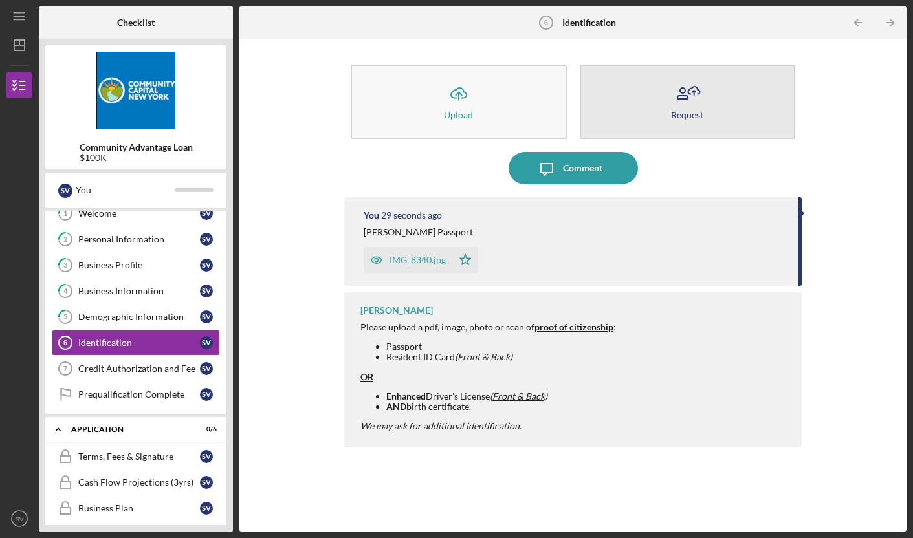
click at [706, 103] on button "Request" at bounding box center [687, 102] width 216 height 74
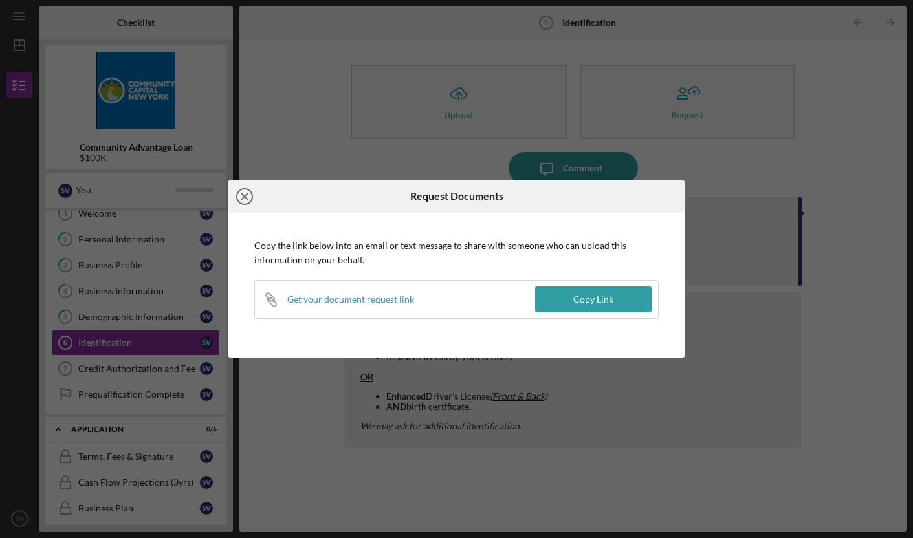
click at [244, 200] on icon "Icon/Close" at bounding box center [244, 196] width 32 height 32
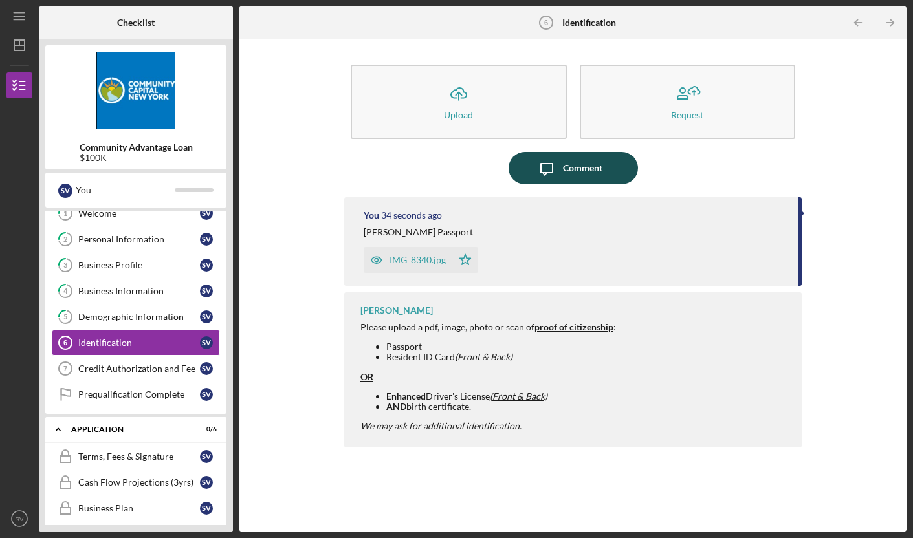
click at [592, 176] on div "Comment" at bounding box center [582, 168] width 39 height 32
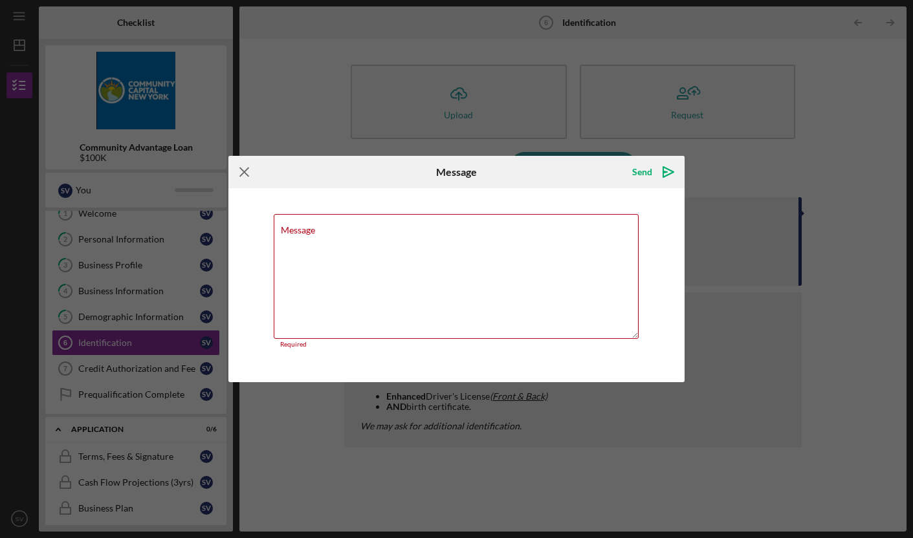
click at [251, 177] on icon "Icon/Menu Close" at bounding box center [244, 172] width 32 height 32
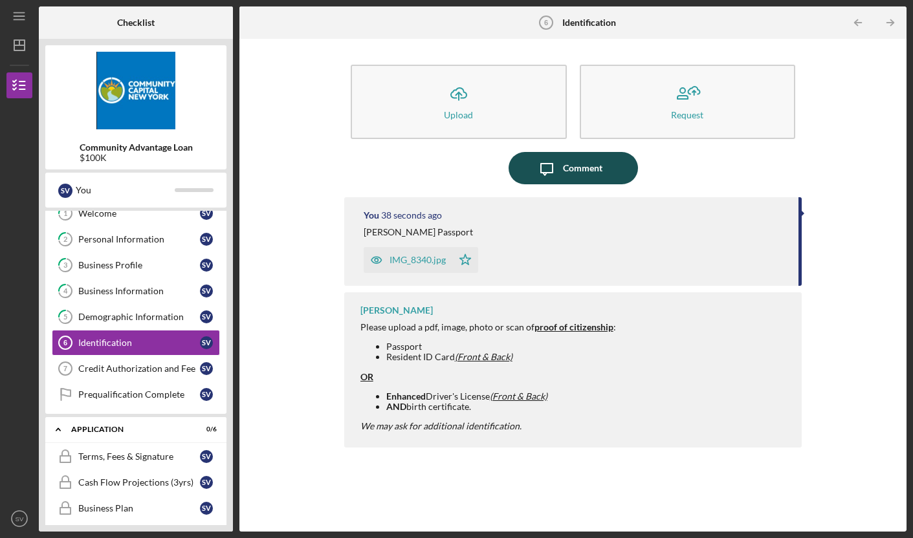
click at [611, 155] on button "Icon/Message Comment" at bounding box center [572, 168] width 129 height 32
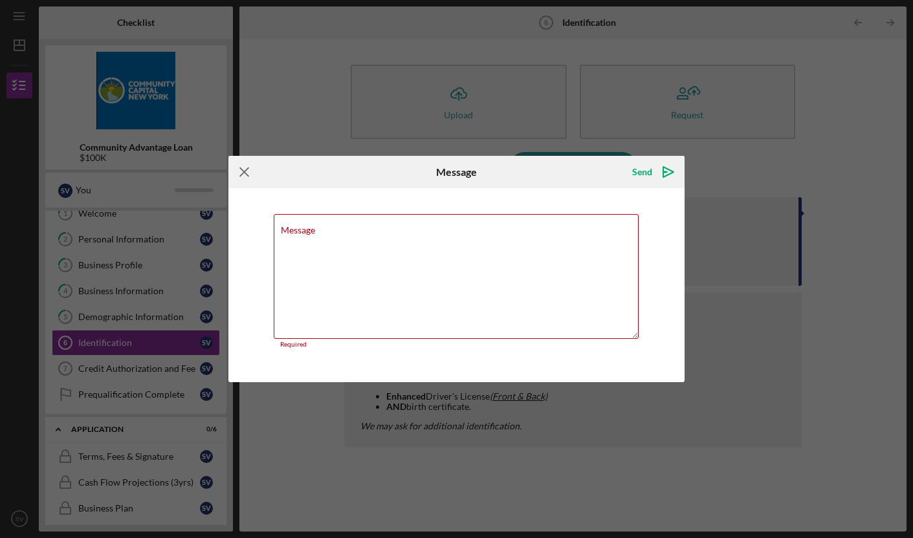
click at [244, 178] on icon "Icon/Menu Close" at bounding box center [244, 172] width 32 height 32
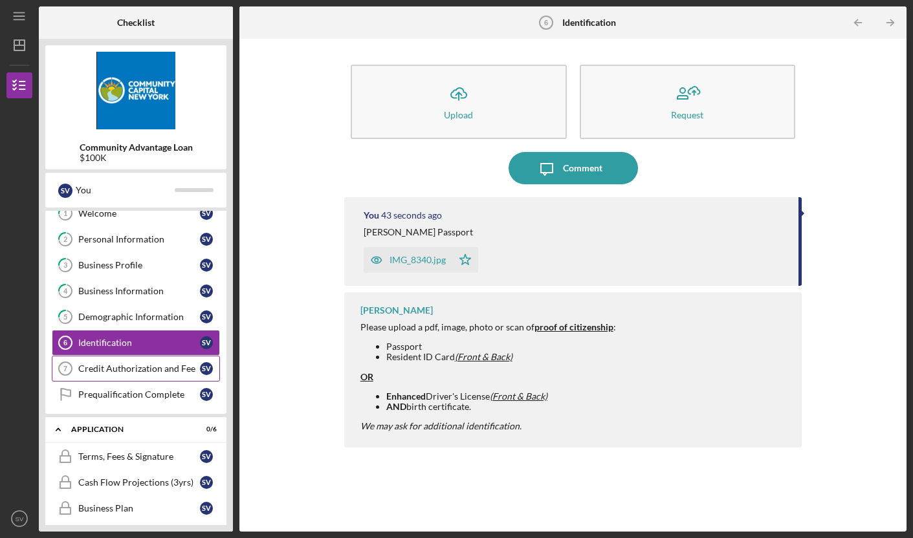
click at [130, 363] on div "Credit Authorization and Fee" at bounding box center [139, 368] width 122 height 10
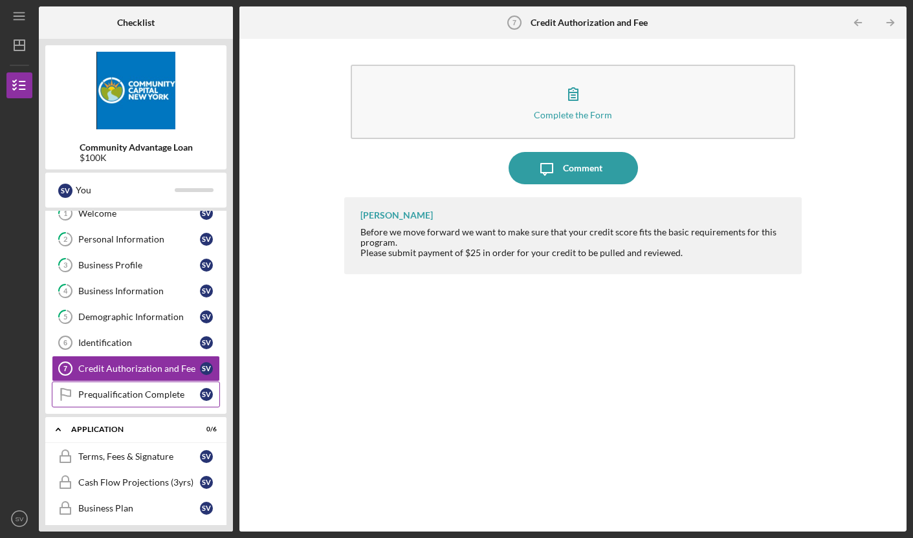
click at [130, 393] on div "Prequalification Complete" at bounding box center [139, 394] width 122 height 10
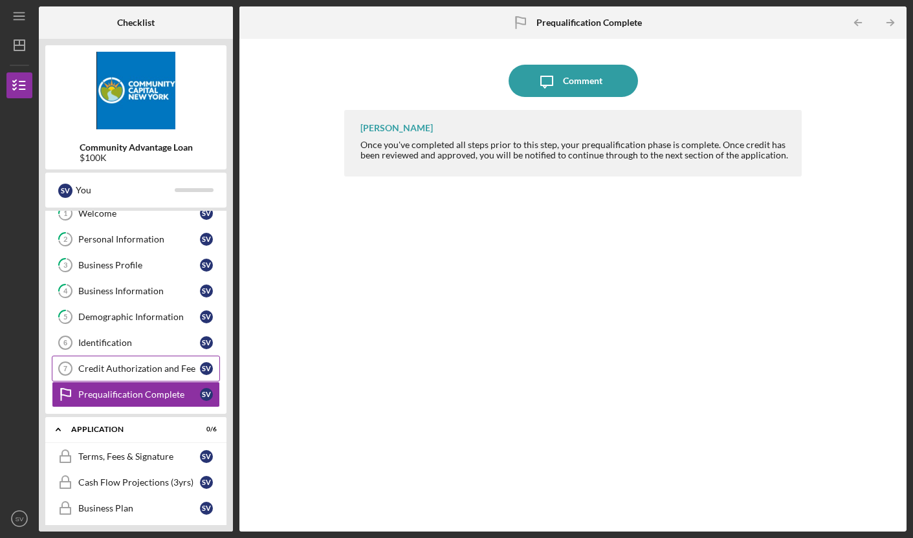
click at [111, 366] on div "Credit Authorization and Fee" at bounding box center [139, 368] width 122 height 10
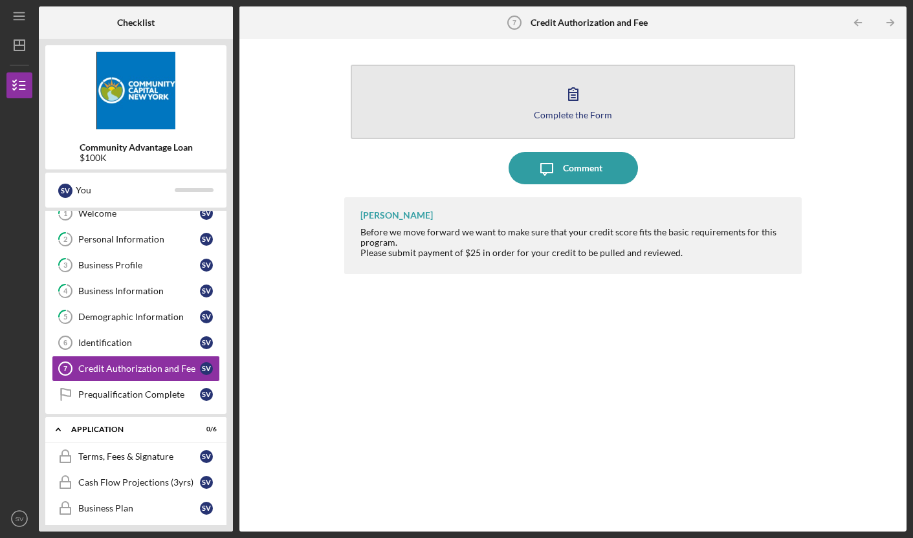
click at [570, 107] on icon "button" at bounding box center [573, 94] width 32 height 32
click at [477, 133] on button "Complete the Form Form" at bounding box center [573, 102] width 445 height 74
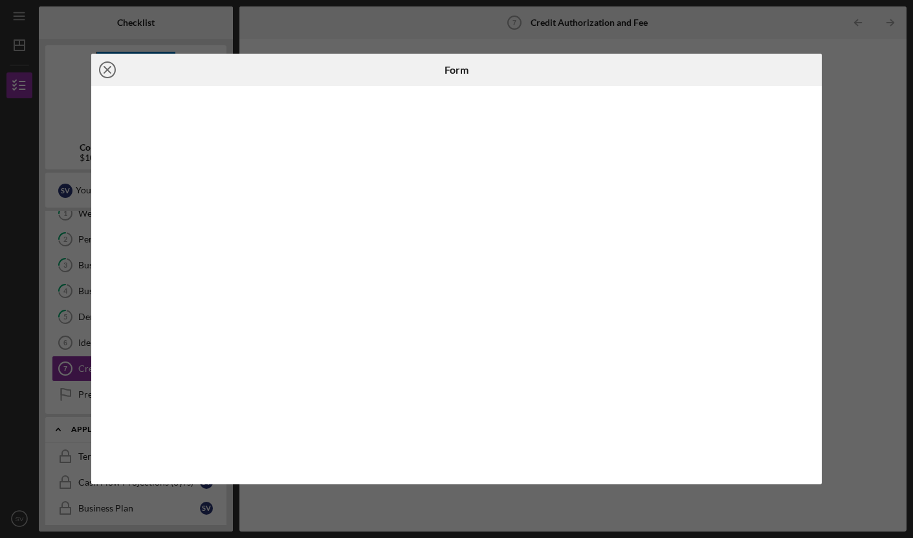
click at [111, 69] on icon "Icon/Close" at bounding box center [107, 70] width 32 height 32
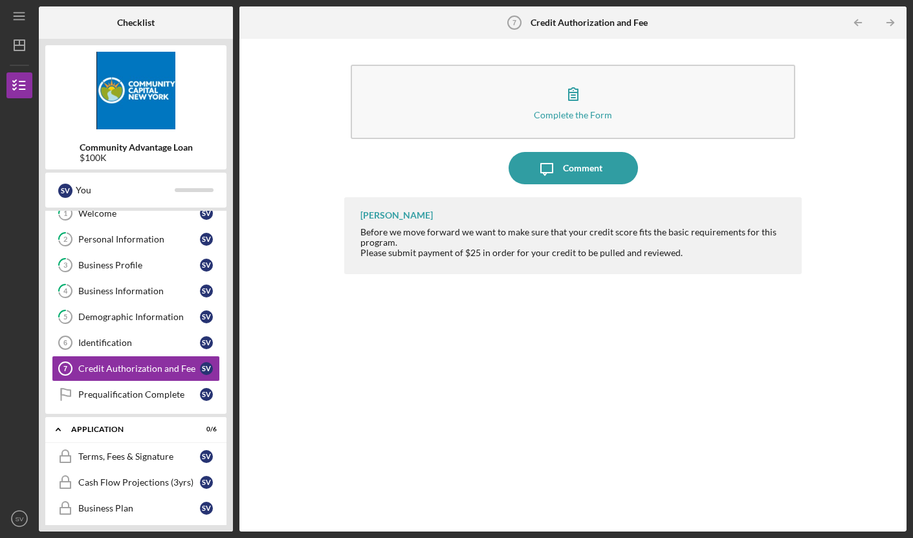
click at [314, 349] on div "Complete the Form Form Icon/Message Comment [PERSON_NAME] Before we move forwar…" at bounding box center [573, 285] width 654 height 480
click at [160, 388] on link "Prequalification Complete Prequalification Complete S V" at bounding box center [136, 395] width 168 height 26
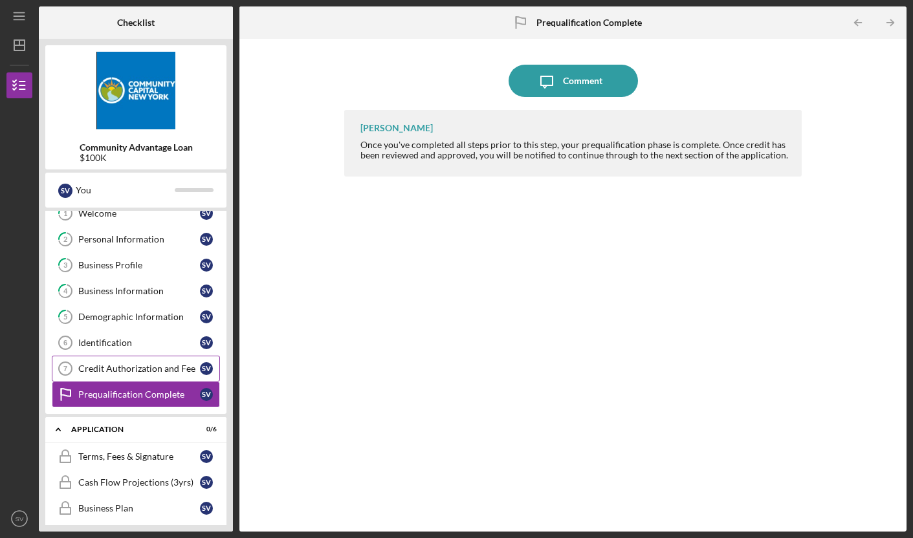
click at [142, 369] on div "Credit Authorization and Fee" at bounding box center [139, 368] width 122 height 10
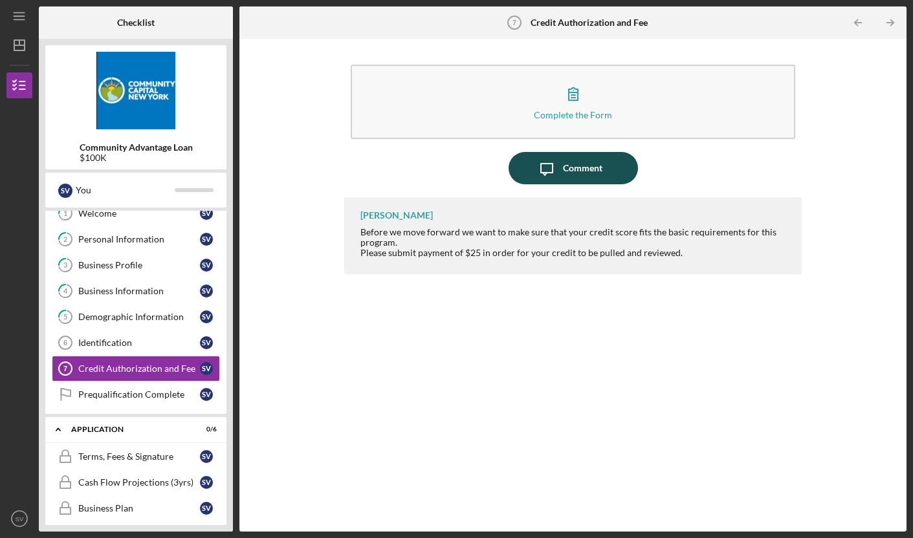
click at [566, 171] on div "Comment" at bounding box center [582, 168] width 39 height 32
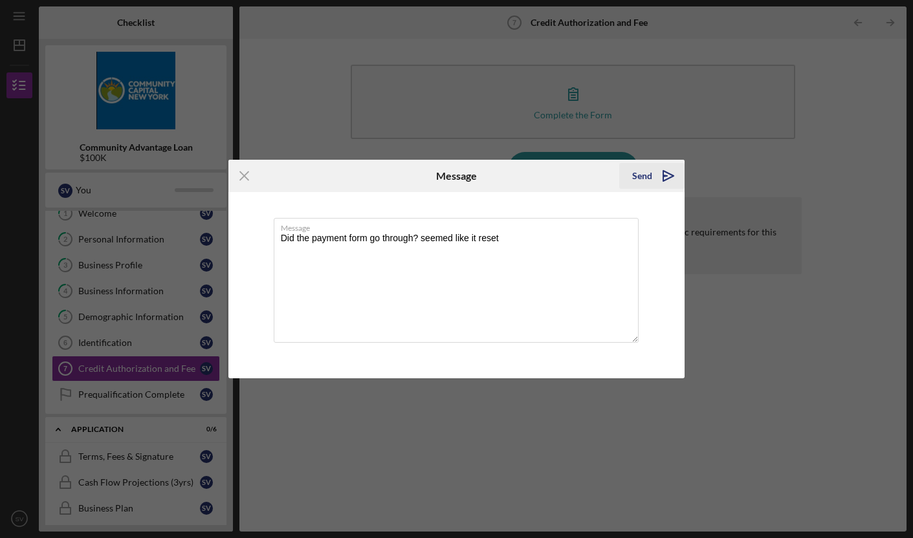
type textarea "Did the payment form go through? seemed like it reset"
click at [643, 173] on div "Send" at bounding box center [642, 176] width 20 height 26
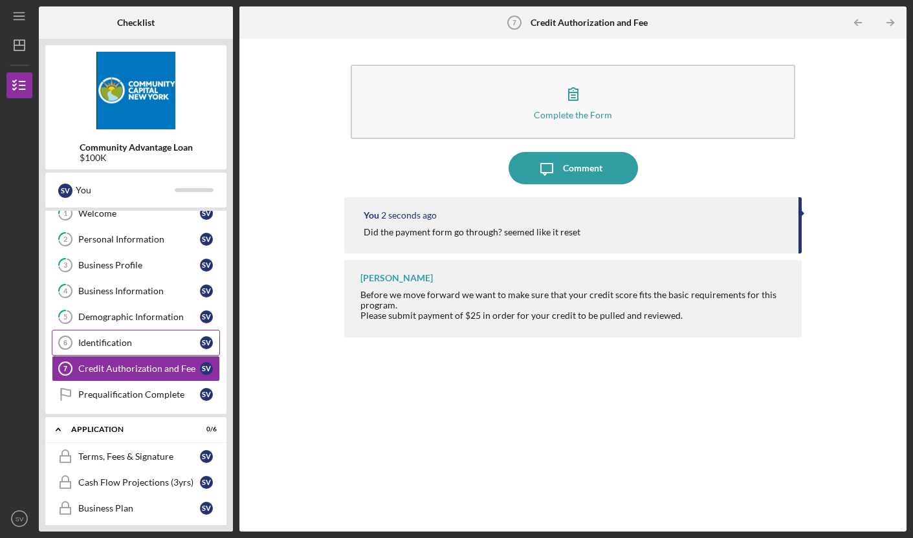
click at [111, 343] on div "Identification" at bounding box center [139, 343] width 122 height 10
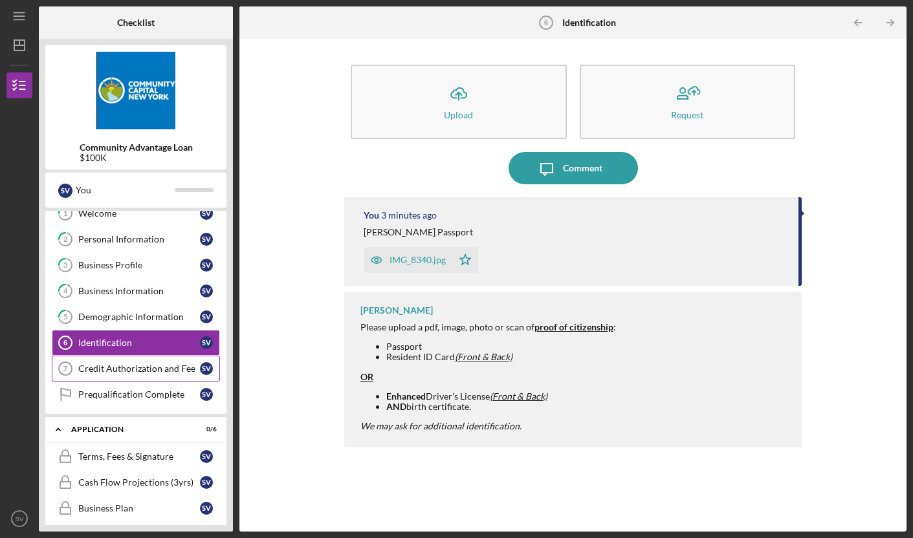
click at [128, 367] on div "Credit Authorization and Fee" at bounding box center [139, 368] width 122 height 10
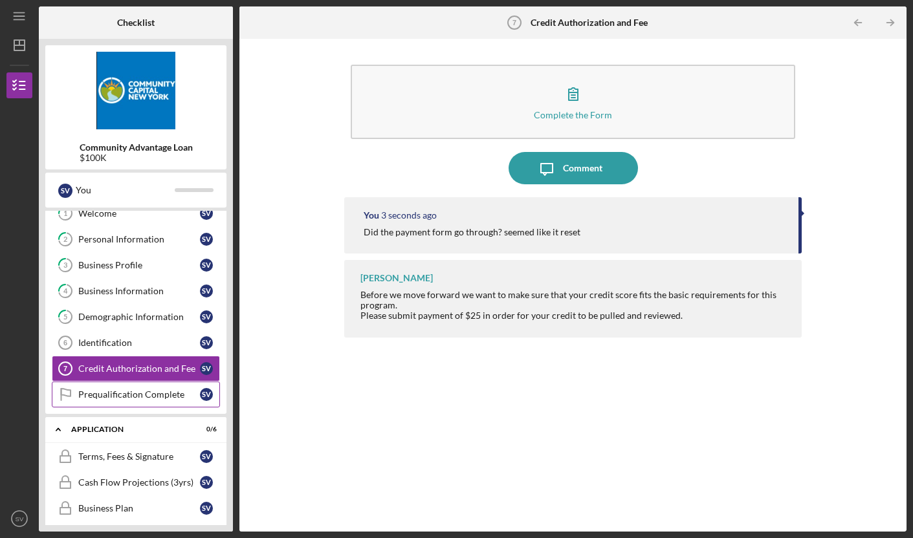
click at [157, 393] on div "Prequalification Complete" at bounding box center [139, 394] width 122 height 10
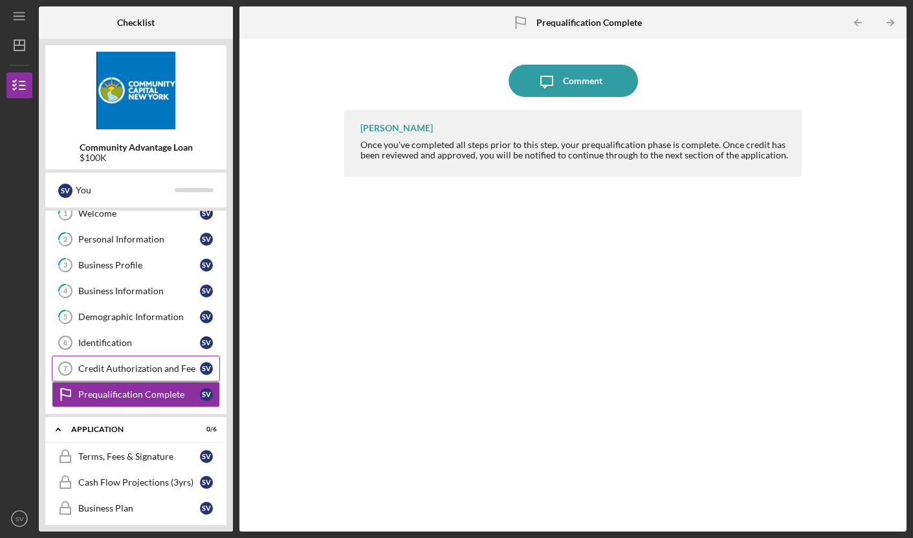
click at [152, 370] on div "Credit Authorization and Fee" at bounding box center [139, 368] width 122 height 10
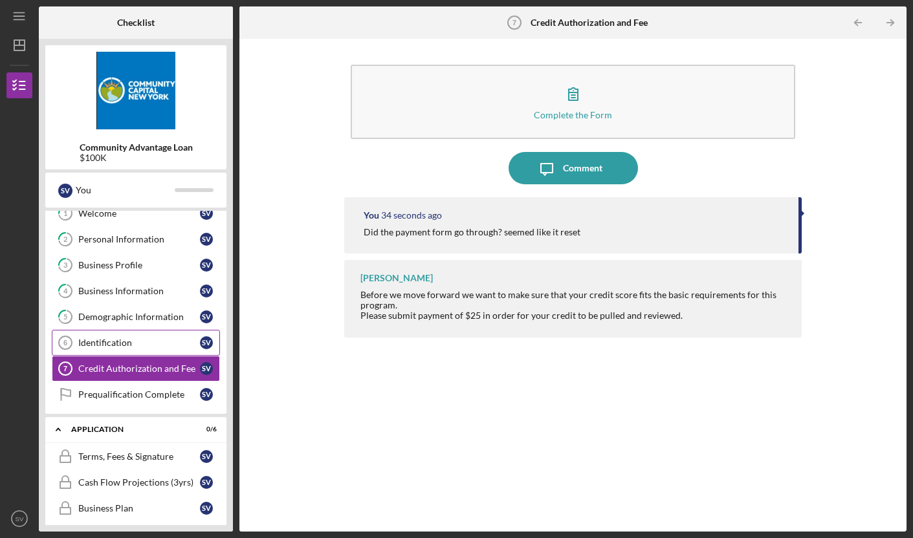
click at [96, 345] on div "Identification" at bounding box center [139, 343] width 122 height 10
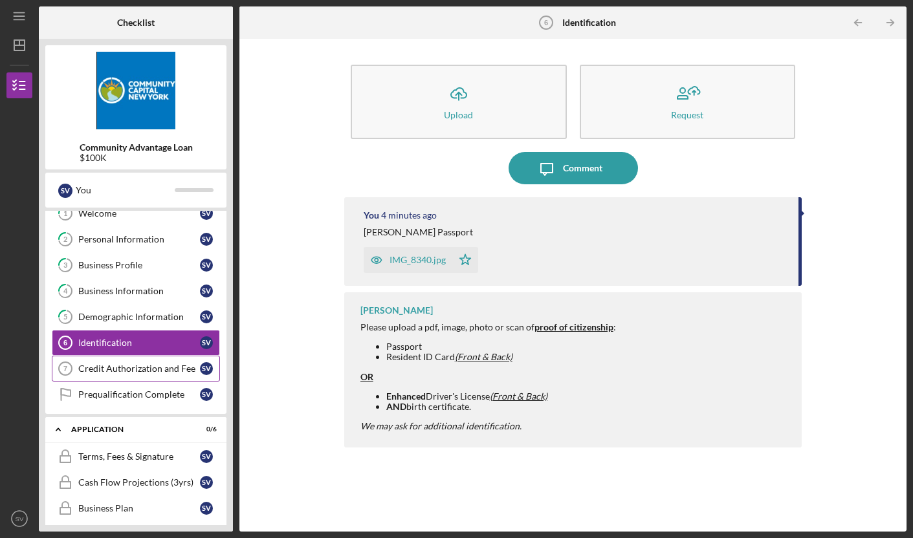
click at [91, 363] on link "Credit Authorization and Fee 7 Credit Authorization and Fee S V" at bounding box center [136, 369] width 168 height 26
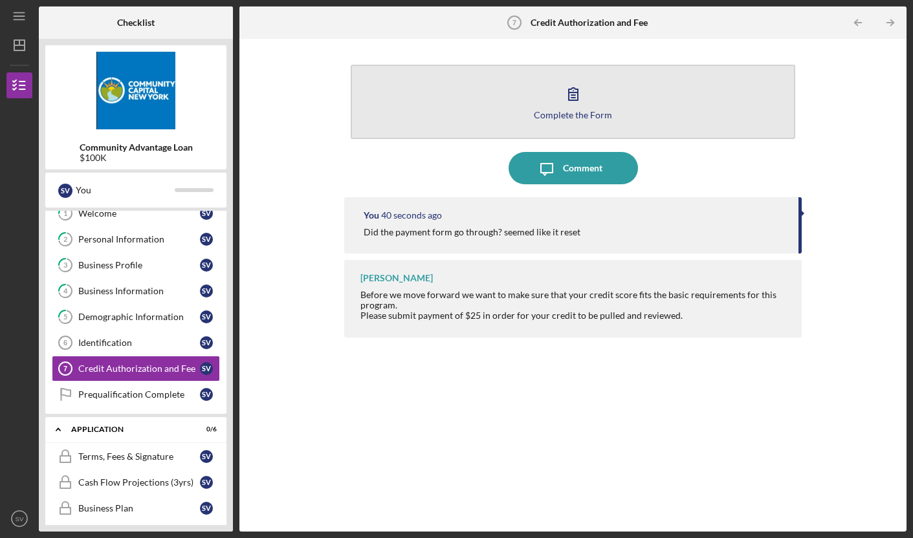
click at [551, 95] on button "Complete the Form Form" at bounding box center [573, 102] width 445 height 74
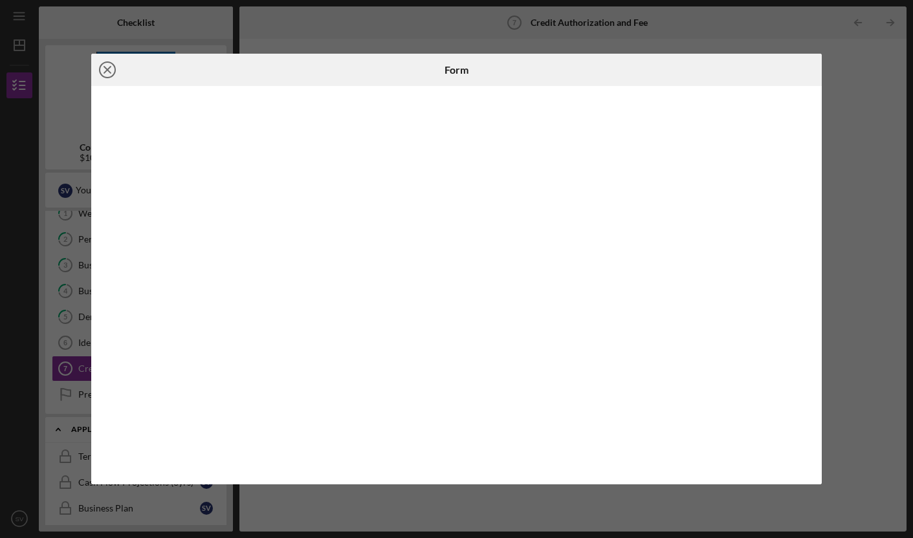
click at [106, 68] on icon "Icon/Close" at bounding box center [107, 70] width 32 height 32
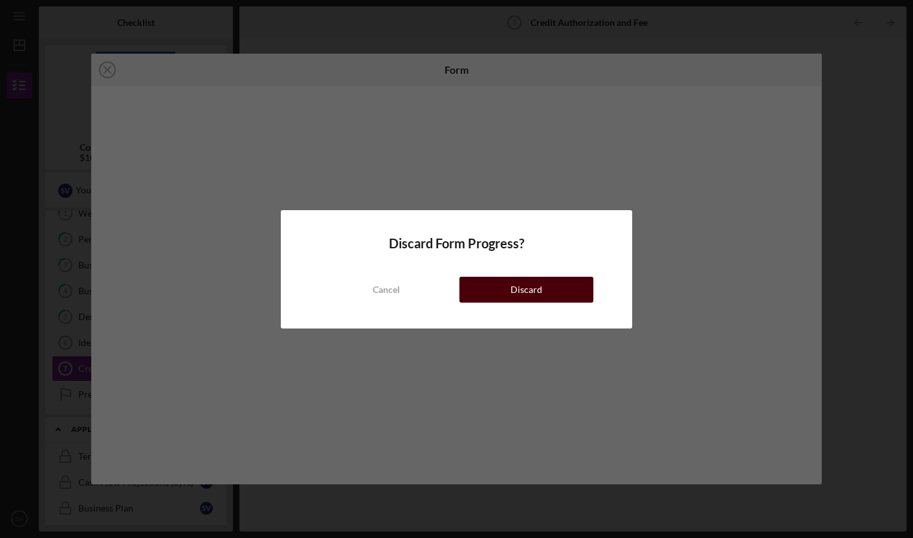
click at [517, 293] on div "Discard" at bounding box center [526, 290] width 32 height 26
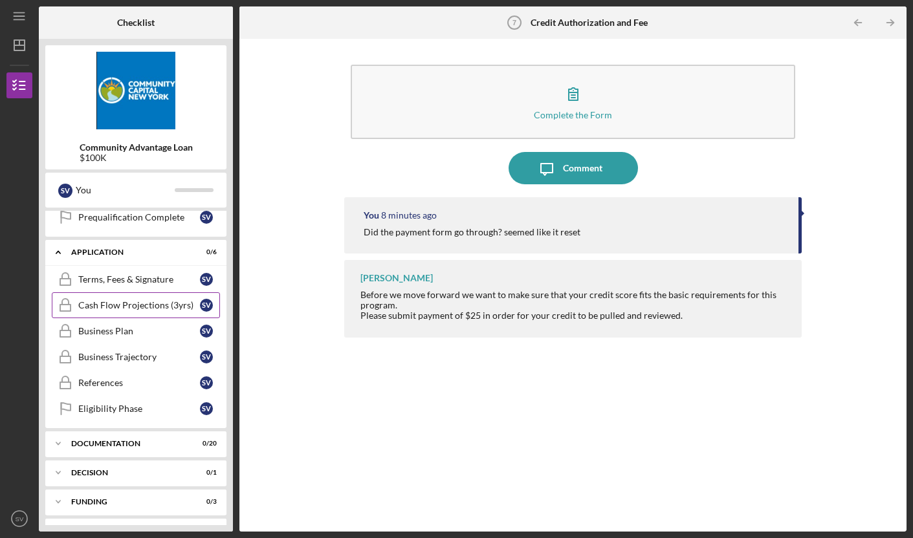
scroll to position [240, 0]
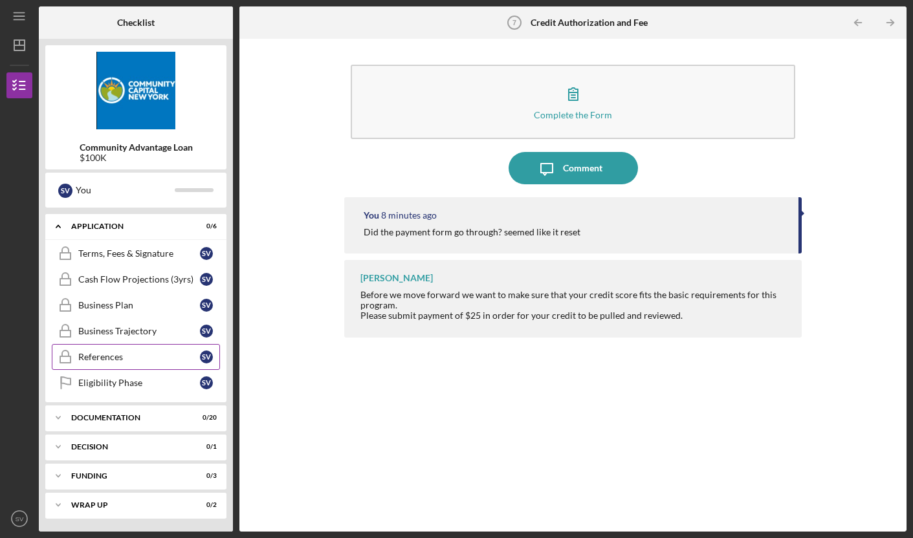
click at [138, 357] on div "References" at bounding box center [139, 357] width 122 height 10
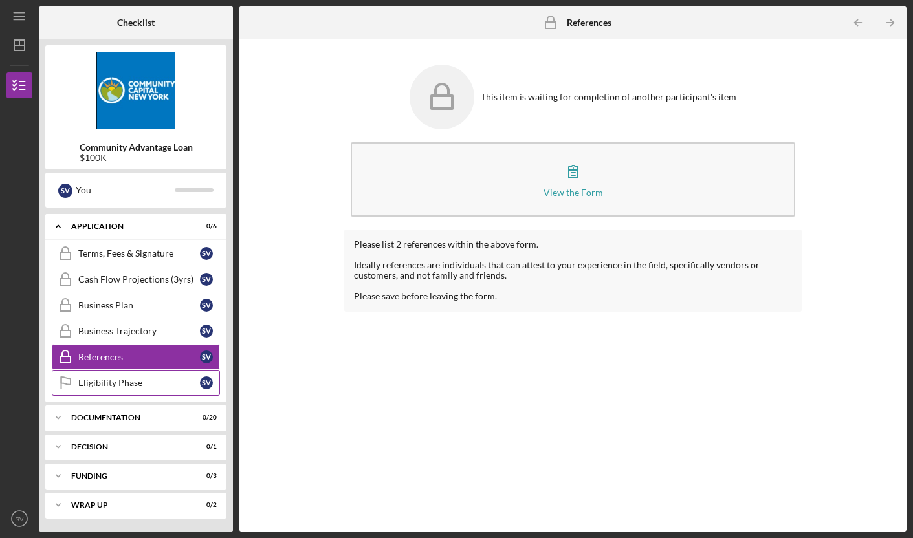
click at [124, 385] on div "Eligibility Phase" at bounding box center [139, 383] width 122 height 10
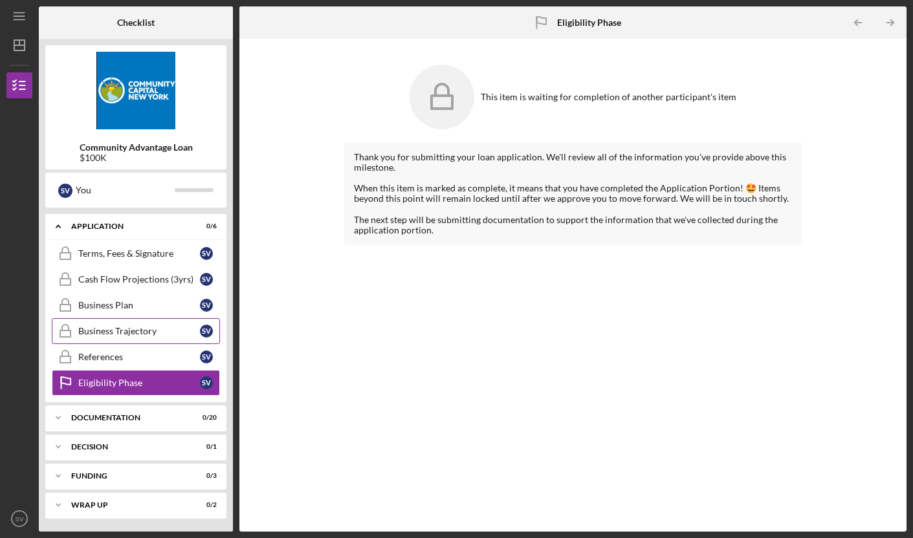
click at [110, 334] on div "Business Trajectory" at bounding box center [139, 331] width 122 height 10
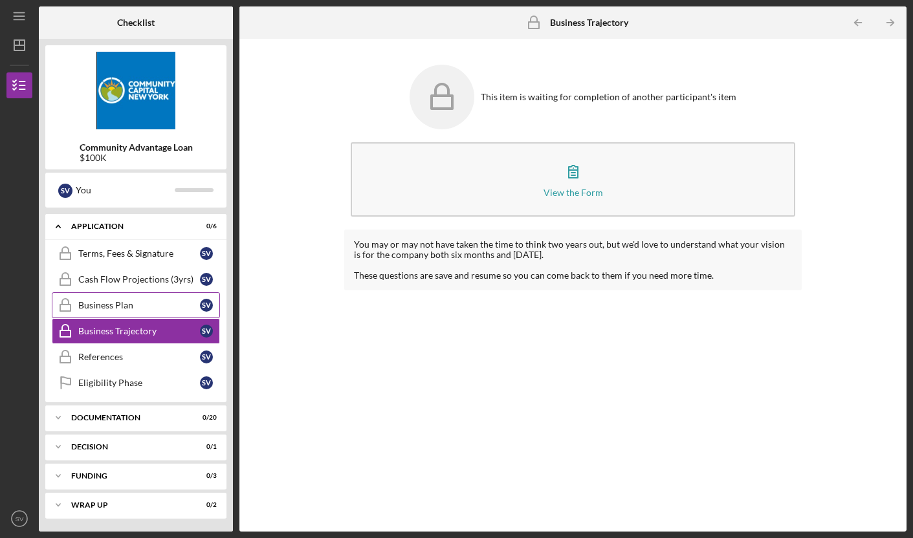
click at [115, 303] on div "Business Plan" at bounding box center [139, 305] width 122 height 10
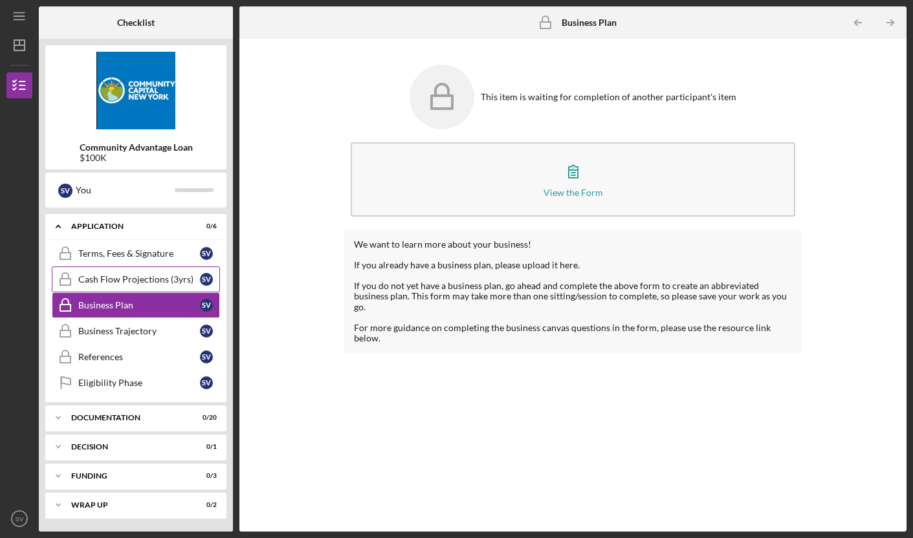
drag, startPoint x: 118, startPoint y: 281, endPoint x: 120, endPoint y: 270, distance: 11.8
click at [118, 281] on div "Cash Flow Projections (3yrs)" at bounding box center [139, 279] width 122 height 10
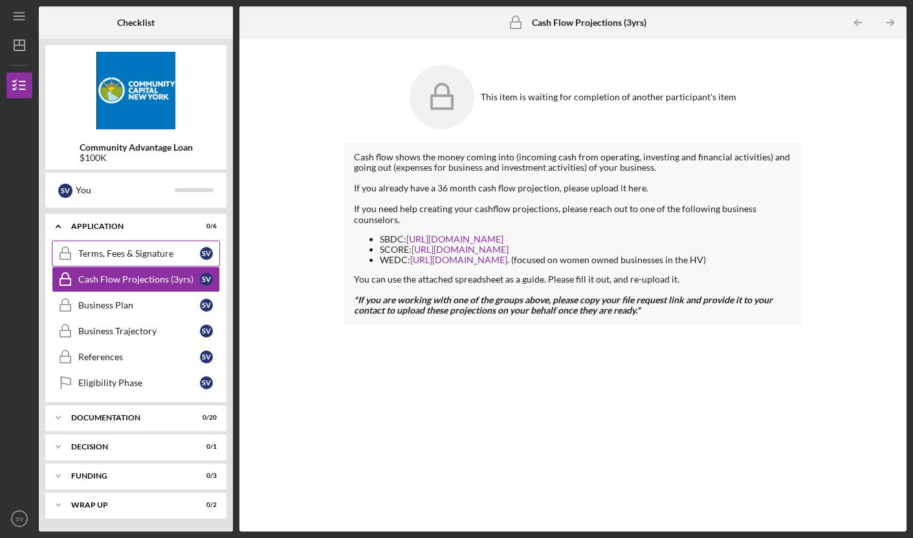
click at [118, 257] on div "Terms, Fees & Signature" at bounding box center [139, 253] width 122 height 10
